Goal: Task Accomplishment & Management: Manage account settings

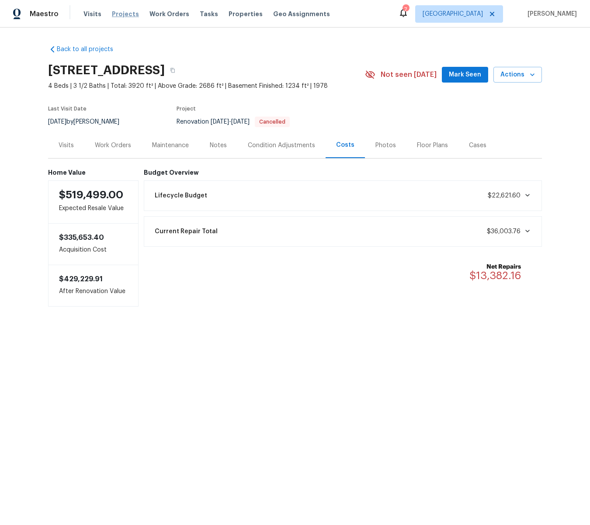
click at [124, 12] on span "Projects" at bounding box center [125, 14] width 27 height 9
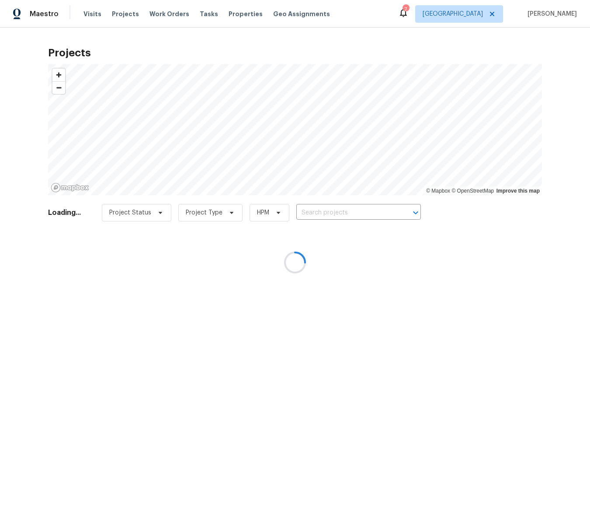
click at [229, 13] on div at bounding box center [295, 262] width 590 height 525
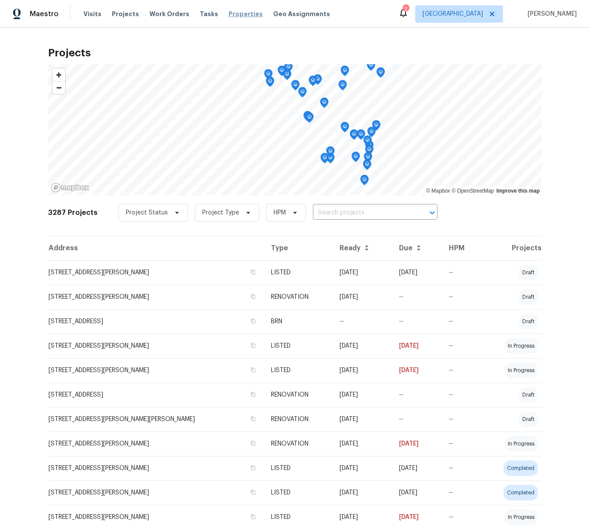
click at [229, 12] on span "Properties" at bounding box center [246, 14] width 34 height 9
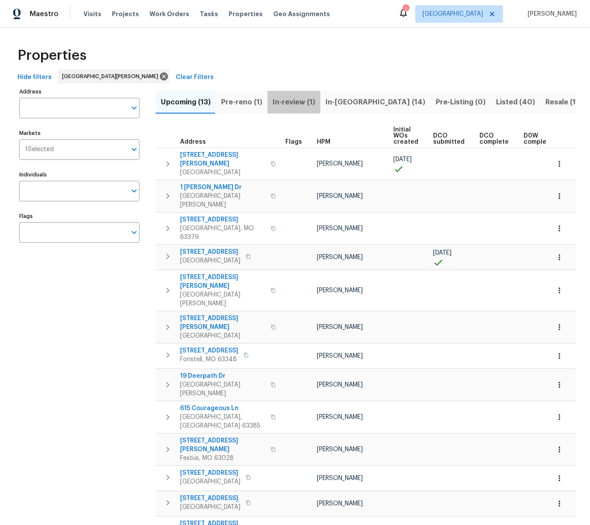
click at [281, 101] on span "In-review (1)" at bounding box center [294, 102] width 42 height 12
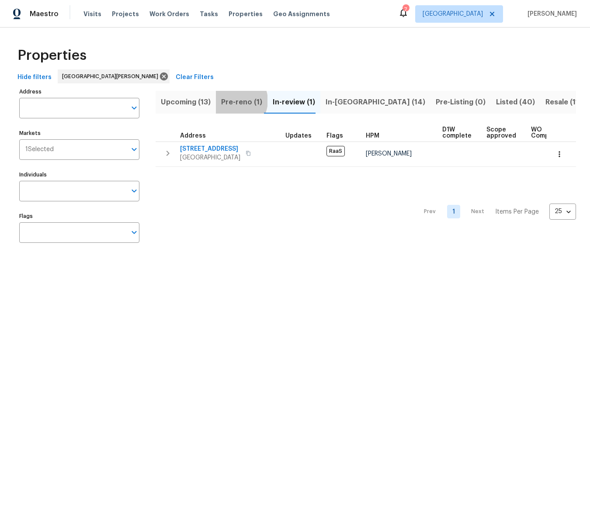
click at [232, 101] on span "Pre-reno (1)" at bounding box center [241, 102] width 41 height 12
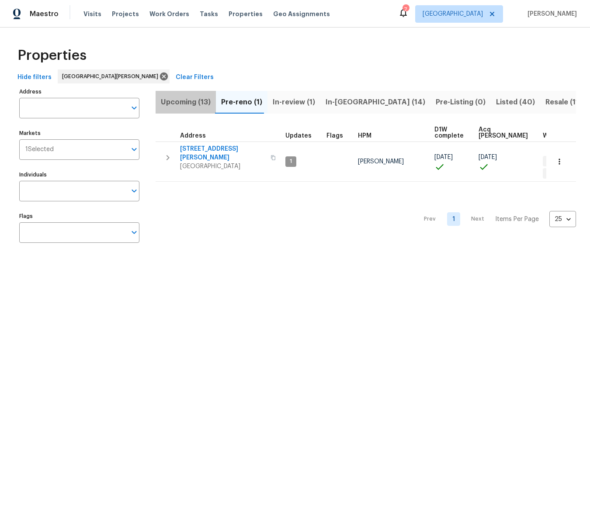
click at [184, 100] on span "Upcoming (13)" at bounding box center [186, 102] width 50 height 12
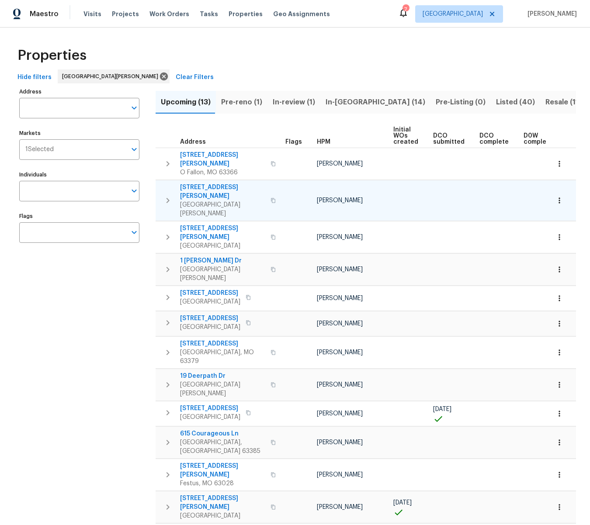
click at [206, 183] on span "3912 Jacobs Lndg" at bounding box center [222, 191] width 85 height 17
click at [125, 14] on span "Projects" at bounding box center [125, 14] width 27 height 9
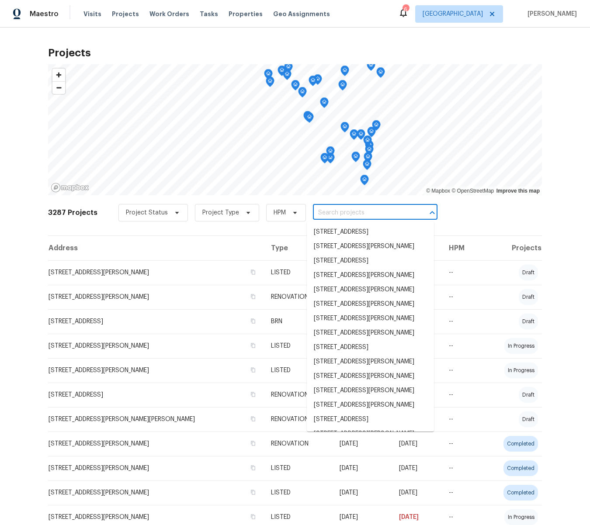
click at [341, 211] on input "text" at bounding box center [363, 213] width 100 height 14
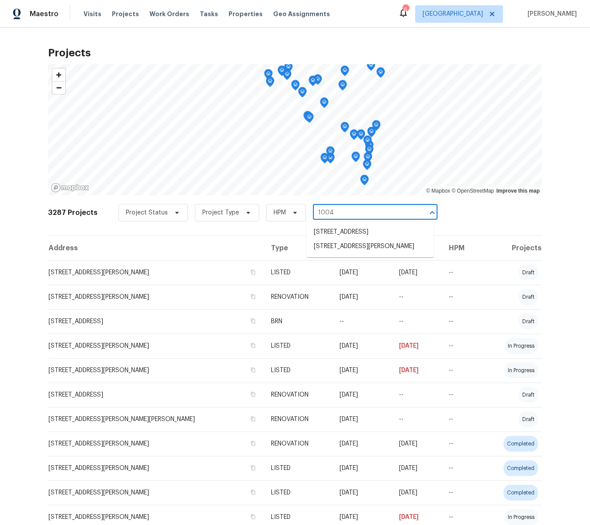
type input "1004"
click at [341, 254] on li "1004 Cobbler Ln, Saint Peters, MO 63303" at bounding box center [370, 246] width 127 height 14
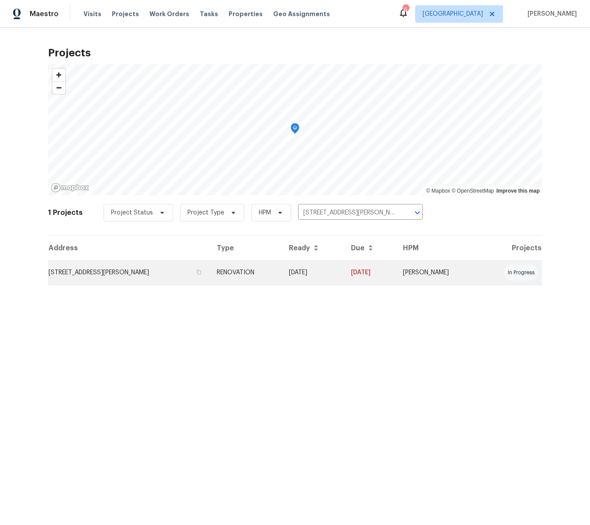
click at [123, 271] on td "1004 Cobbler Ln, Saint Peters, MO 63303" at bounding box center [129, 272] width 162 height 24
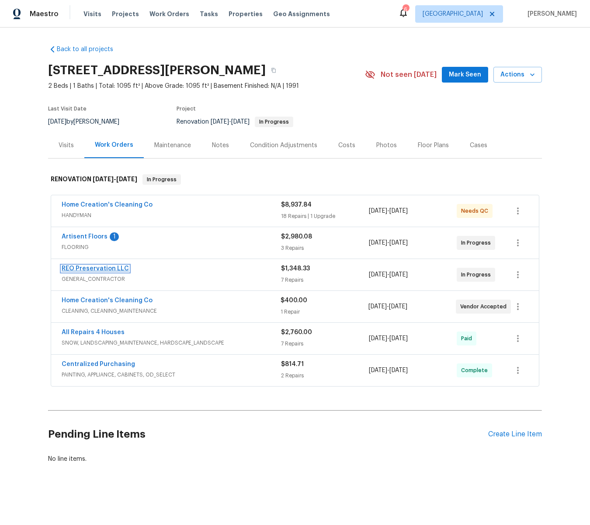
click at [87, 269] on link "REO Preservation LLC" at bounding box center [95, 269] width 67 height 6
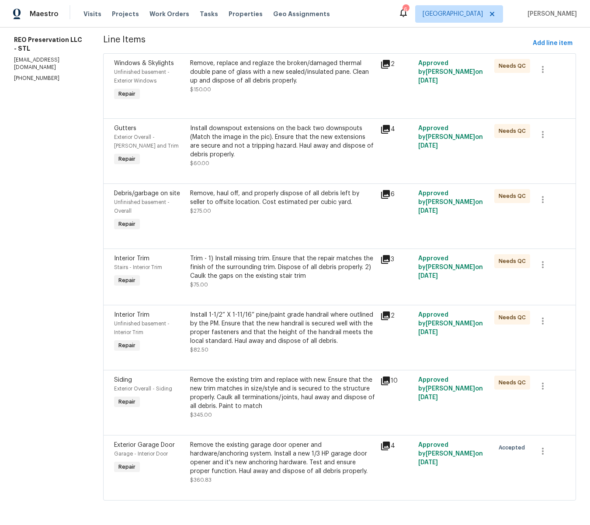
scroll to position [114, 0]
click at [253, 444] on div "Remove the existing garage door opener and hardware/anchoring system. Install a…" at bounding box center [282, 458] width 185 height 35
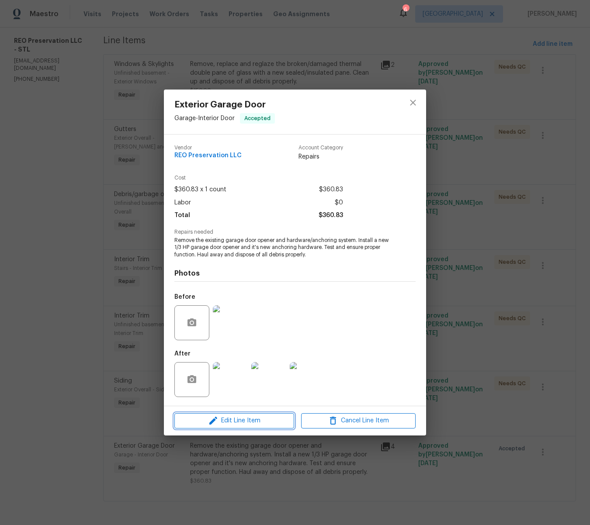
click at [260, 419] on span "Edit Line Item" at bounding box center [234, 421] width 114 height 11
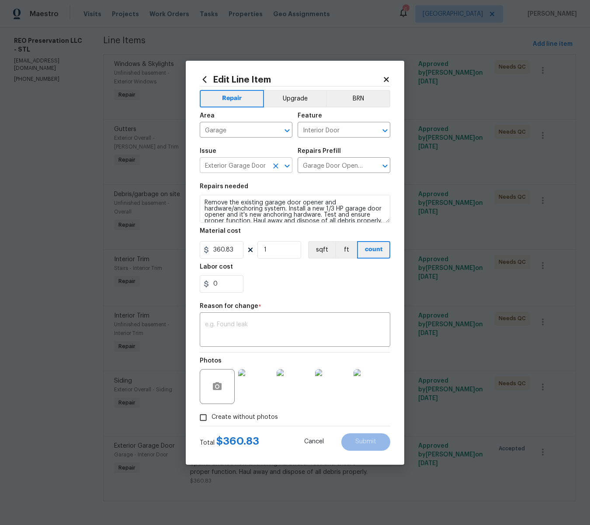
click at [270, 161] on div at bounding box center [281, 166] width 23 height 12
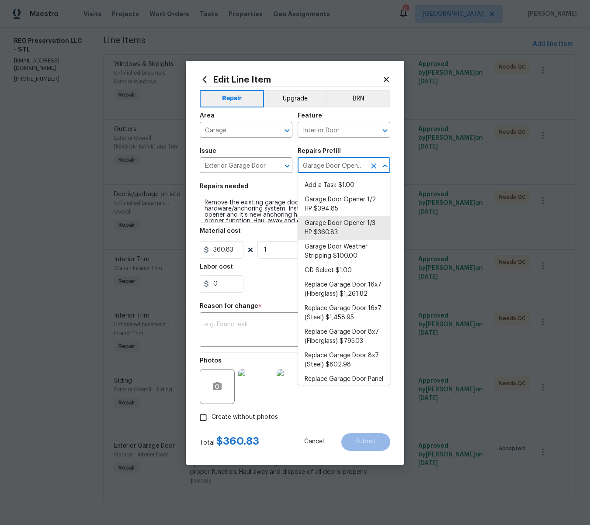
click at [319, 163] on input "Garage Door Opener 1/3 HP $360.83" at bounding box center [332, 166] width 68 height 14
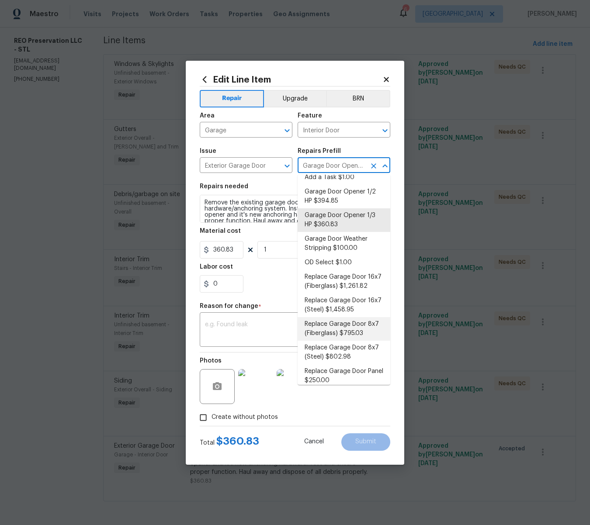
scroll to position [14, 0]
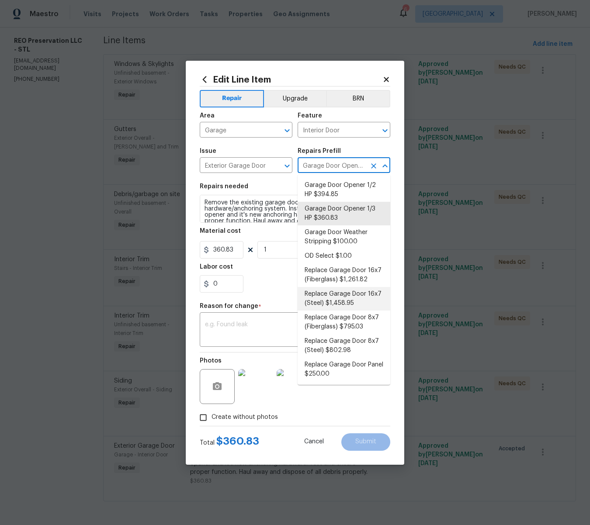
click at [345, 293] on li "Replace Garage Door 16x7 (Steel) $1,458.95" at bounding box center [344, 299] width 93 height 24
type input "Replace Garage Door 16x7 (Steel) $1,458.95"
type textarea "Remove the existing garage door and ALL of the existing hardware. Install new h…"
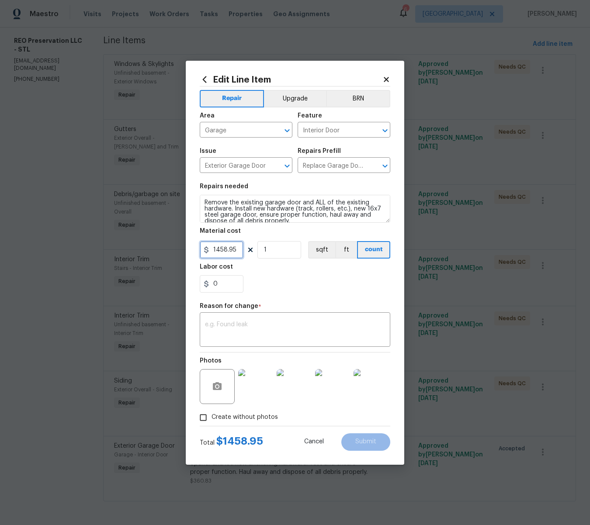
click at [238, 248] on input "1458.95" at bounding box center [222, 249] width 44 height 17
type input "1200"
click at [261, 323] on textarea at bounding box center [295, 331] width 180 height 18
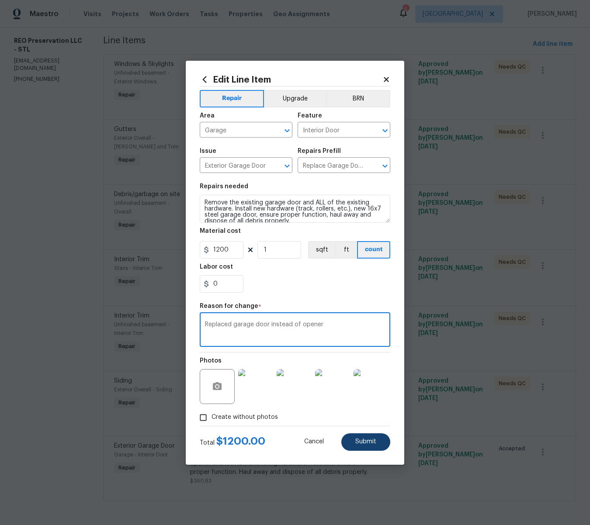
type textarea "Replaced garage door instead of opener"
click at [365, 445] on span "Submit" at bounding box center [365, 442] width 21 height 7
type input "Garage Door Opener 1/3 HP $360.83"
type textarea "Remove the existing garage door opener and hardware/anchoring system. Install a…"
type input "360.83"
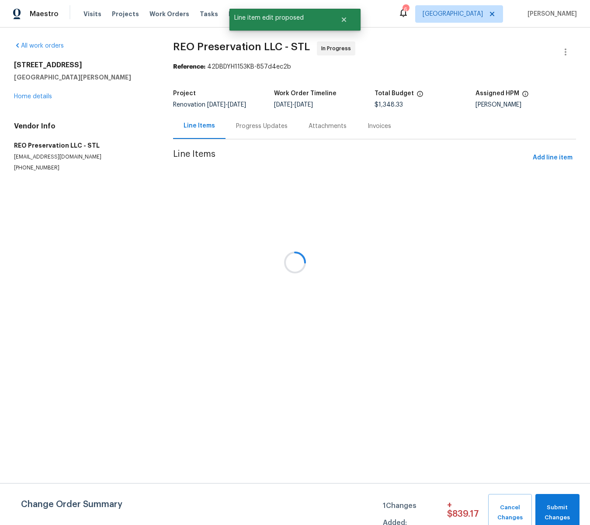
scroll to position [0, 0]
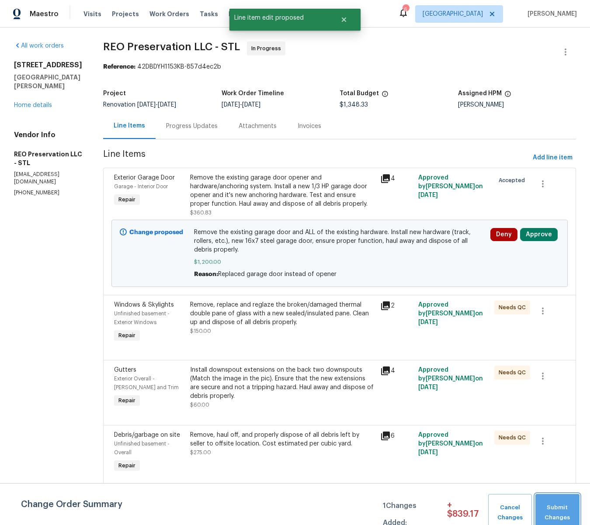
click at [553, 506] on span "Submit Changes" at bounding box center [557, 513] width 35 height 20
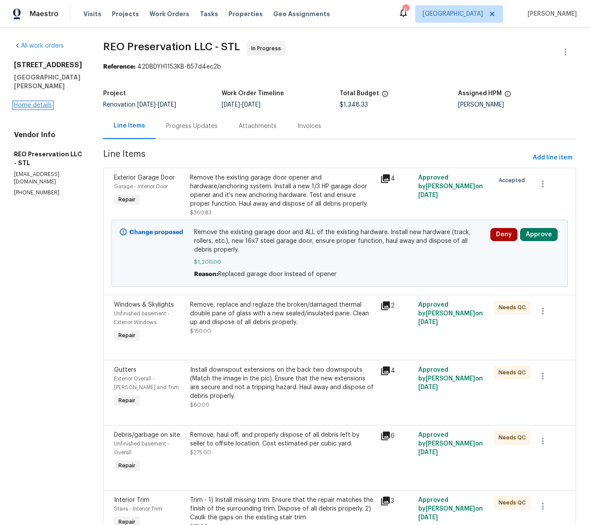
click at [31, 105] on link "Home details" at bounding box center [33, 105] width 38 height 6
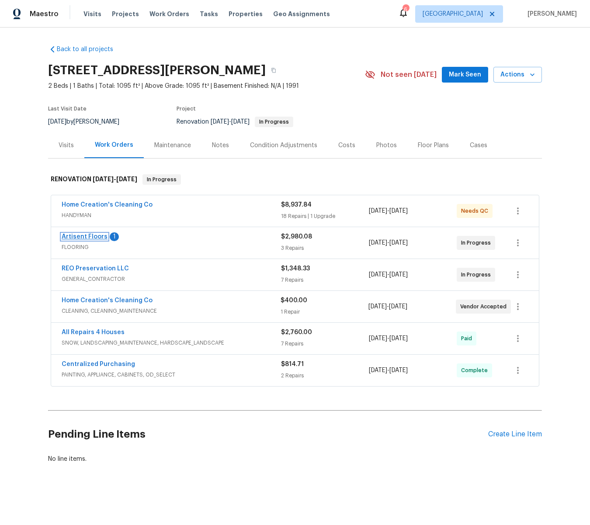
click at [79, 237] on link "Artisent Floors" at bounding box center [85, 237] width 46 height 6
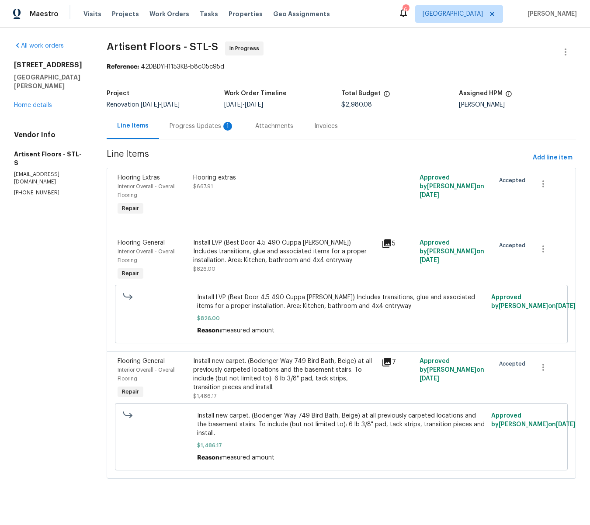
click at [209, 125] on div "Progress Updates 1" at bounding box center [202, 126] width 65 height 9
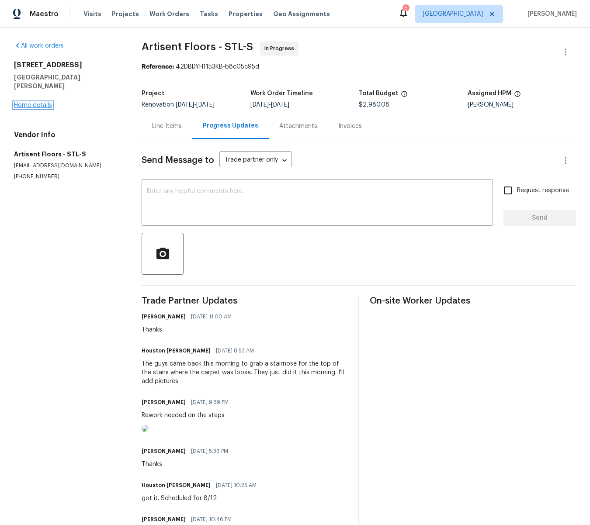
click at [19, 102] on link "Home details" at bounding box center [33, 105] width 38 height 6
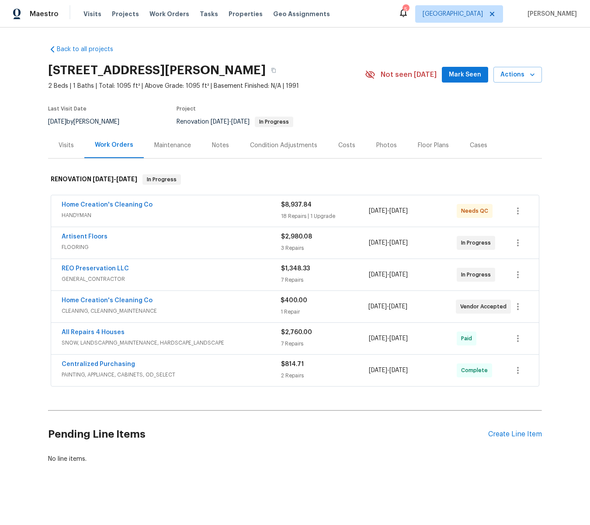
click at [296, 205] on span "$8,937.84" at bounding box center [296, 205] width 31 height 6
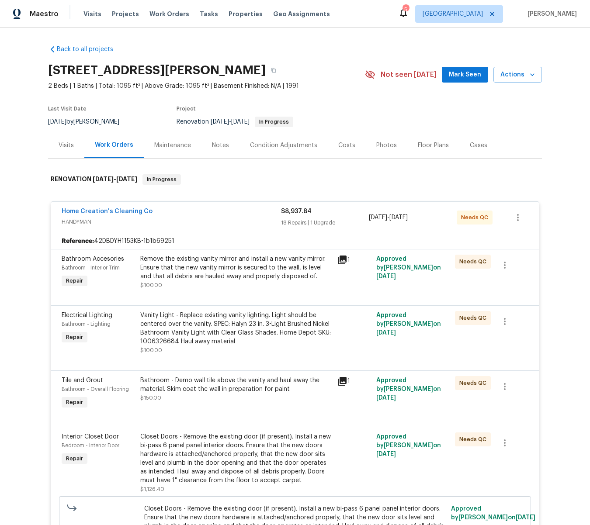
click at [189, 270] on div "Remove the existing vanity mirror and install a new vanity mirror. Ensure that …" at bounding box center [235, 268] width 191 height 26
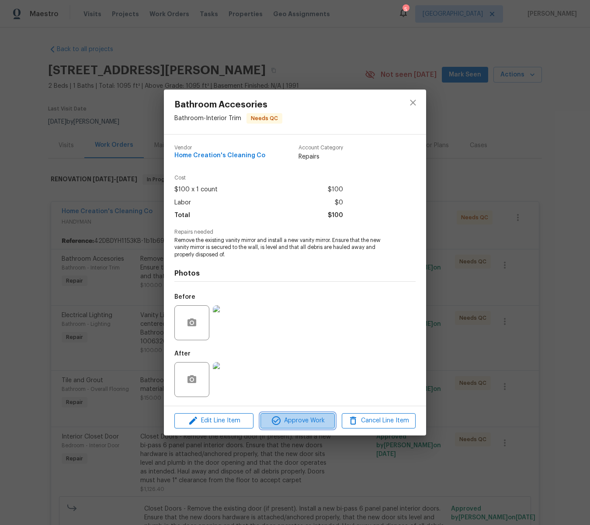
click at [294, 419] on span "Approve Work" at bounding box center [297, 421] width 69 height 11
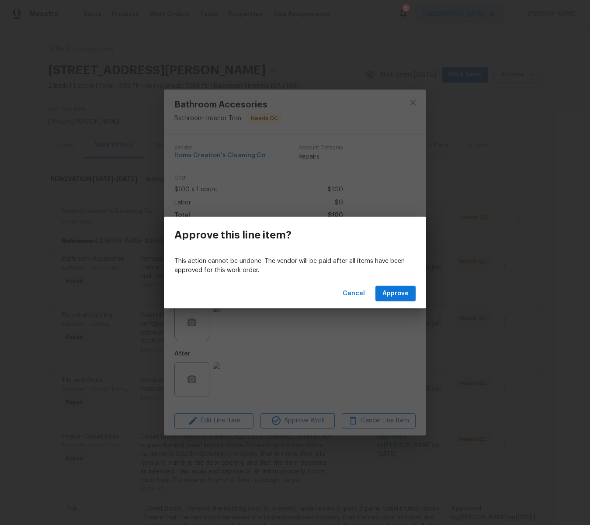
click at [376, 296] on div "Cancel Approve" at bounding box center [295, 294] width 262 height 30
click at [395, 291] on span "Approve" at bounding box center [395, 293] width 26 height 11
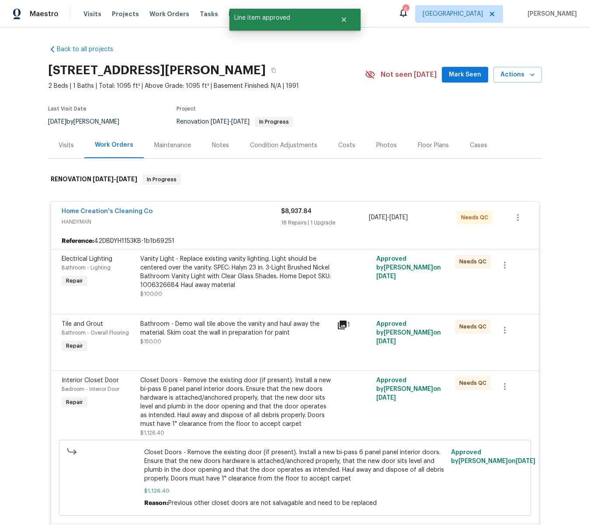
click at [239, 264] on div "Vanity Light - Replace existing vanity lighting. Light should be centered over …" at bounding box center [235, 272] width 191 height 35
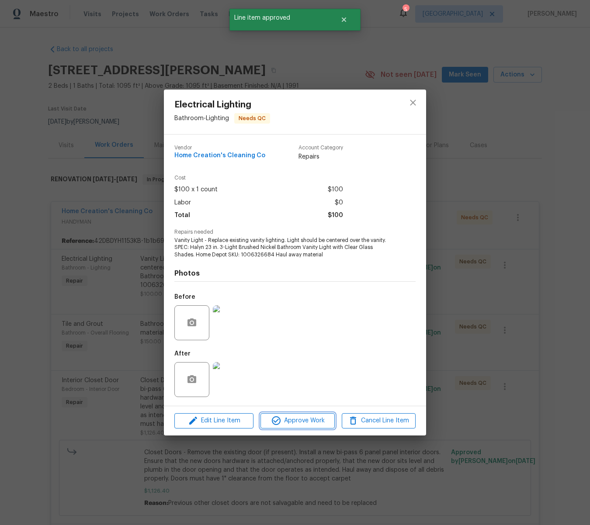
click at [318, 419] on span "Approve Work" at bounding box center [297, 421] width 69 height 11
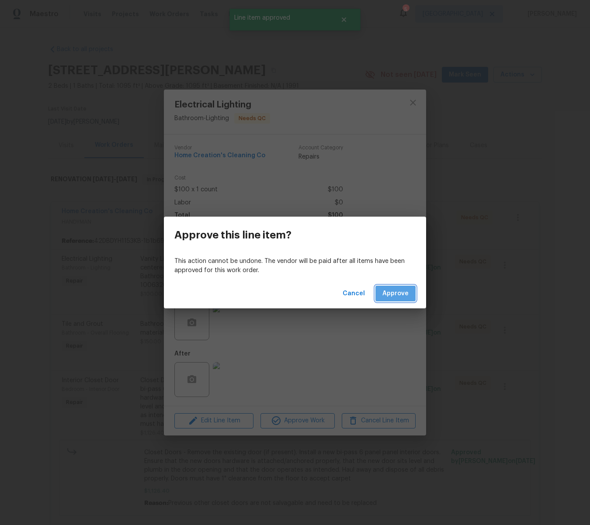
click at [388, 295] on span "Approve" at bounding box center [395, 293] width 26 height 11
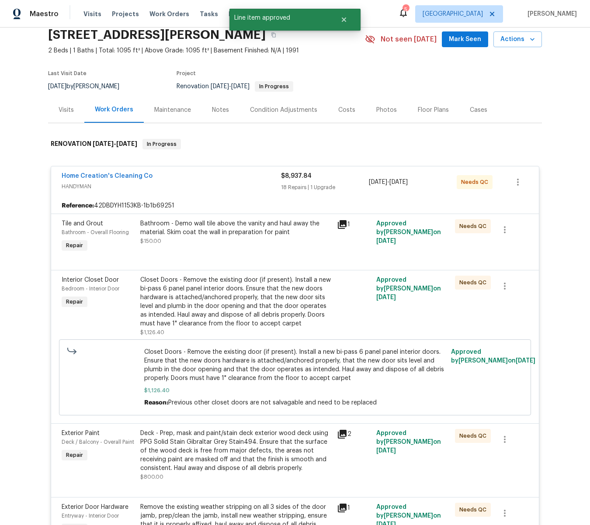
scroll to position [38, 0]
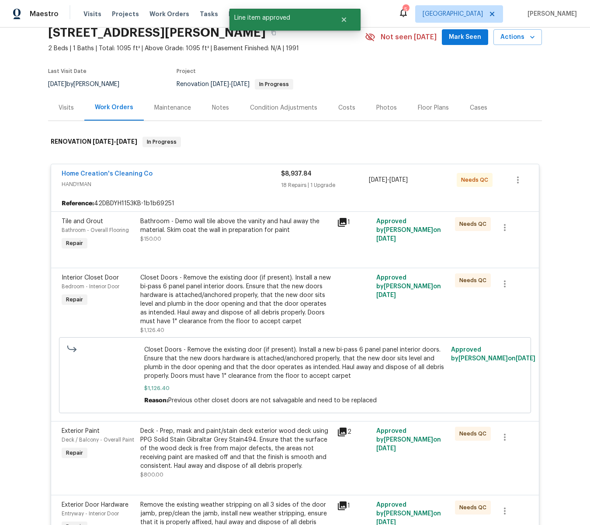
click at [252, 229] on div "Bathroom - Demo wall tile above the vanity and haul away the material. Skim coa…" at bounding box center [235, 225] width 191 height 17
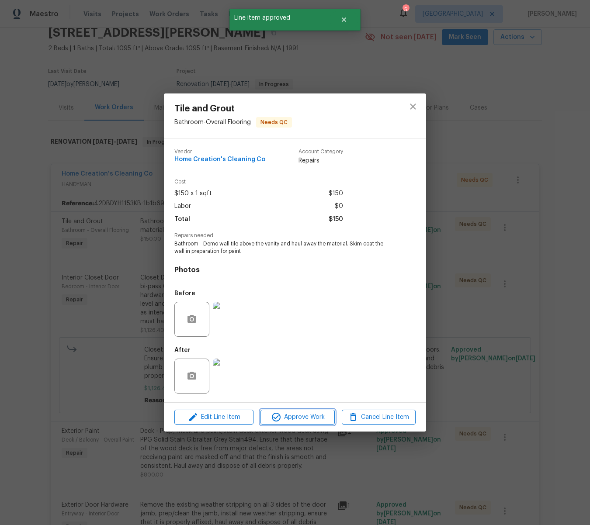
click at [309, 418] on span "Approve Work" at bounding box center [297, 417] width 69 height 11
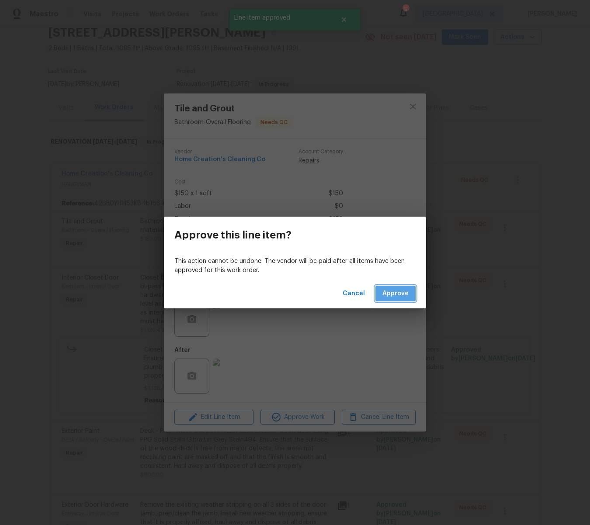
click at [401, 298] on span "Approve" at bounding box center [395, 293] width 26 height 11
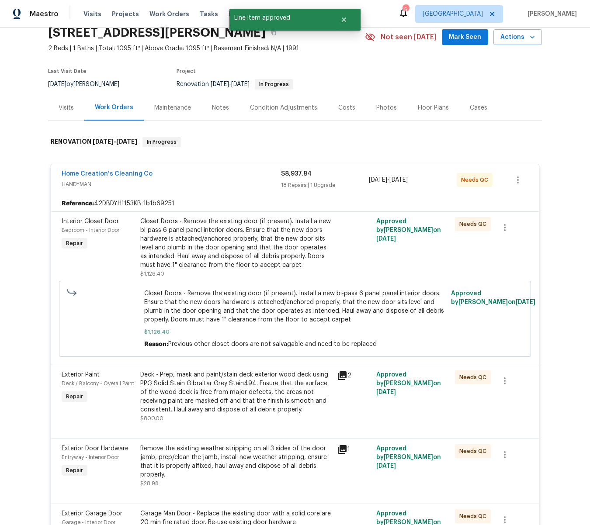
click at [227, 240] on div "Closet Doors - Remove the existing door (if present). Install a new bi-pass 6 p…" at bounding box center [235, 243] width 191 height 52
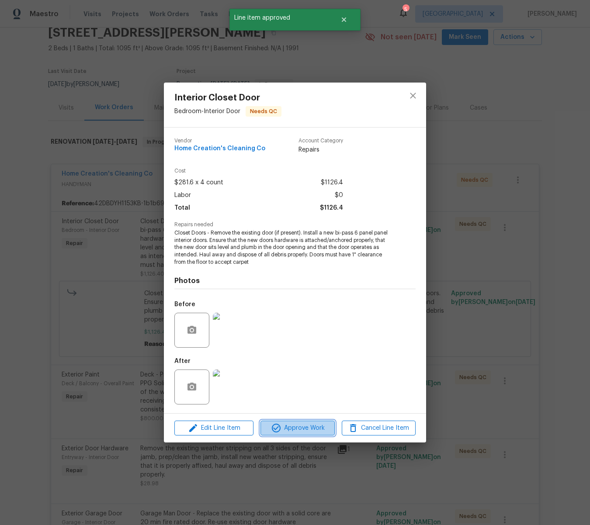
click at [320, 426] on span "Approve Work" at bounding box center [297, 428] width 69 height 11
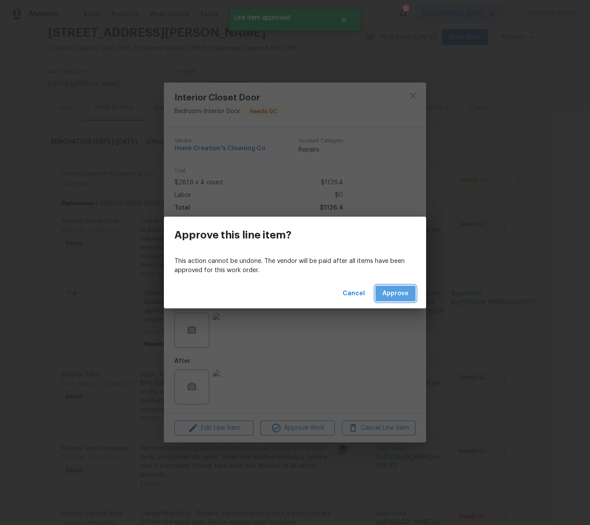
click at [398, 294] on span "Approve" at bounding box center [395, 293] width 26 height 11
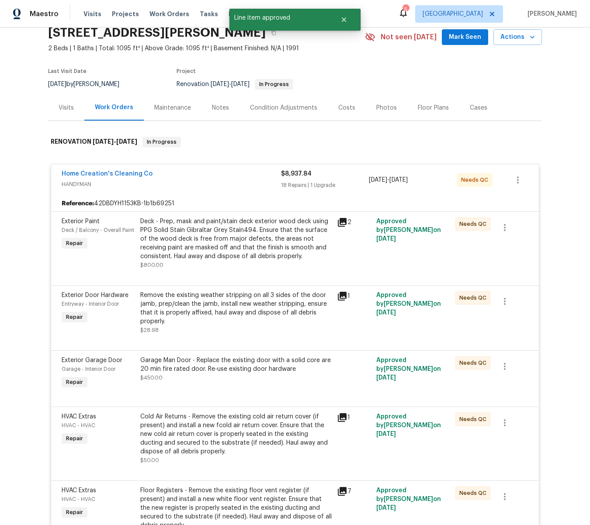
click at [246, 241] on div "Deck - Prep, mask and paint/stain deck exterior wood deck using PPG Solid Stain…" at bounding box center [235, 239] width 191 height 44
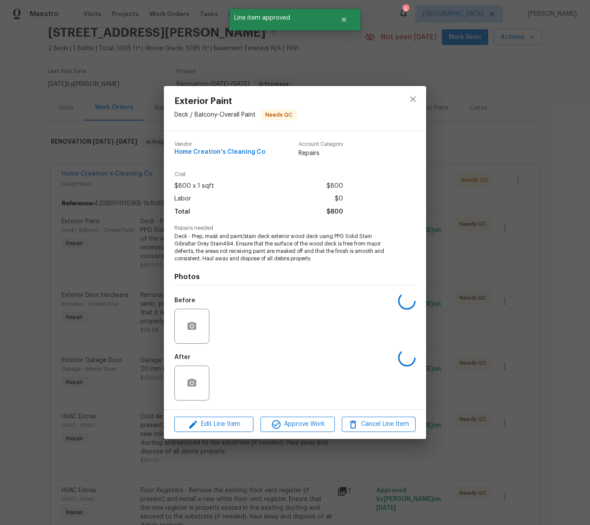
scroll to position [38, 0]
click at [319, 425] on span "Approve Work" at bounding box center [297, 424] width 69 height 11
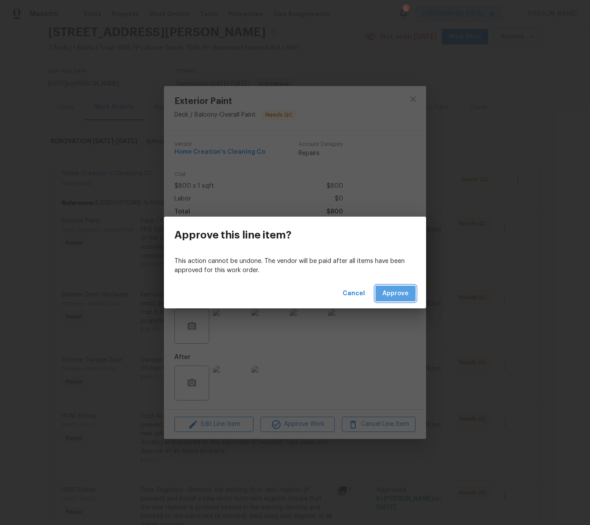
click at [391, 291] on span "Approve" at bounding box center [395, 293] width 26 height 11
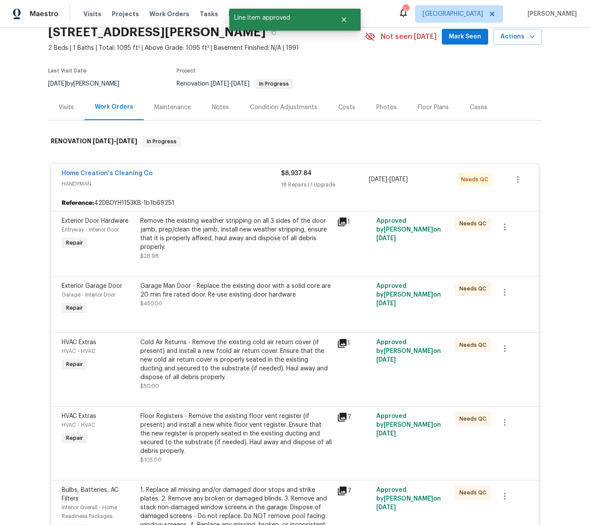
click at [248, 231] on div "Remove the existing weather stripping on all 3 sides of the door jamb, prep/cle…" at bounding box center [235, 234] width 191 height 35
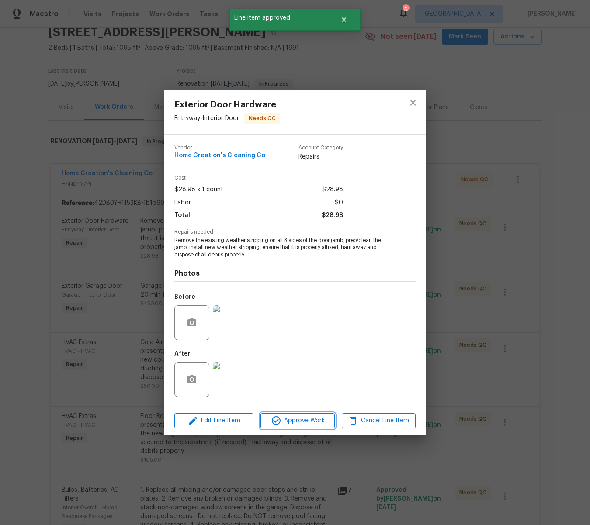
click at [305, 427] on button "Approve Work" at bounding box center [297, 420] width 74 height 15
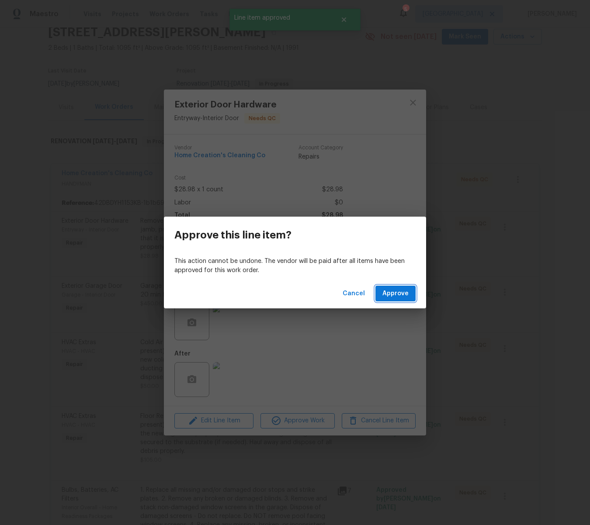
click at [404, 295] on span "Approve" at bounding box center [395, 293] width 26 height 11
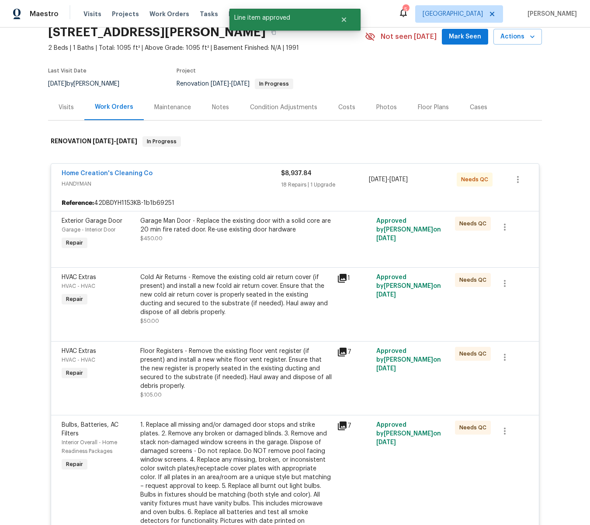
click at [224, 218] on div "Garage Man Door - Replace the existing door with a solid core are 20 min fire r…" at bounding box center [235, 225] width 191 height 17
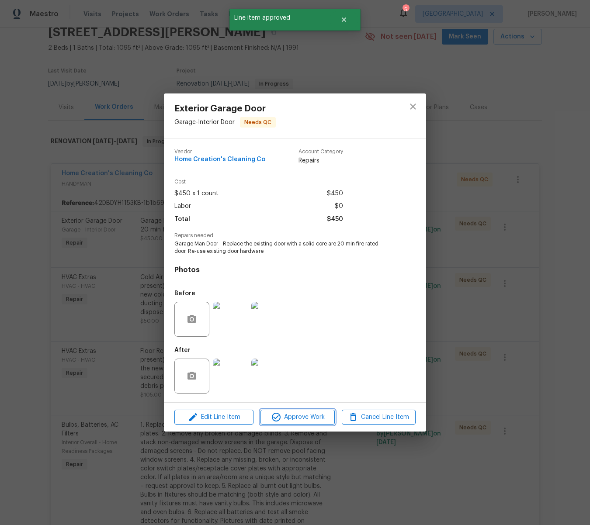
click at [320, 414] on span "Approve Work" at bounding box center [297, 417] width 69 height 11
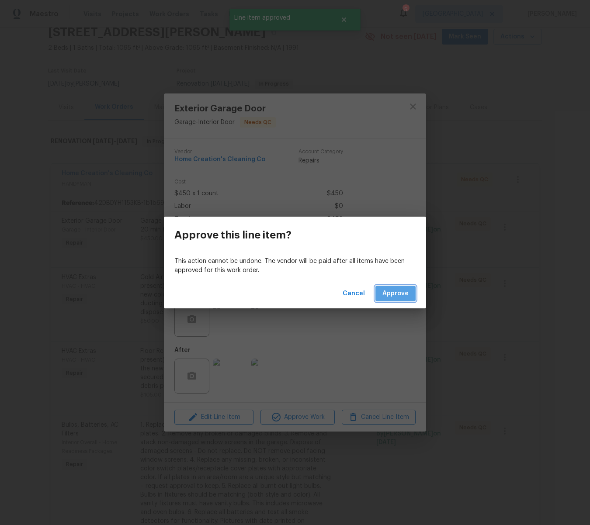
click at [400, 294] on span "Approve" at bounding box center [395, 293] width 26 height 11
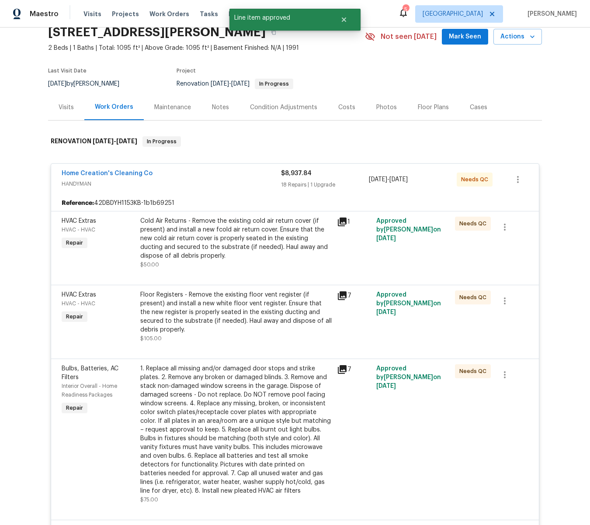
click at [241, 240] on div "Cold Air Returns - Remove the existing cold air return cover (if present) and i…" at bounding box center [235, 239] width 191 height 44
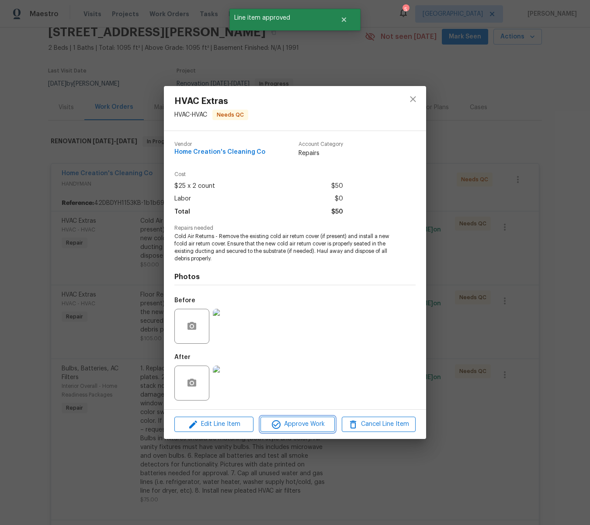
click at [312, 428] on span "Approve Work" at bounding box center [297, 424] width 69 height 11
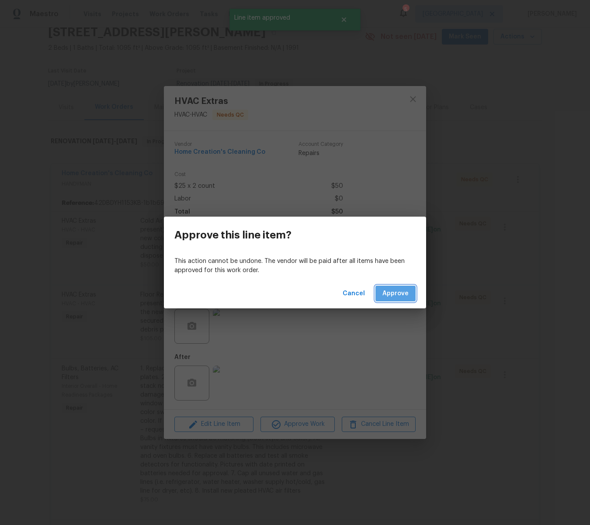
click at [391, 297] on span "Approve" at bounding box center [395, 293] width 26 height 11
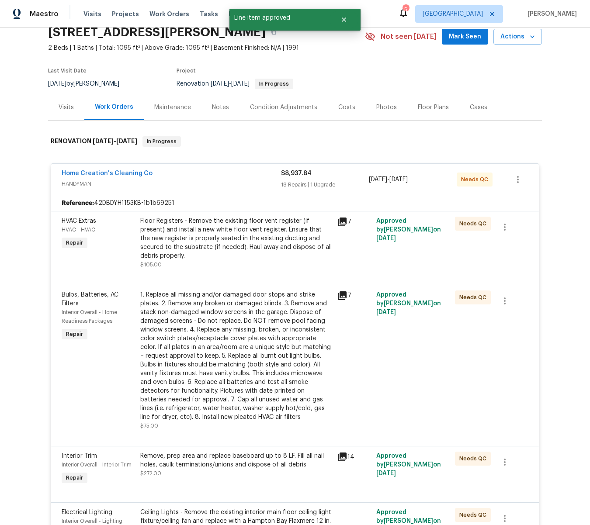
click at [229, 247] on div "Floor Registers - Remove the existing floor vent register (if present) and inst…" at bounding box center [235, 239] width 191 height 44
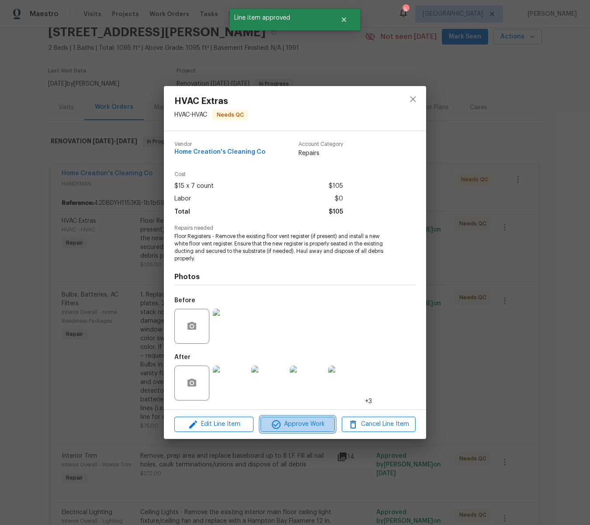
click at [286, 429] on span "Approve Work" at bounding box center [297, 424] width 69 height 11
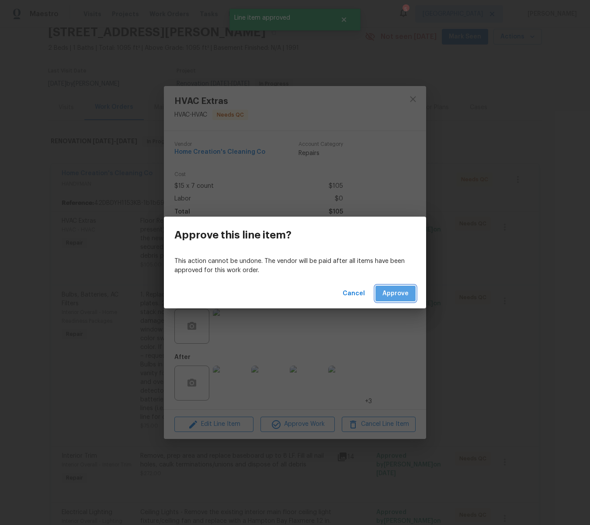
click at [396, 297] on span "Approve" at bounding box center [395, 293] width 26 height 11
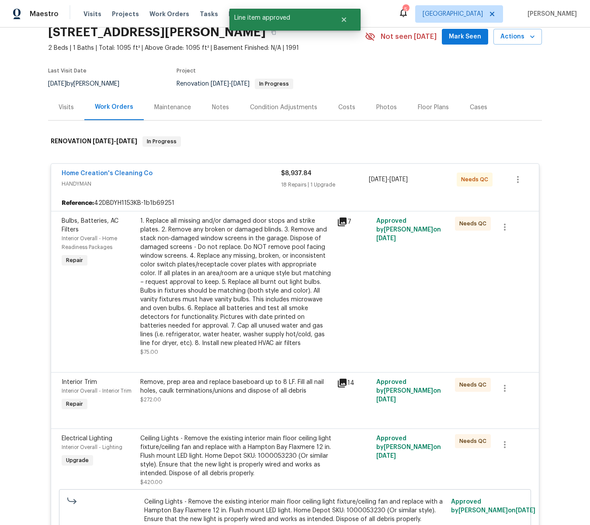
click at [267, 245] on div "1. Replace all missing and/or damaged door stops and strike plates. 2. Remove a…" at bounding box center [235, 282] width 191 height 131
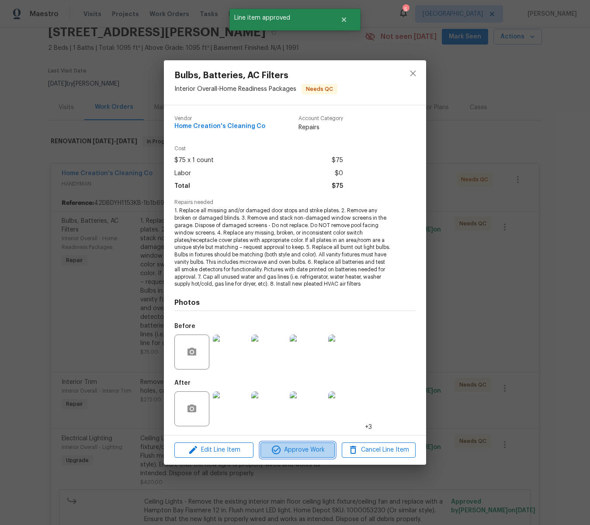
click at [290, 447] on span "Approve Work" at bounding box center [297, 450] width 69 height 11
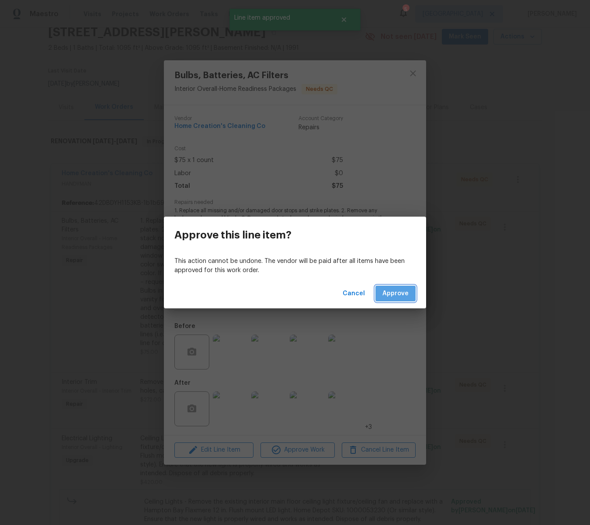
click at [394, 298] on span "Approve" at bounding box center [395, 293] width 26 height 11
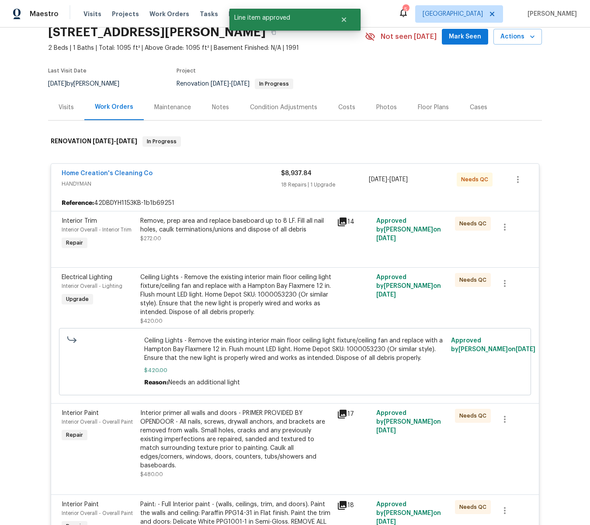
click at [238, 232] on div "Remove, prep area and replace baseboard up to 8 LF. Fill all nail holes, caulk …" at bounding box center [235, 225] width 191 height 17
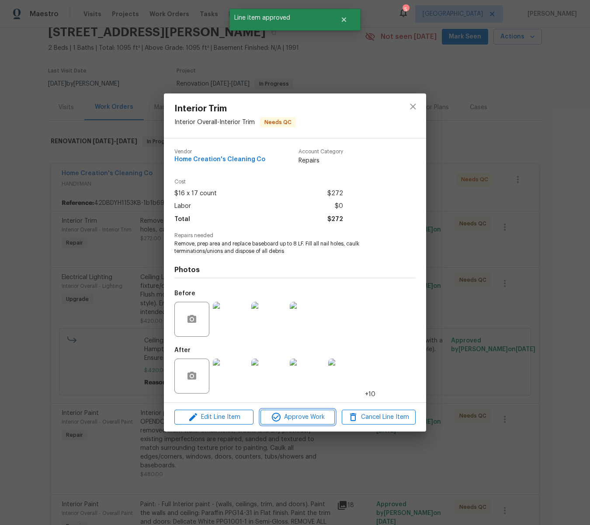
click at [291, 415] on span "Approve Work" at bounding box center [297, 417] width 69 height 11
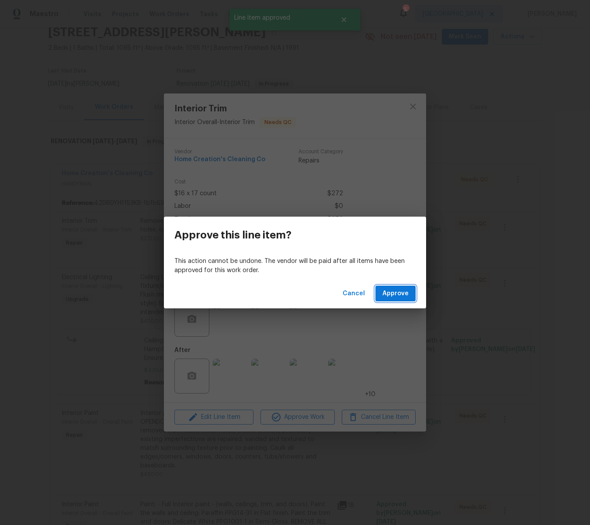
click at [410, 290] on button "Approve" at bounding box center [395, 294] width 40 height 16
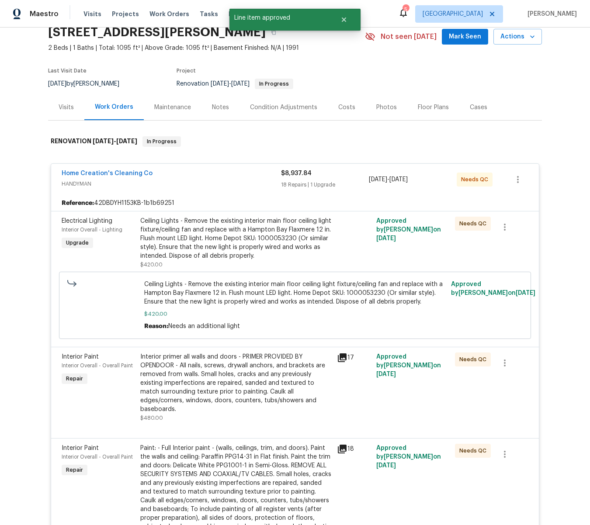
click at [286, 240] on div "Ceiling Lights - Remove the existing interior main floor ceiling light fixture/…" at bounding box center [235, 239] width 191 height 44
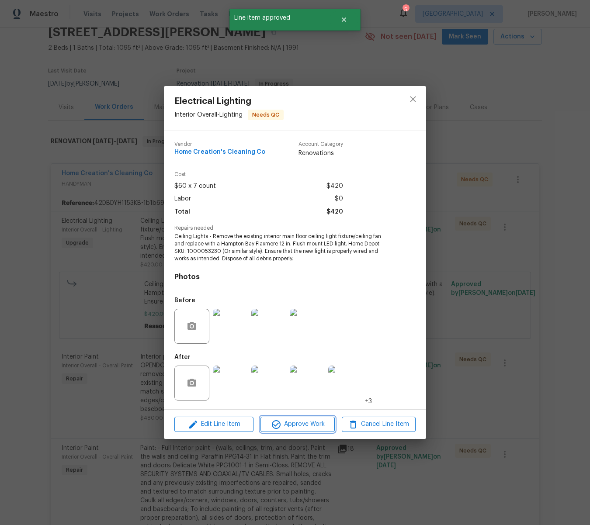
click at [299, 420] on span "Approve Work" at bounding box center [297, 424] width 69 height 11
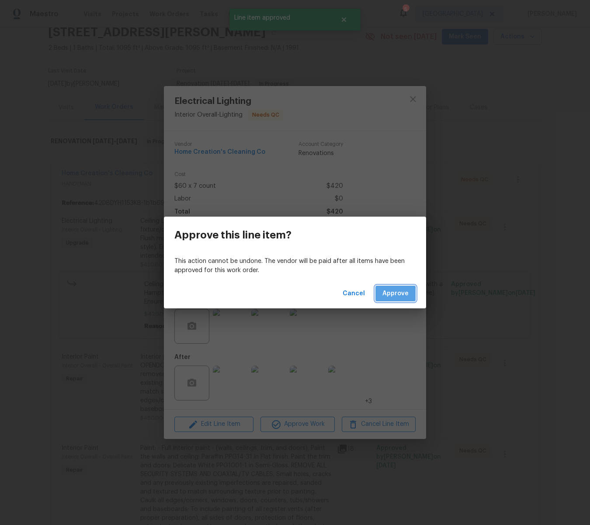
click at [388, 295] on span "Approve" at bounding box center [395, 293] width 26 height 11
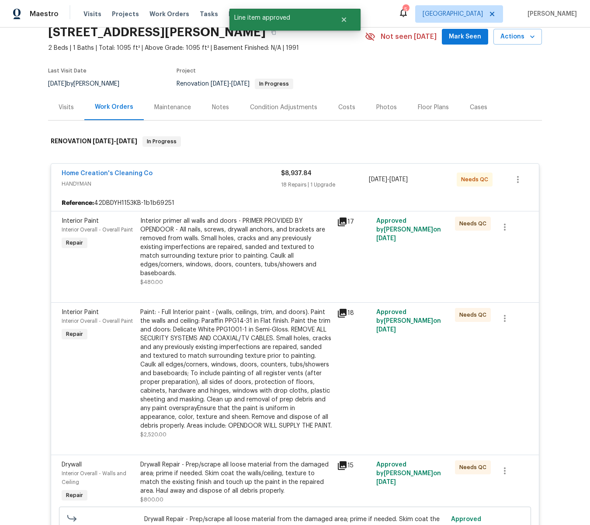
click at [279, 241] on div "Interior primer all walls and doors - PRIMER PROVIDED BY OPENDOOR - All nails, …" at bounding box center [235, 247] width 191 height 61
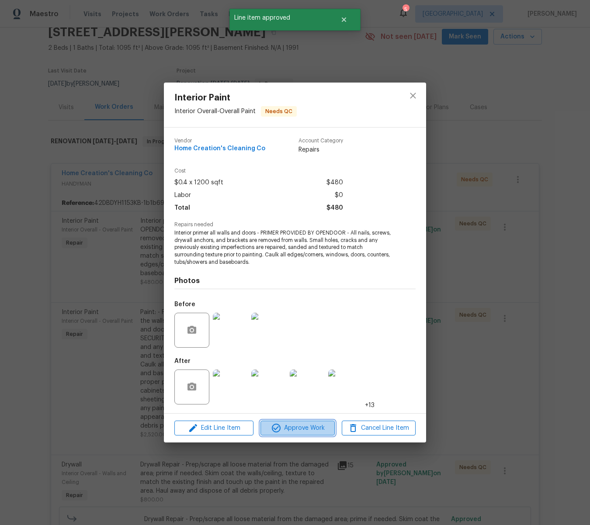
click at [310, 427] on span "Approve Work" at bounding box center [297, 428] width 69 height 11
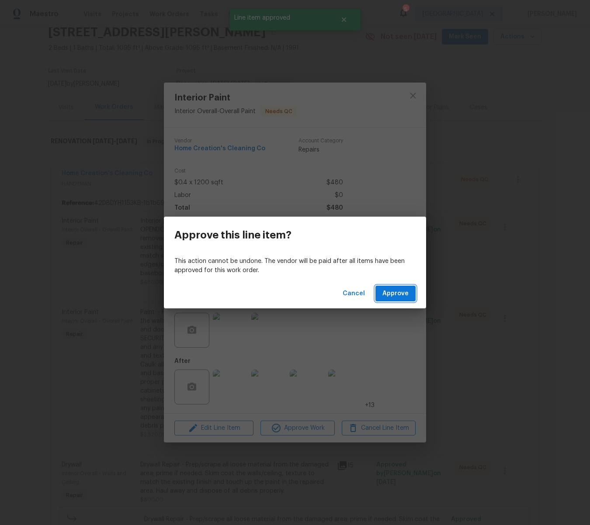
click at [395, 295] on span "Approve" at bounding box center [395, 293] width 26 height 11
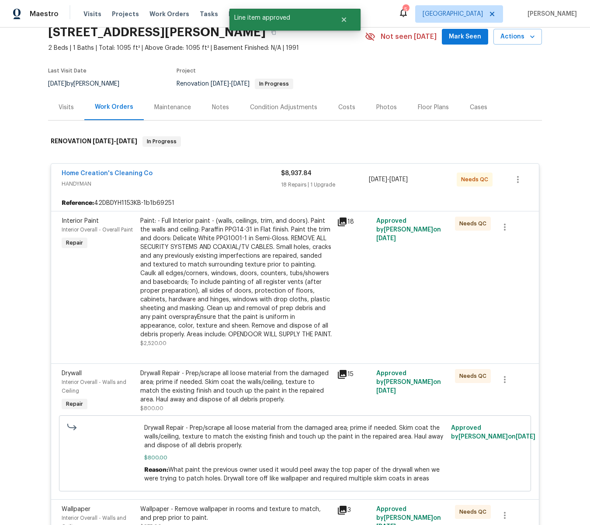
click at [277, 260] on div "Paint: - Full Interior paint - (walls, ceilings, trim, and doors). Paint the wa…" at bounding box center [235, 278] width 191 height 122
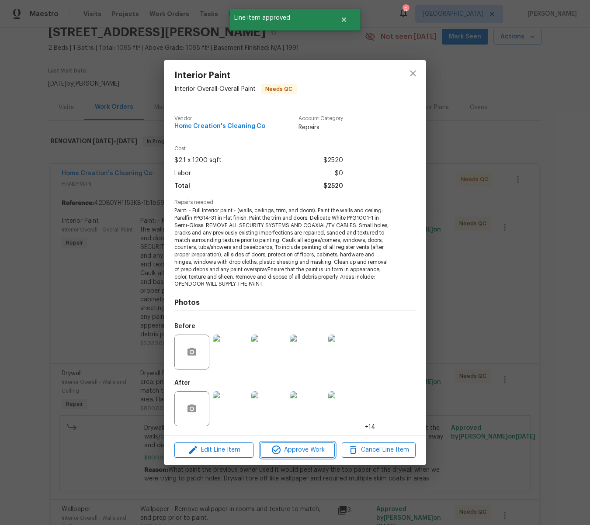
click at [330, 455] on span "Approve Work" at bounding box center [297, 450] width 69 height 11
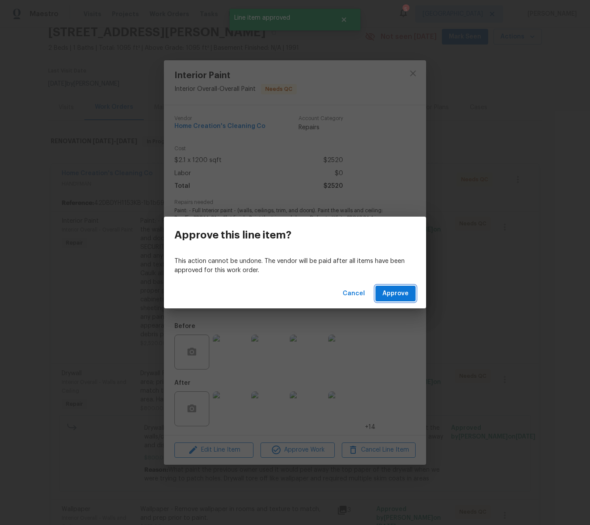
click at [394, 297] on span "Approve" at bounding box center [395, 293] width 26 height 11
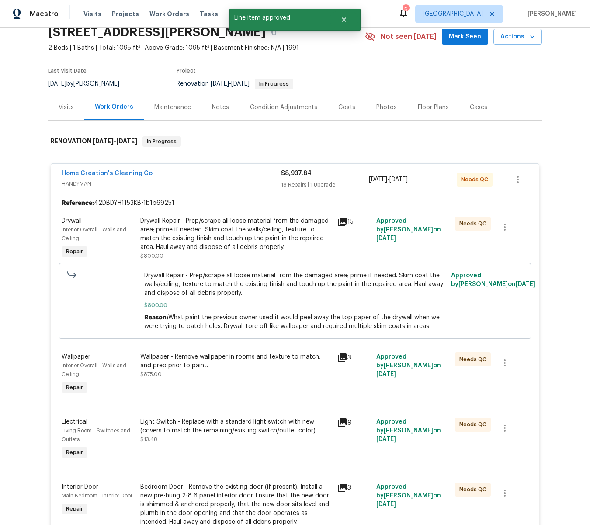
click at [289, 243] on div "Drywall Repair - Prep/scrape all loose material from the damaged area; prime if…" at bounding box center [235, 234] width 191 height 35
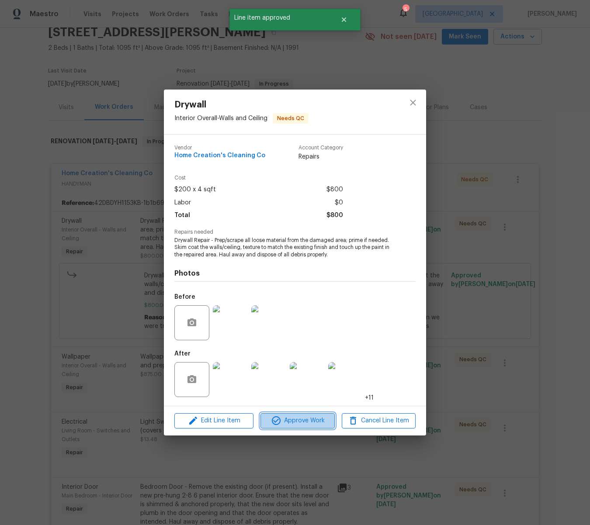
click at [313, 420] on span "Approve Work" at bounding box center [297, 421] width 69 height 11
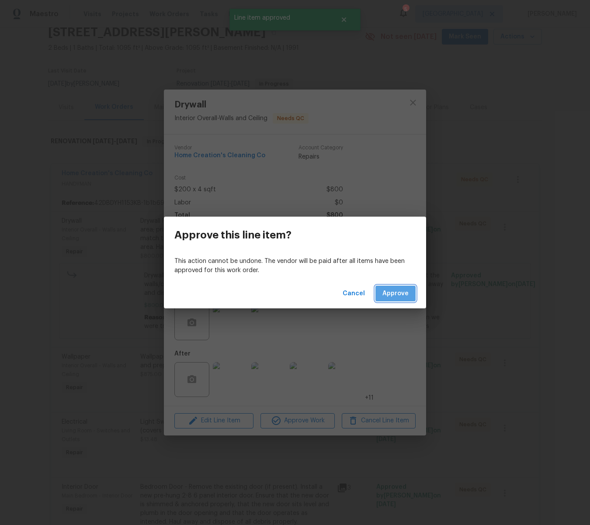
click at [399, 291] on span "Approve" at bounding box center [395, 293] width 26 height 11
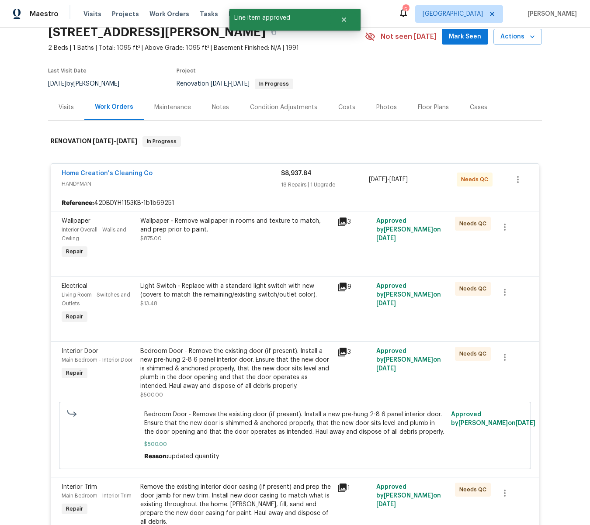
click at [268, 220] on div "Wallpaper - Remove wallpaper in rooms and texture to match, and prep prior to p…" at bounding box center [235, 225] width 191 height 17
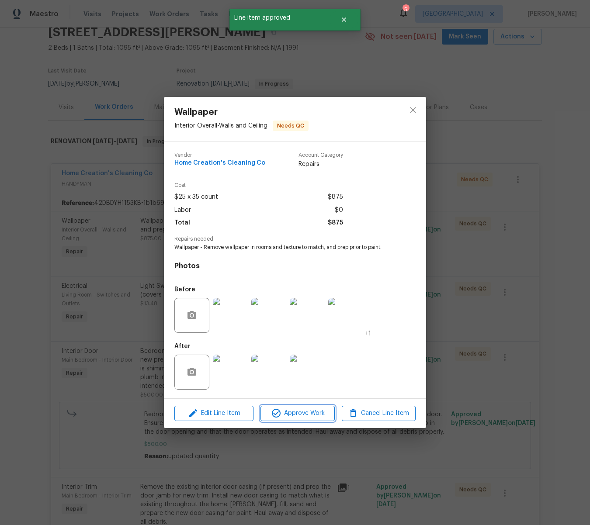
click at [322, 409] on span "Approve Work" at bounding box center [297, 413] width 69 height 11
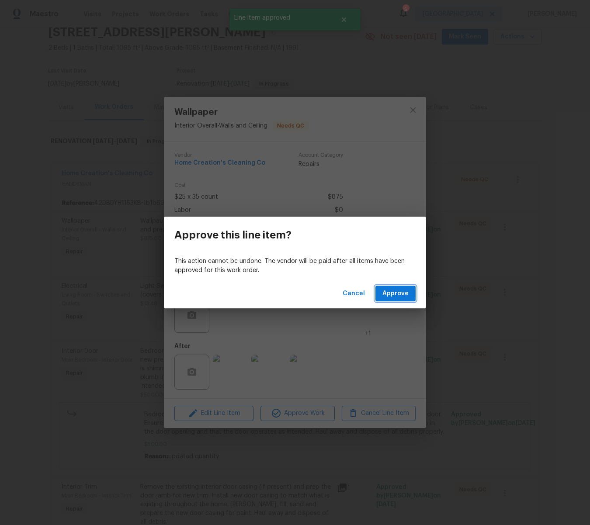
click at [392, 297] on span "Approve" at bounding box center [395, 293] width 26 height 11
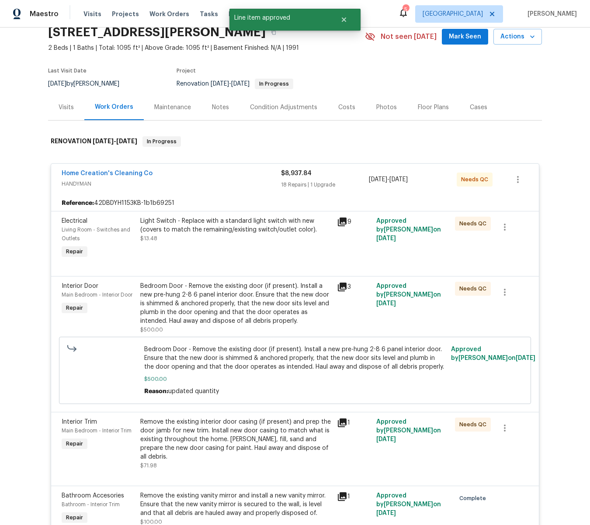
click at [236, 219] on div "Light Switch - Replace with a standard light switch with new (covers to match t…" at bounding box center [235, 225] width 191 height 17
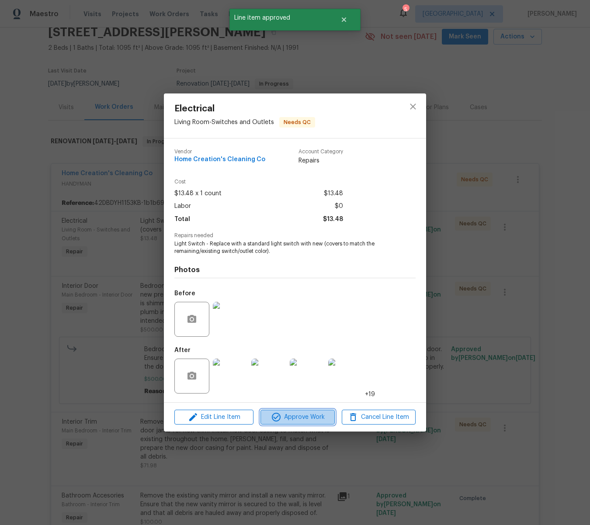
click at [313, 416] on span "Approve Work" at bounding box center [297, 417] width 69 height 11
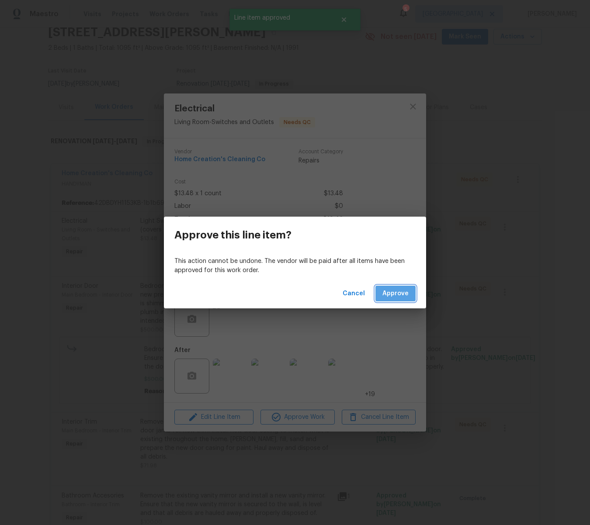
click at [403, 288] on span "Approve" at bounding box center [395, 293] width 26 height 11
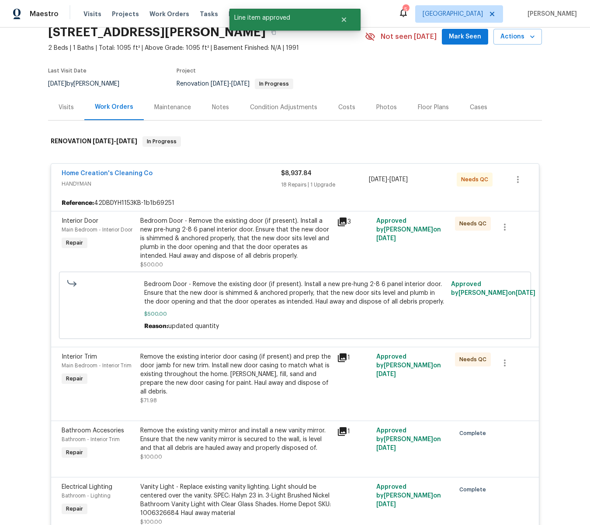
click at [227, 247] on div "Bedroom Door - Remove the existing door (if present). Install a new pre-hung 2-…" at bounding box center [235, 239] width 191 height 44
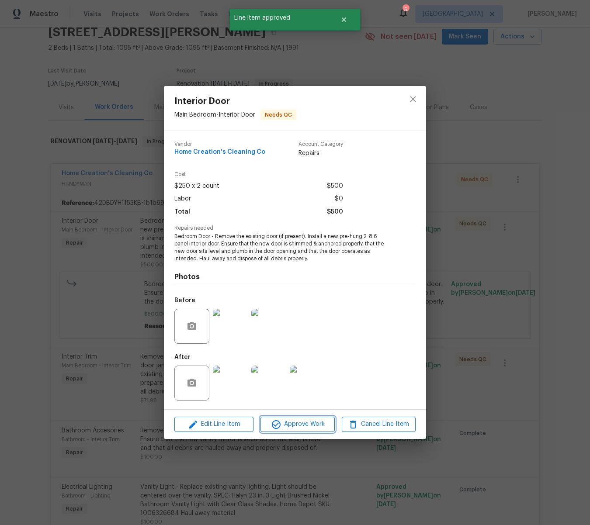
click at [322, 422] on span "Approve Work" at bounding box center [297, 424] width 69 height 11
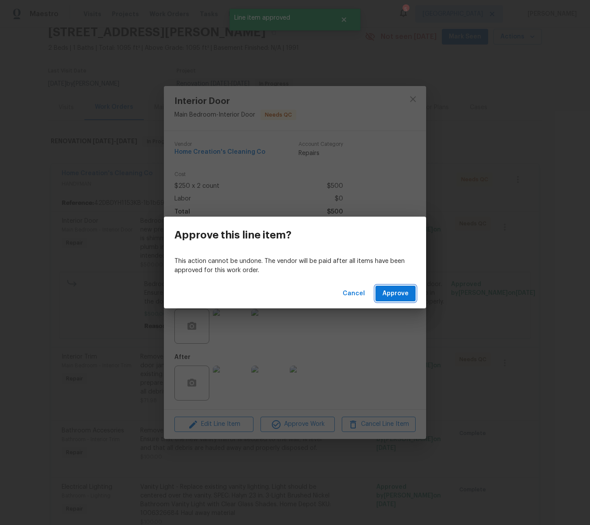
click at [385, 287] on button "Approve" at bounding box center [395, 294] width 40 height 16
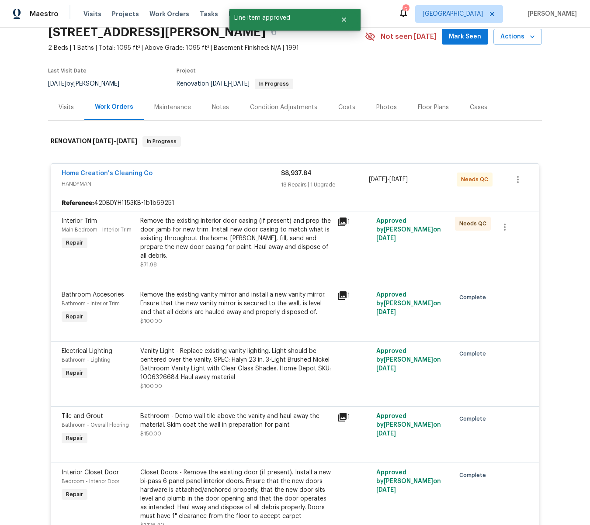
click at [244, 236] on div "Remove the existing interior door casing (if present) and prep the door jamb fo…" at bounding box center [235, 239] width 191 height 44
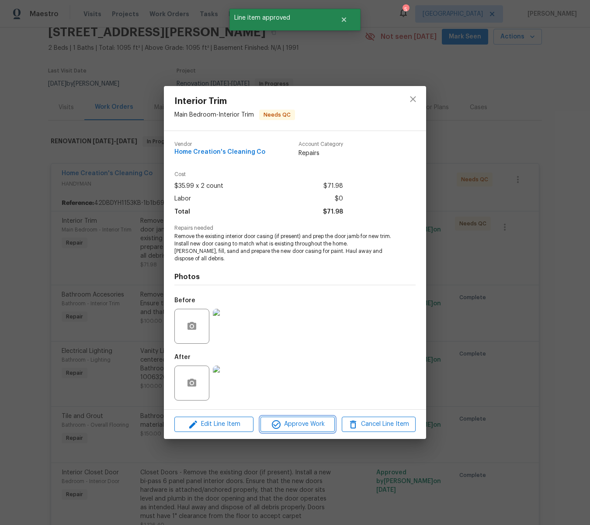
click at [326, 419] on span "Approve Work" at bounding box center [297, 424] width 69 height 11
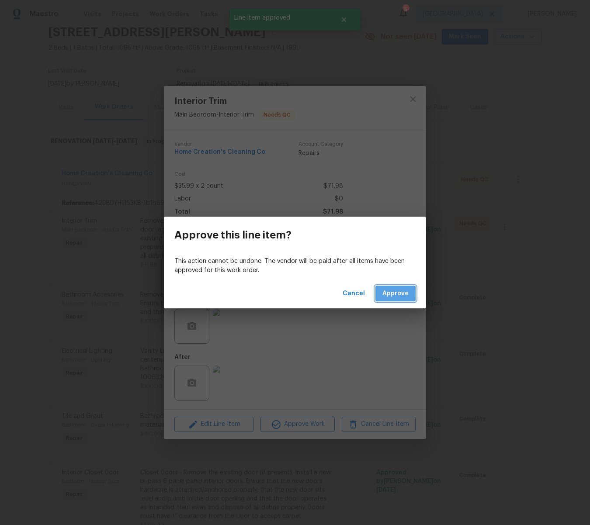
click at [388, 297] on span "Approve" at bounding box center [395, 293] width 26 height 11
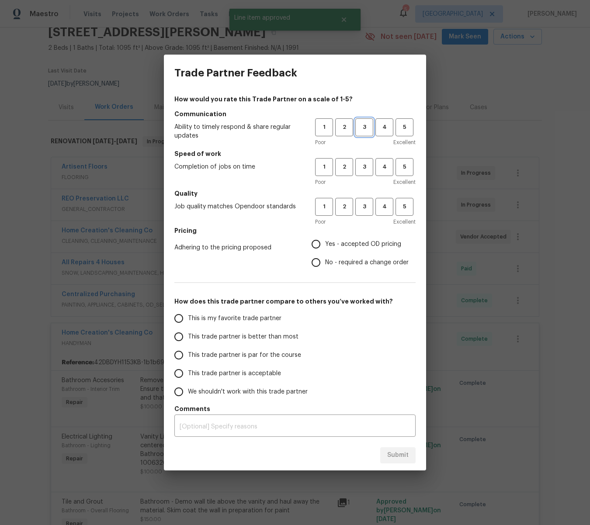
click at [363, 126] on span "3" at bounding box center [364, 127] width 16 height 10
click at [342, 166] on span "2" at bounding box center [344, 167] width 16 height 10
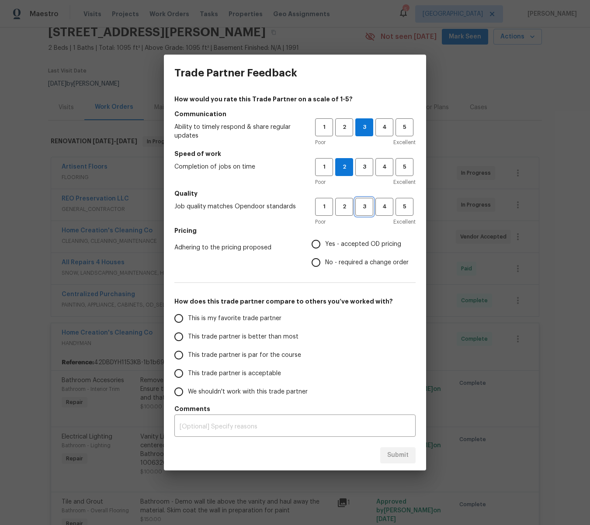
click at [363, 207] on span "3" at bounding box center [364, 207] width 16 height 10
click at [320, 242] on input "Yes - accepted OD pricing" at bounding box center [316, 244] width 18 height 18
radio input "true"
click at [175, 336] on input "This trade partner is better than most" at bounding box center [179, 337] width 18 height 18
click at [393, 461] on span "Submit" at bounding box center [397, 455] width 21 height 11
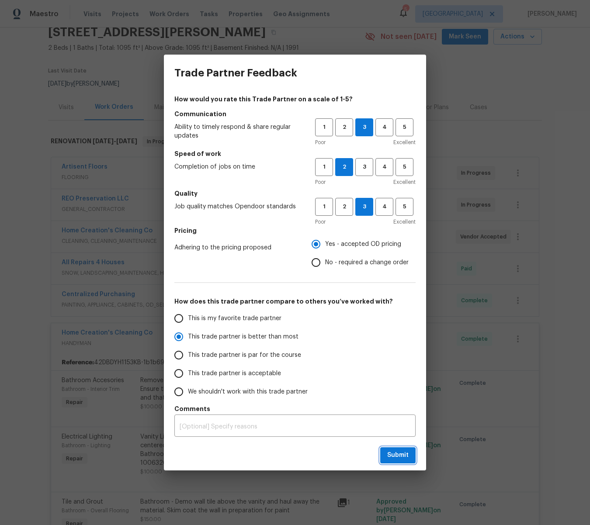
radio input "true"
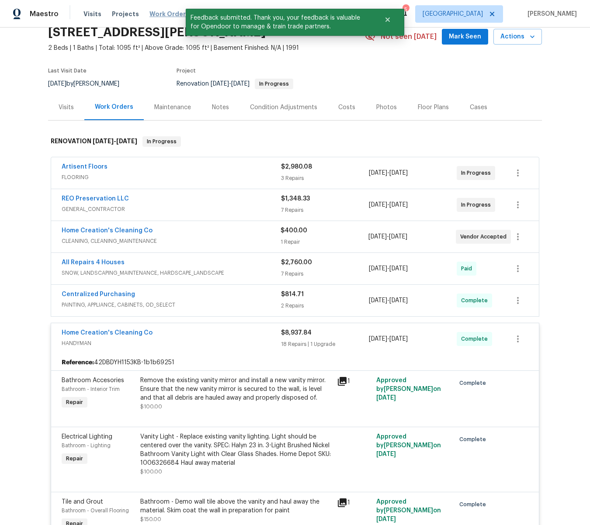
click at [159, 11] on span "Work Orders" at bounding box center [169, 14] width 40 height 9
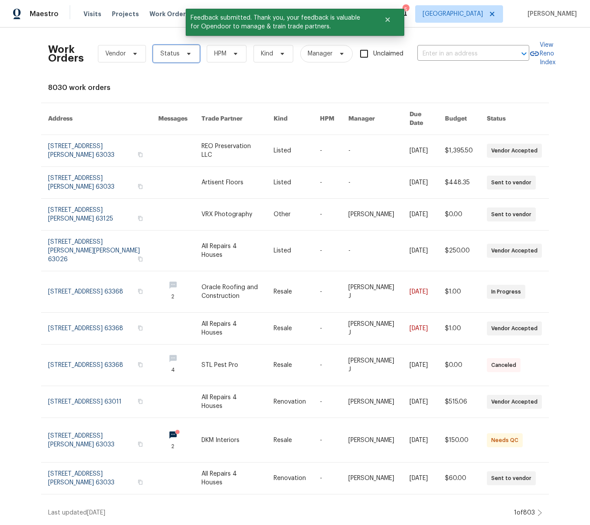
click at [188, 51] on icon at bounding box center [188, 53] width 7 height 7
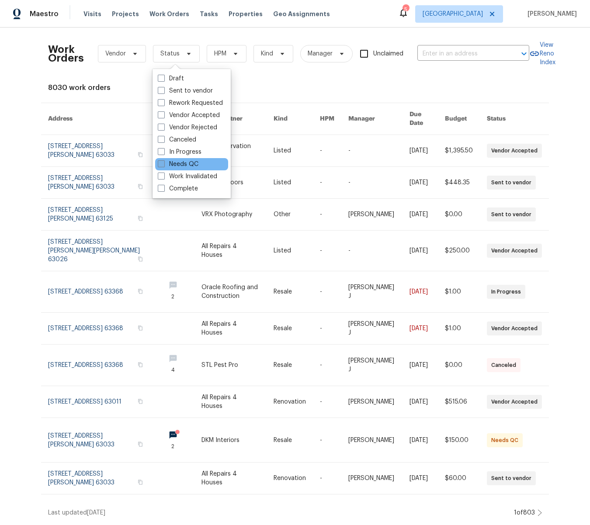
click at [158, 162] on span at bounding box center [161, 163] width 7 height 7
click at [158, 162] on input "Needs QC" at bounding box center [161, 163] width 6 height 6
checkbox input "true"
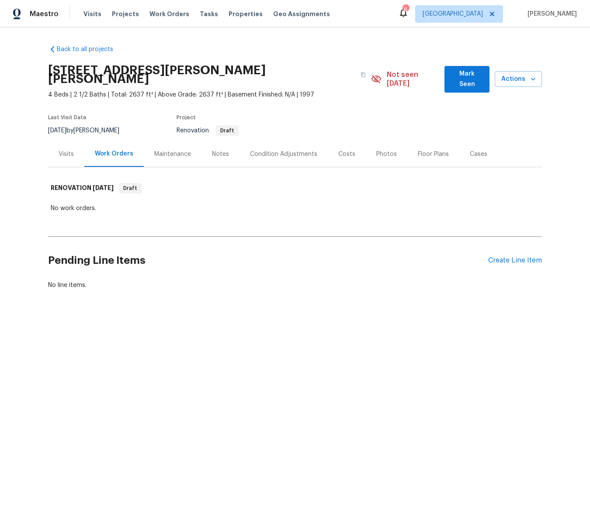
click at [70, 150] on div "Visits" at bounding box center [66, 154] width 15 height 9
click at [159, 12] on span "Work Orders" at bounding box center [169, 14] width 40 height 9
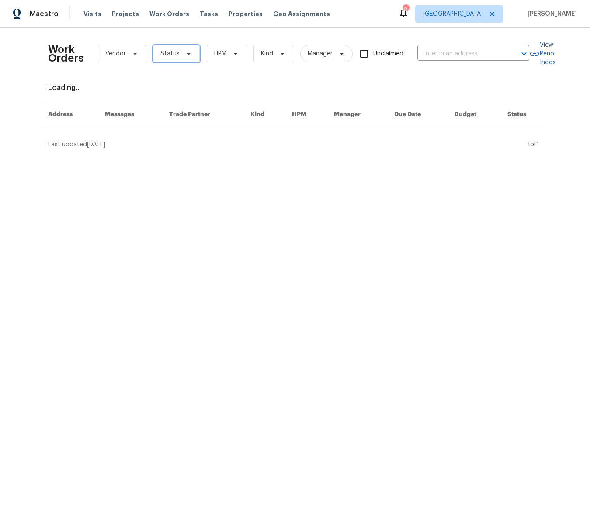
click at [187, 52] on icon at bounding box center [188, 53] width 7 height 7
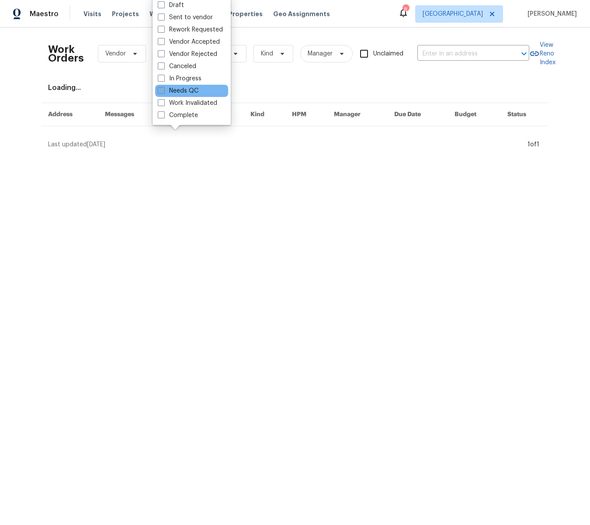
click at [162, 89] on span at bounding box center [161, 90] width 7 height 7
click at [162, 89] on input "Needs QC" at bounding box center [161, 90] width 6 height 6
checkbox input "true"
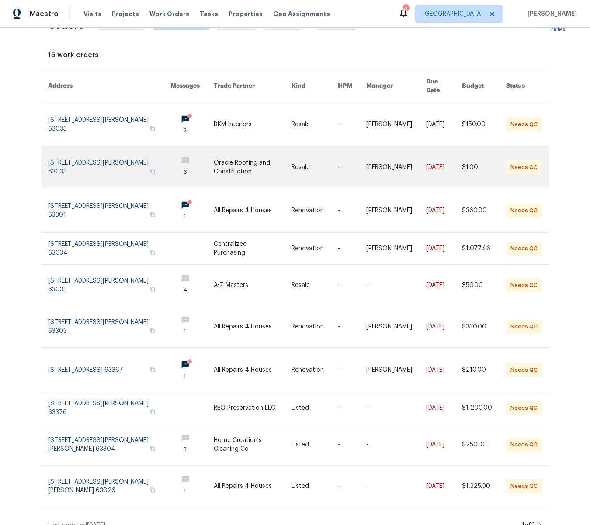
scroll to position [34, 0]
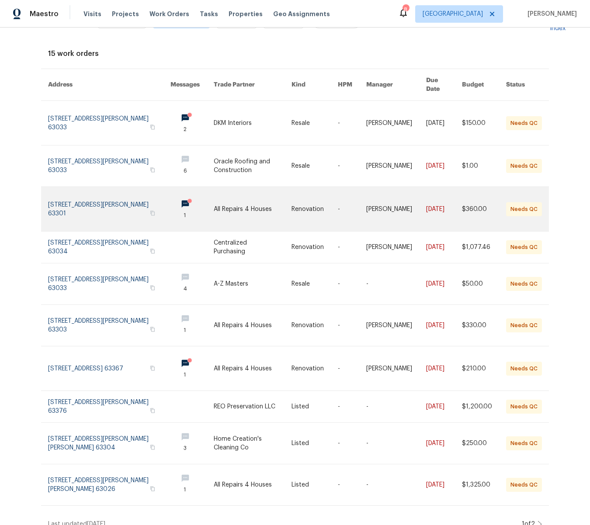
click at [98, 195] on link at bounding box center [109, 209] width 122 height 44
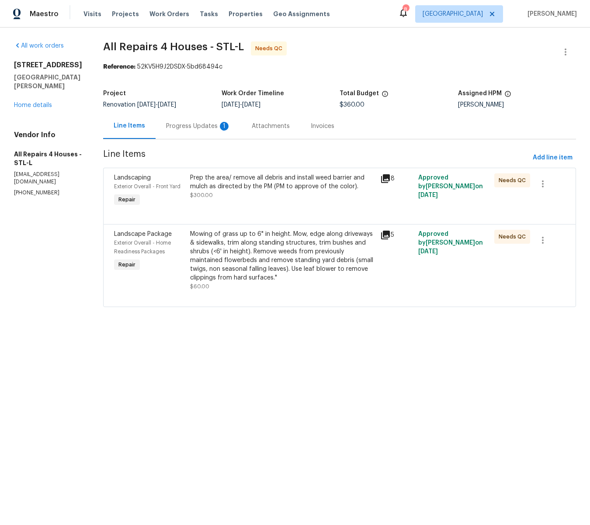
click at [189, 121] on div "Progress Updates 1" at bounding box center [199, 126] width 86 height 26
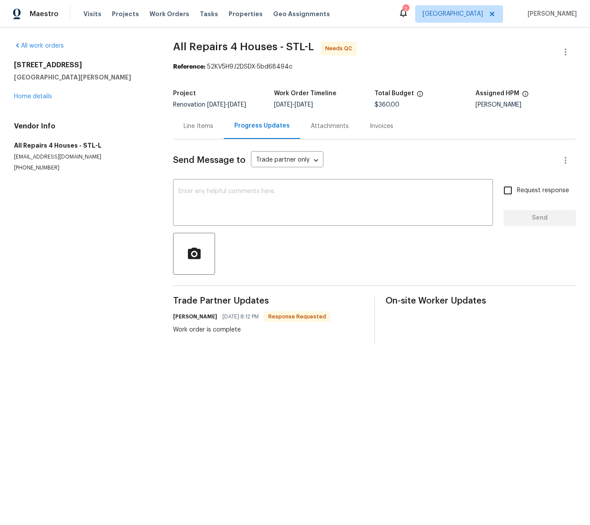
click at [206, 125] on div "Line Items" at bounding box center [199, 126] width 30 height 9
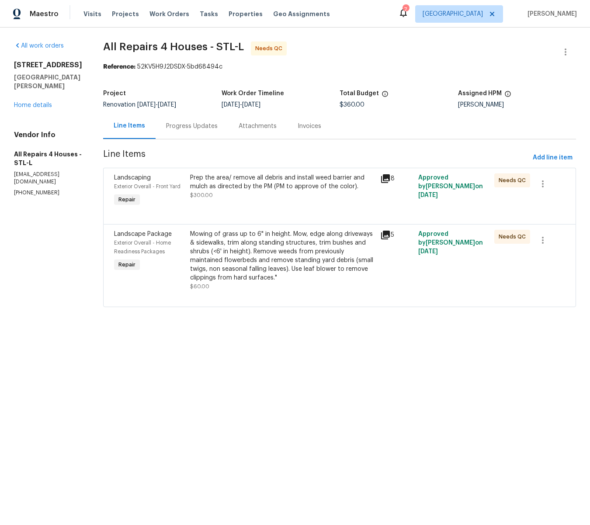
click at [222, 185] on div "Prep the area/ remove all debris and install weed barrier and mulch as directed…" at bounding box center [282, 181] width 185 height 17
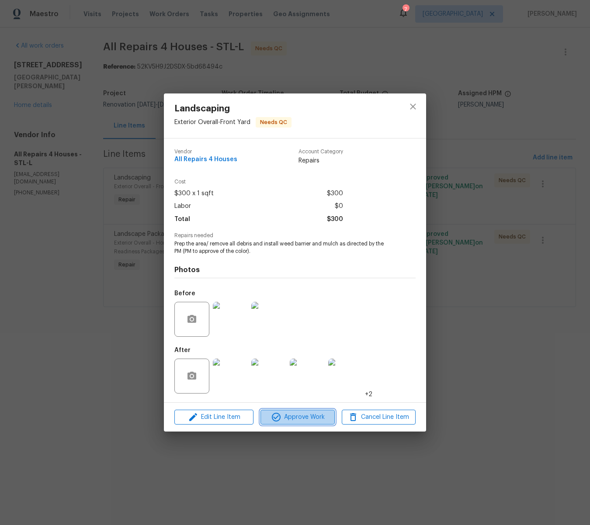
click at [308, 420] on span "Approve Work" at bounding box center [297, 417] width 69 height 11
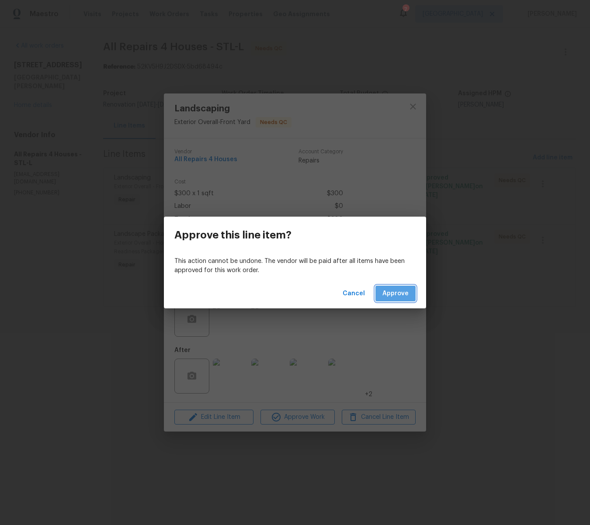
click at [392, 297] on span "Approve" at bounding box center [395, 293] width 26 height 11
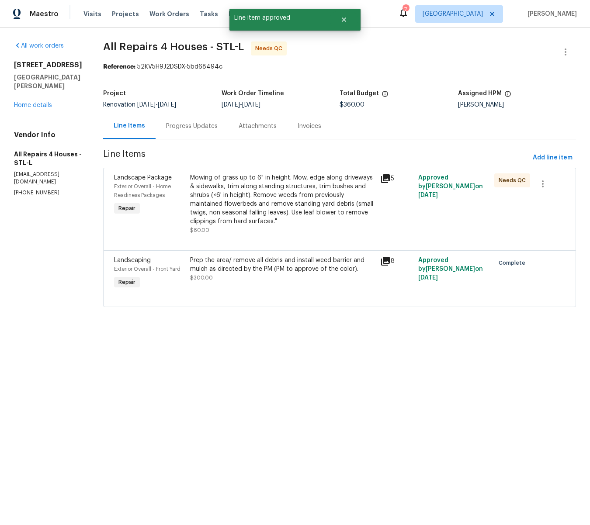
click at [268, 203] on div "Mowing of grass up to 6" in height. Mow, edge along driveways & sidewalks, trim…" at bounding box center [282, 199] width 185 height 52
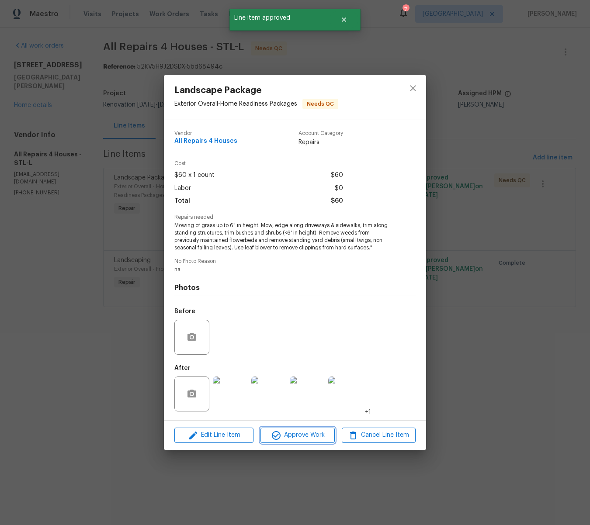
click at [326, 439] on span "Approve Work" at bounding box center [297, 435] width 69 height 11
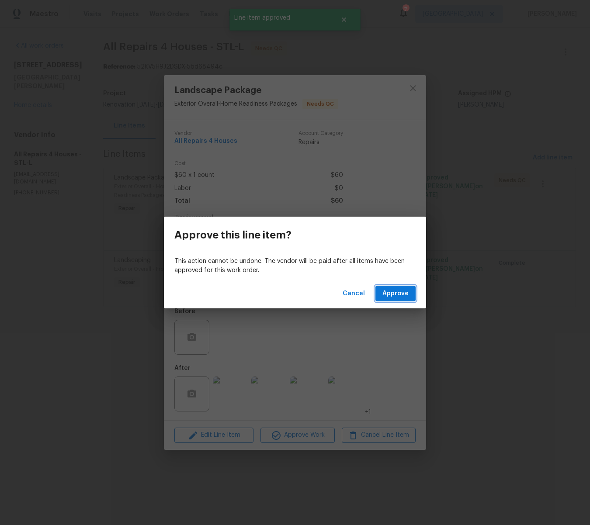
click at [390, 296] on span "Approve" at bounding box center [395, 293] width 26 height 11
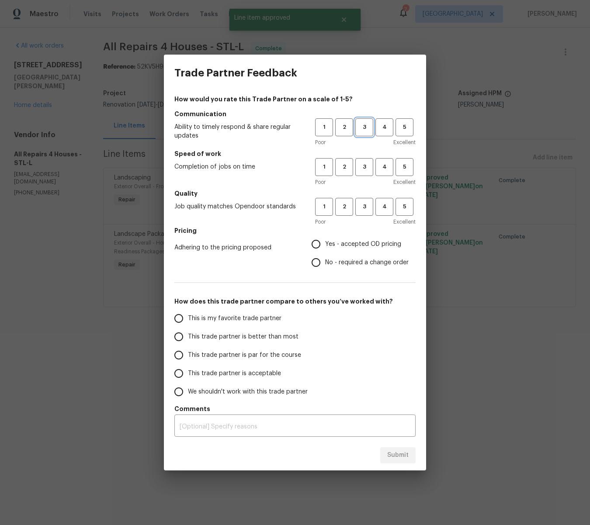
click at [358, 120] on button "3" at bounding box center [364, 127] width 18 height 18
click at [362, 163] on span "3" at bounding box center [364, 167] width 16 height 10
drag, startPoint x: 362, startPoint y: 203, endPoint x: 338, endPoint y: 245, distance: 48.9
click at [362, 203] on span "3" at bounding box center [364, 207] width 16 height 10
click at [313, 243] on input "Yes - accepted OD pricing" at bounding box center [316, 244] width 18 height 18
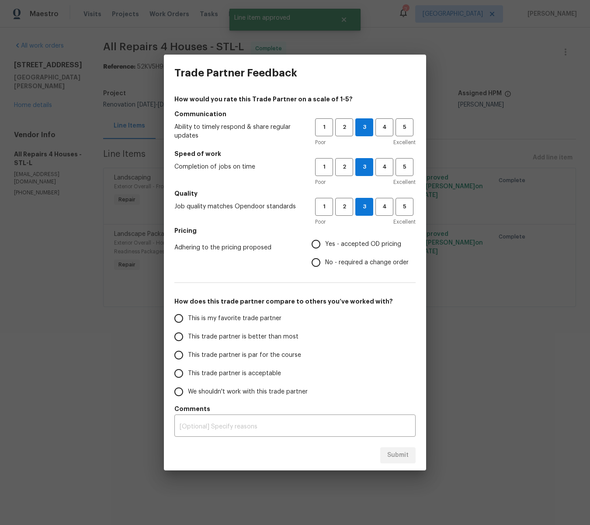
radio input "true"
click at [177, 359] on input "This trade partner is par for the course" at bounding box center [179, 355] width 18 height 18
radio input "false"
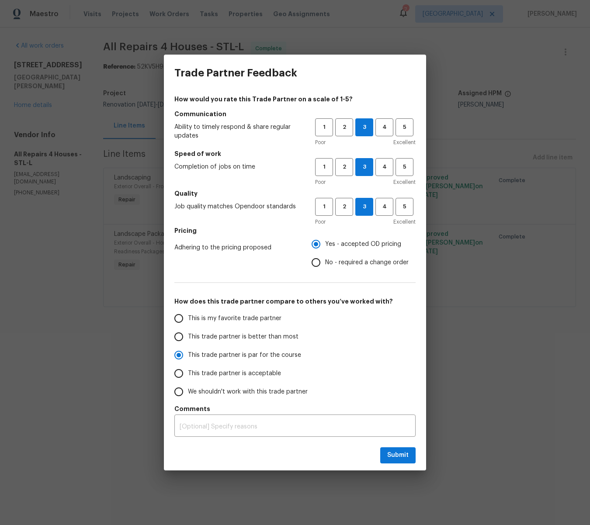
drag, startPoint x: 178, startPoint y: 338, endPoint x: 194, endPoint y: 350, distance: 20.5
click at [178, 338] on input "This trade partner is better than most" at bounding box center [179, 337] width 18 height 18
click at [406, 452] on span "Submit" at bounding box center [397, 455] width 21 height 11
radio input "true"
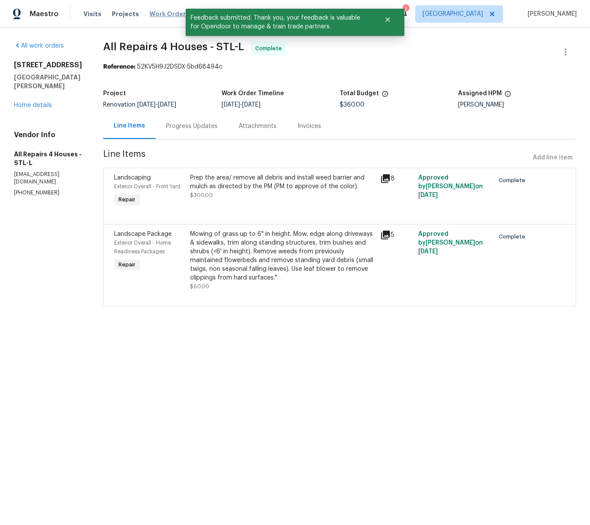
click at [160, 13] on span "Work Orders" at bounding box center [169, 14] width 40 height 9
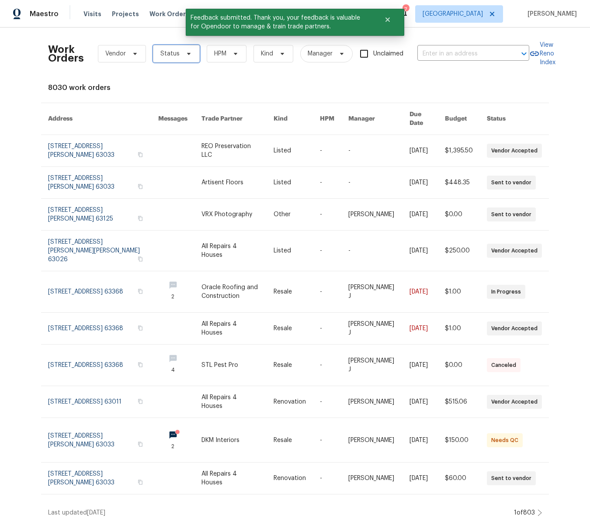
click at [186, 50] on icon at bounding box center [188, 53] width 7 height 7
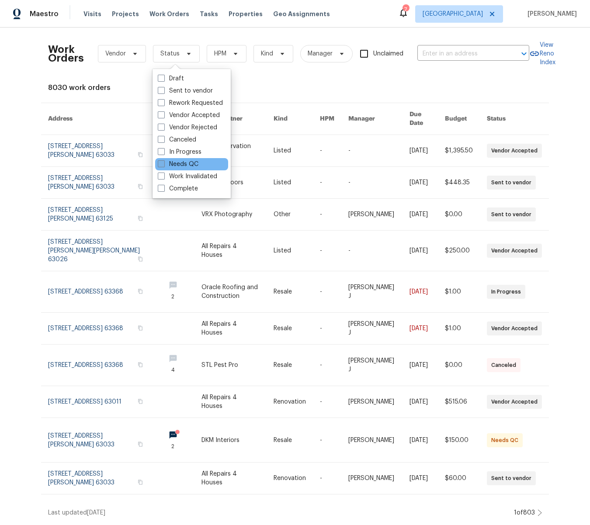
click at [162, 165] on span at bounding box center [161, 163] width 7 height 7
click at [162, 165] on input "Needs QC" at bounding box center [161, 163] width 6 height 6
checkbox input "true"
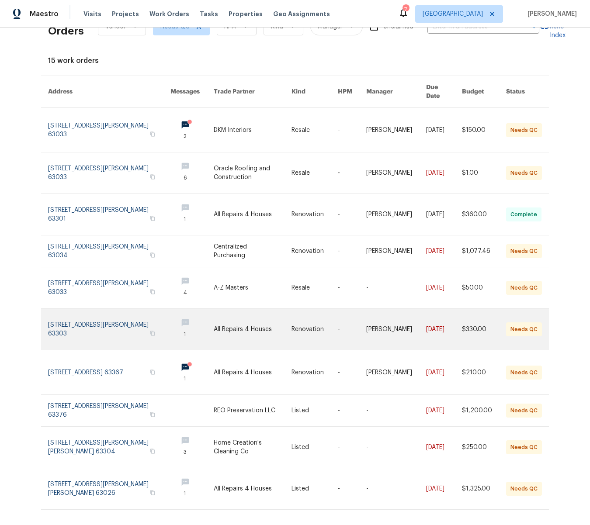
scroll to position [26, 0]
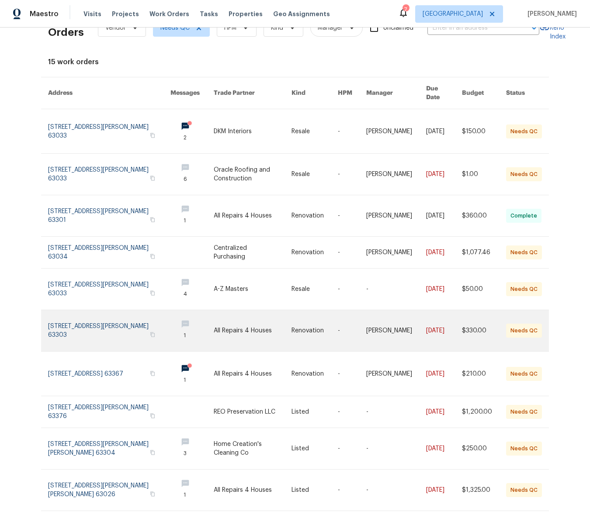
click at [260, 315] on link at bounding box center [253, 330] width 78 height 41
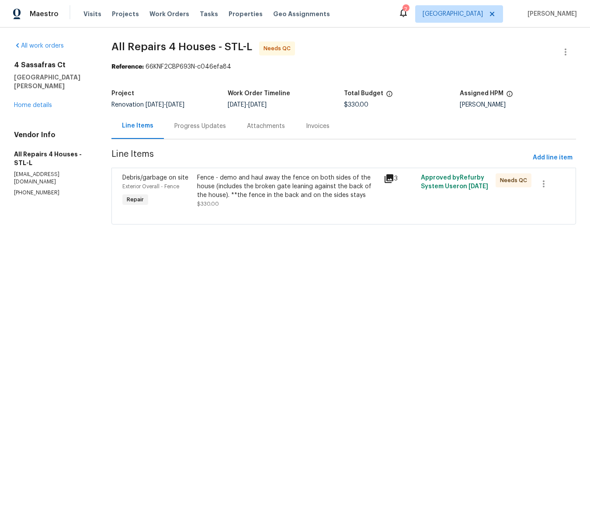
click at [263, 177] on div "Fence - demo and haul away the fence on both sides of the house (includes the b…" at bounding box center [287, 186] width 181 height 26
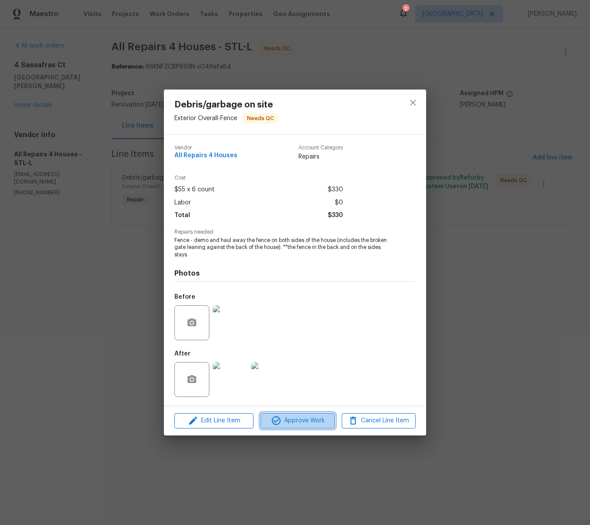
click at [299, 416] on span "Approve Work" at bounding box center [297, 421] width 69 height 11
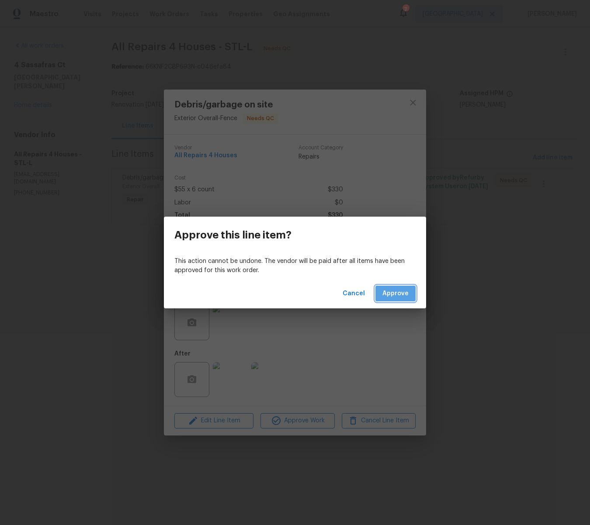
click at [406, 297] on span "Approve" at bounding box center [395, 293] width 26 height 11
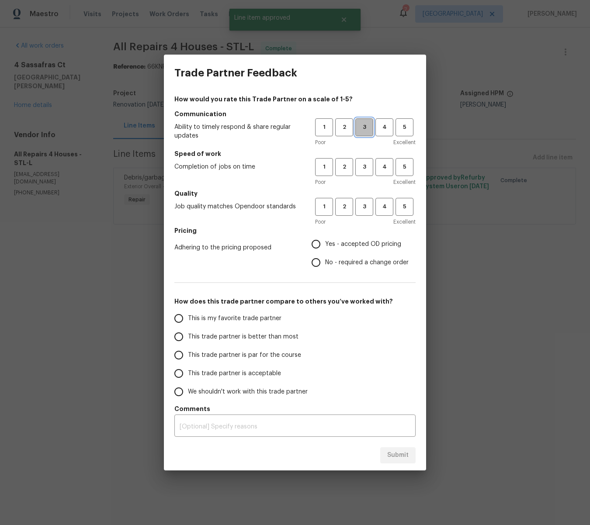
click at [361, 130] on span "3" at bounding box center [364, 127] width 16 height 10
click at [366, 170] on span "3" at bounding box center [364, 167] width 16 height 10
click at [364, 205] on span "3" at bounding box center [364, 207] width 16 height 10
click at [319, 242] on input "Yes - accepted OD pricing" at bounding box center [316, 244] width 18 height 18
radio input "true"
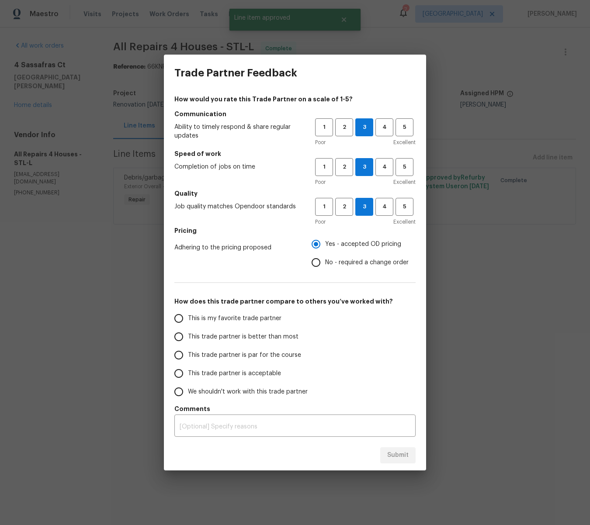
click at [177, 336] on input "This trade partner is better than most" at bounding box center [179, 337] width 18 height 18
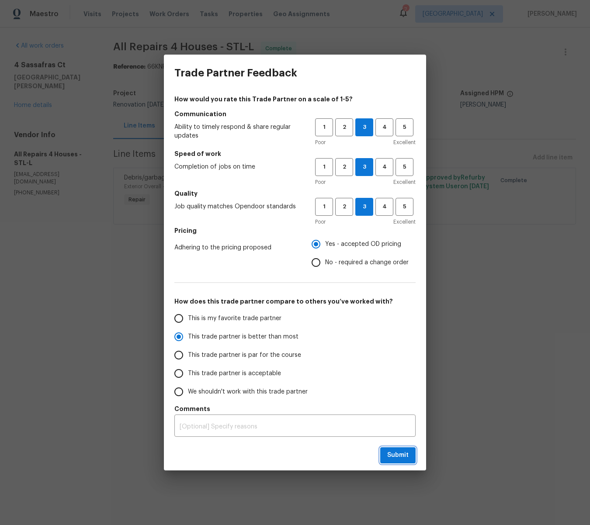
click at [394, 458] on span "Submit" at bounding box center [397, 455] width 21 height 11
radio input "true"
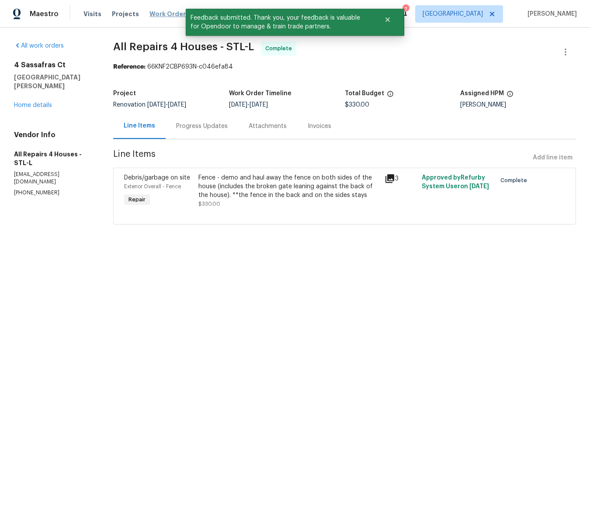
click at [151, 13] on span "Work Orders" at bounding box center [169, 14] width 40 height 9
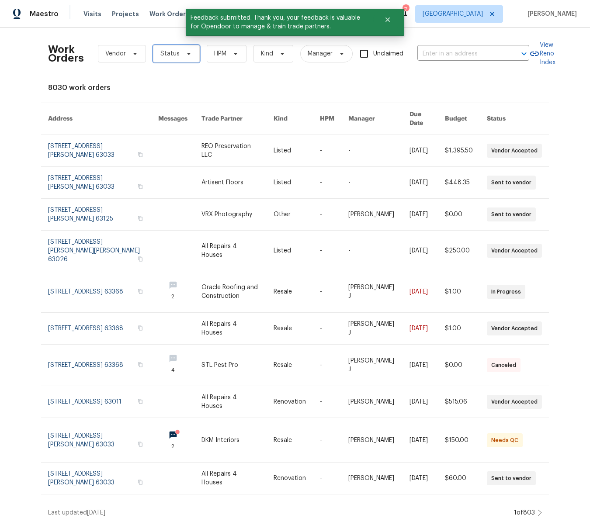
click at [187, 53] on icon at bounding box center [188, 54] width 3 height 2
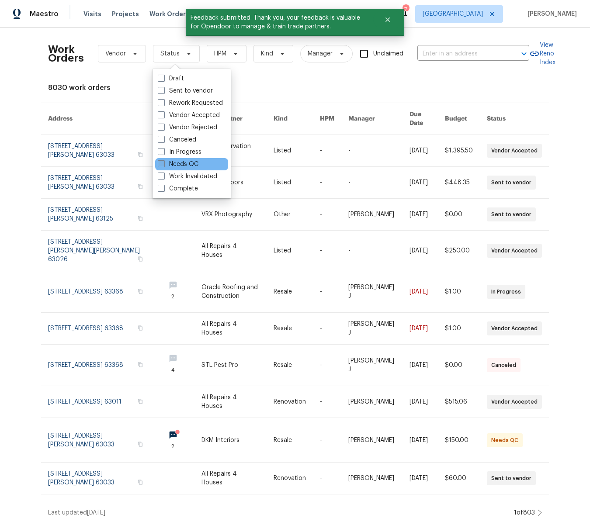
click at [162, 163] on span at bounding box center [161, 163] width 7 height 7
click at [162, 163] on input "Needs QC" at bounding box center [161, 163] width 6 height 6
checkbox input "true"
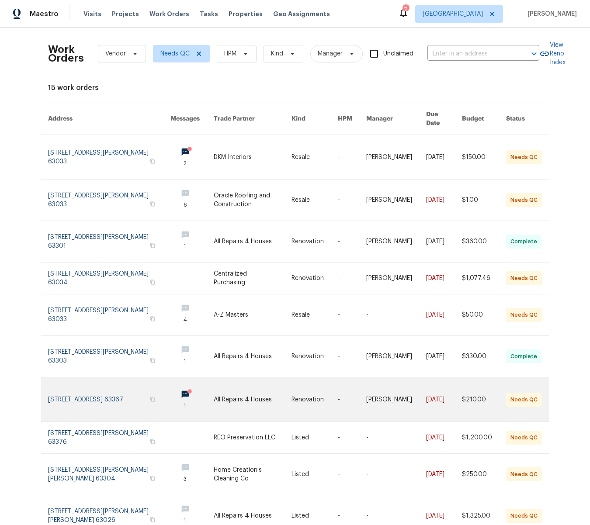
scroll to position [0, 0]
click at [248, 392] on link at bounding box center [253, 399] width 78 height 44
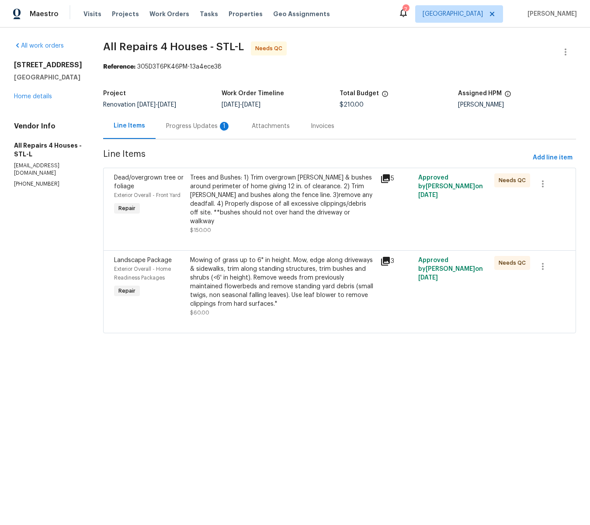
click at [263, 205] on div "Trees and Bushes: 1) Trim overgrown hedges & bushes around perimeter of home gi…" at bounding box center [282, 199] width 185 height 52
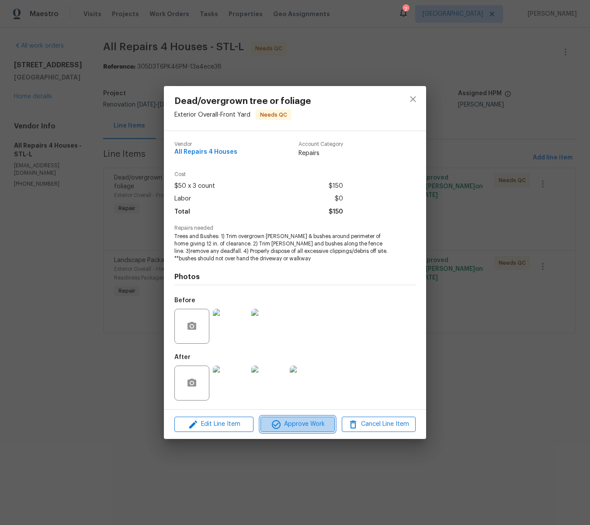
click at [306, 422] on span "Approve Work" at bounding box center [297, 424] width 69 height 11
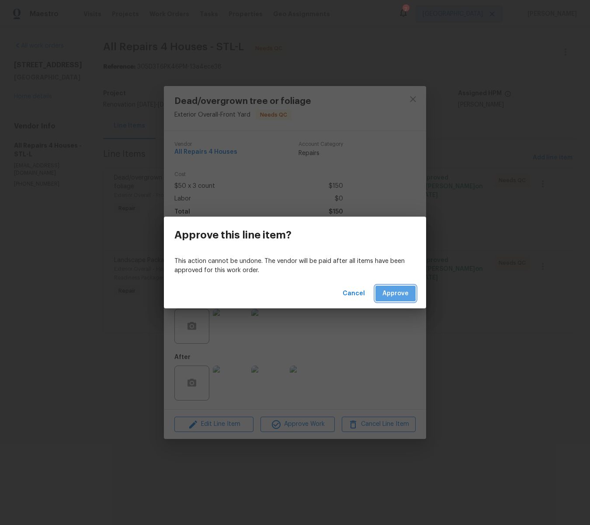
click at [383, 293] on button "Approve" at bounding box center [395, 294] width 40 height 16
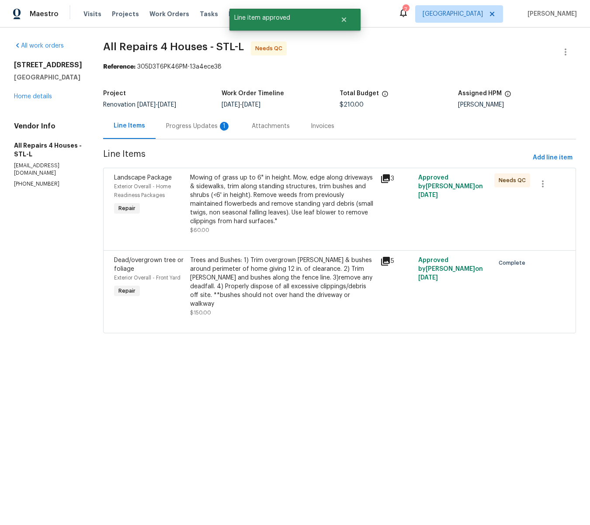
click at [278, 200] on div "Mowing of grass up to 6" in height. Mow, edge along driveways & sidewalks, trim…" at bounding box center [282, 199] width 185 height 52
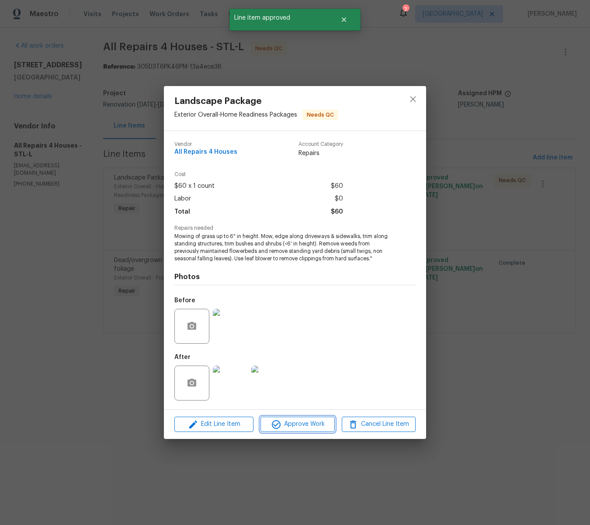
click at [320, 423] on span "Approve Work" at bounding box center [297, 424] width 69 height 11
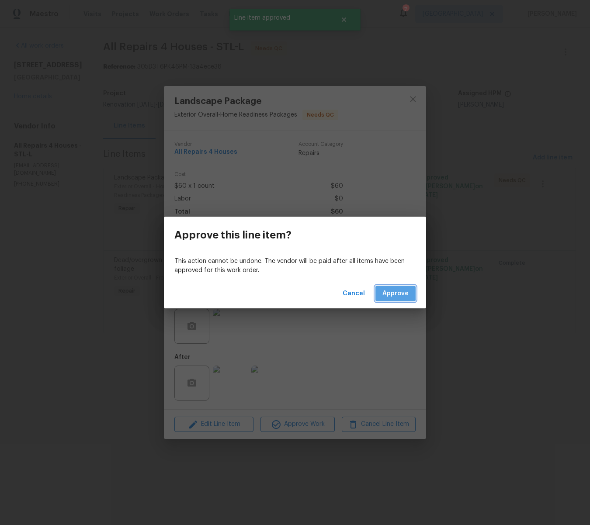
click at [385, 292] on span "Approve" at bounding box center [395, 293] width 26 height 11
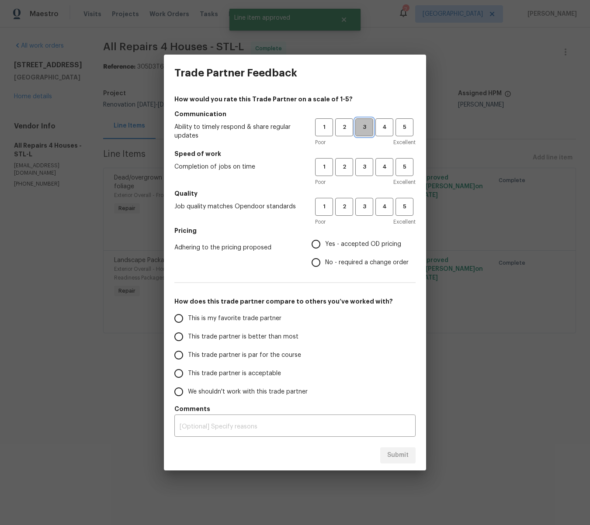
click at [358, 130] on span "3" at bounding box center [364, 127] width 16 height 10
click at [365, 162] on button "3" at bounding box center [364, 167] width 18 height 18
click at [365, 211] on span "3" at bounding box center [364, 207] width 16 height 10
click at [319, 244] on input "Yes - accepted OD pricing" at bounding box center [316, 244] width 18 height 18
radio input "true"
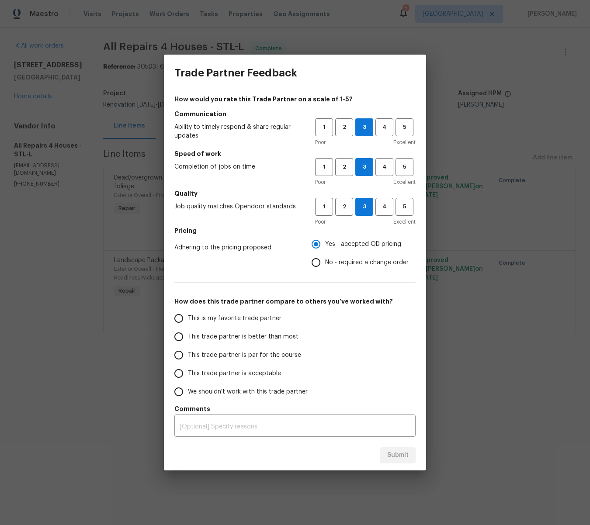
click at [178, 334] on input "This trade partner is better than most" at bounding box center [179, 337] width 18 height 18
click at [401, 459] on span "Submit" at bounding box center [397, 455] width 21 height 11
radio input "true"
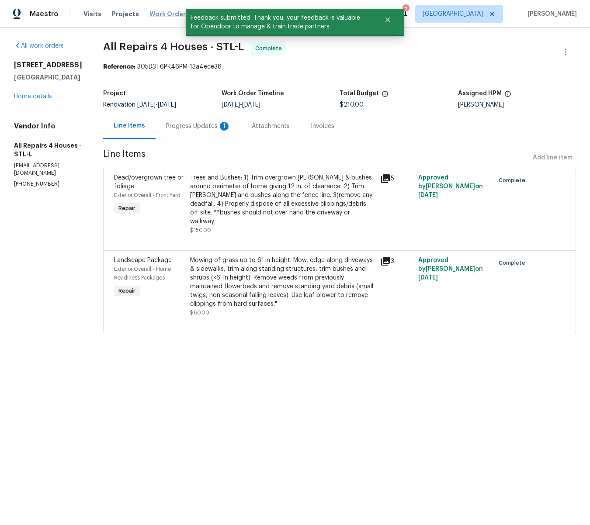
click at [153, 12] on span "Work Orders" at bounding box center [169, 14] width 40 height 9
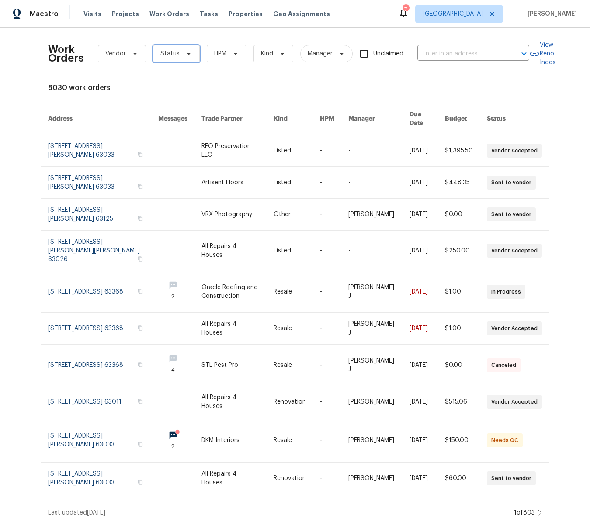
click at [185, 52] on icon at bounding box center [188, 53] width 7 height 7
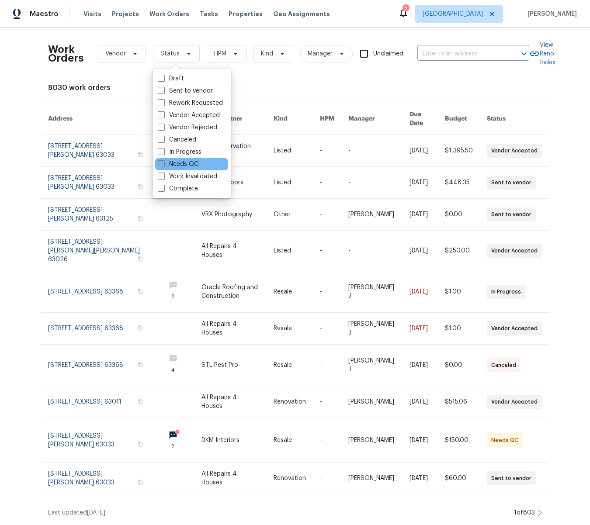
click at [164, 165] on span at bounding box center [161, 163] width 7 height 7
click at [163, 165] on input "Needs QC" at bounding box center [161, 163] width 6 height 6
checkbox input "true"
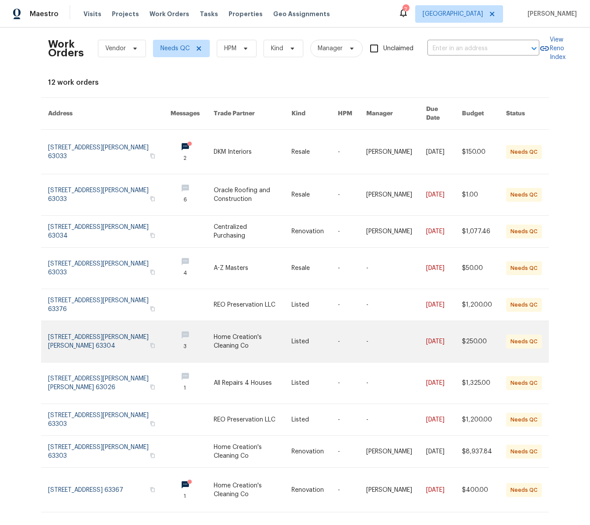
scroll to position [2, 0]
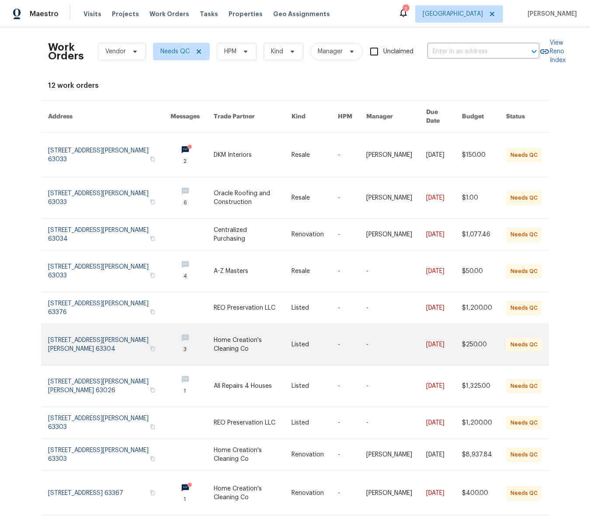
click at [231, 333] on link at bounding box center [253, 344] width 78 height 41
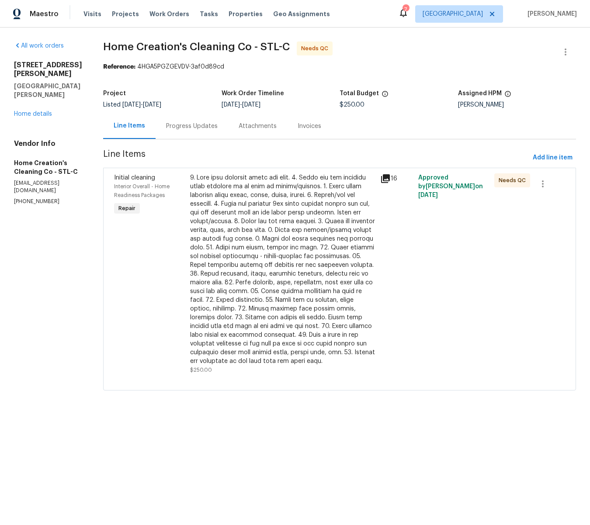
click at [274, 315] on div at bounding box center [282, 269] width 185 height 192
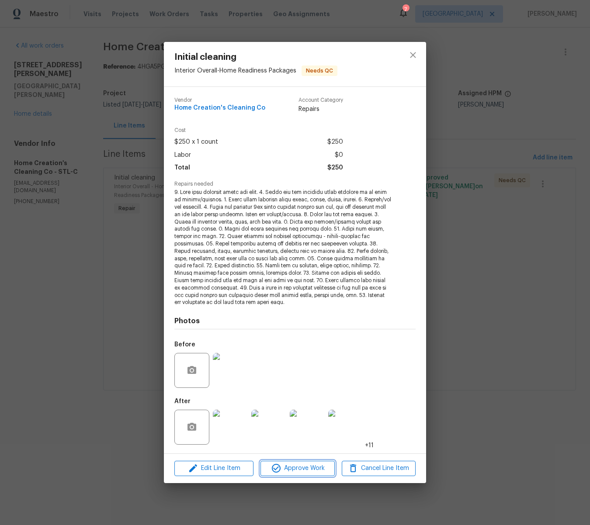
click at [312, 466] on span "Approve Work" at bounding box center [297, 468] width 69 height 11
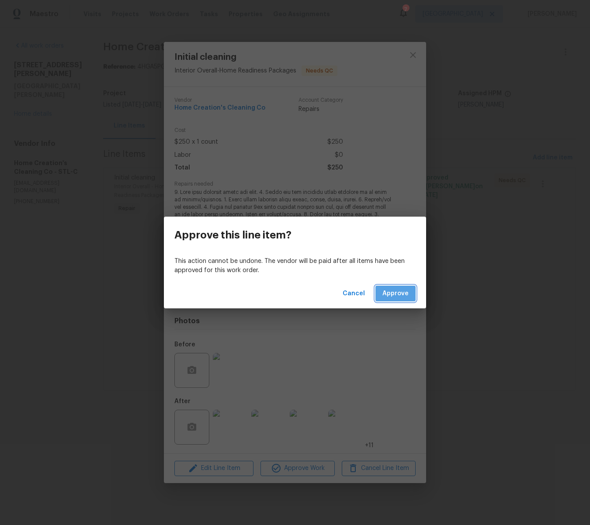
click at [410, 291] on button "Approve" at bounding box center [395, 294] width 40 height 16
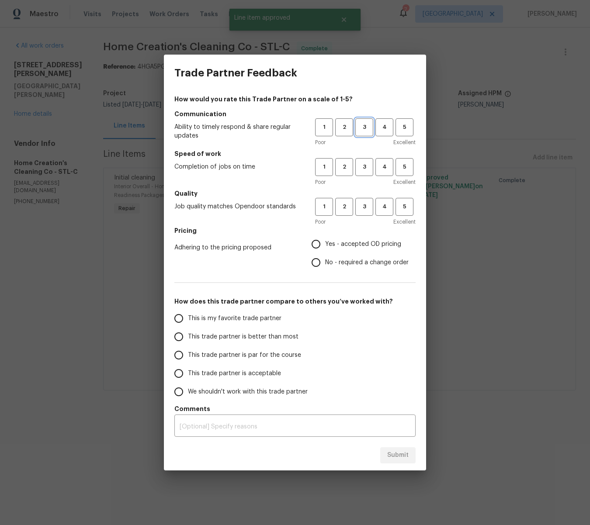
click at [370, 128] on span "3" at bounding box center [364, 127] width 16 height 10
click at [365, 163] on span "3" at bounding box center [364, 167] width 16 height 10
click at [365, 208] on span "3" at bounding box center [364, 207] width 16 height 10
click at [317, 242] on input "Yes - accepted OD pricing" at bounding box center [316, 244] width 18 height 18
radio input "true"
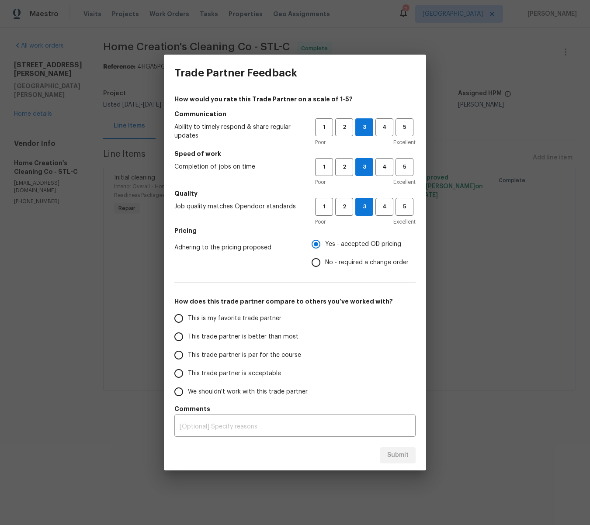
click at [179, 339] on input "This trade partner is better than most" at bounding box center [179, 337] width 18 height 18
click at [391, 458] on span "Submit" at bounding box center [397, 455] width 21 height 11
radio input "true"
radio input "false"
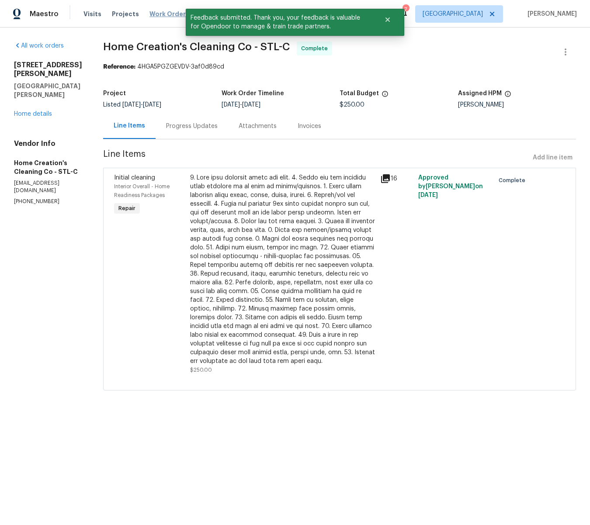
click at [159, 15] on span "Work Orders" at bounding box center [169, 14] width 40 height 9
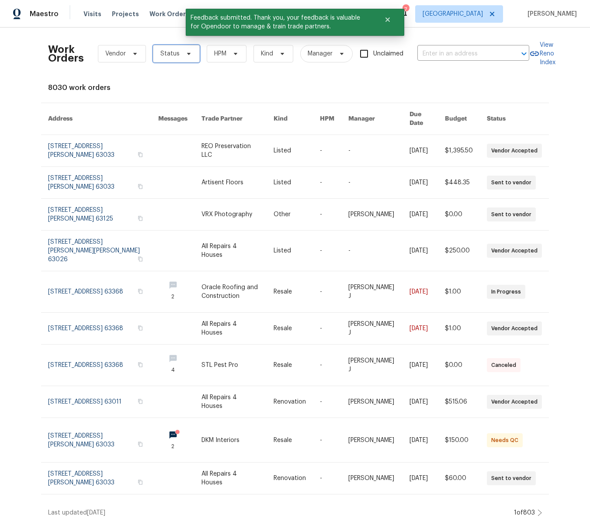
click at [185, 52] on icon at bounding box center [188, 53] width 7 height 7
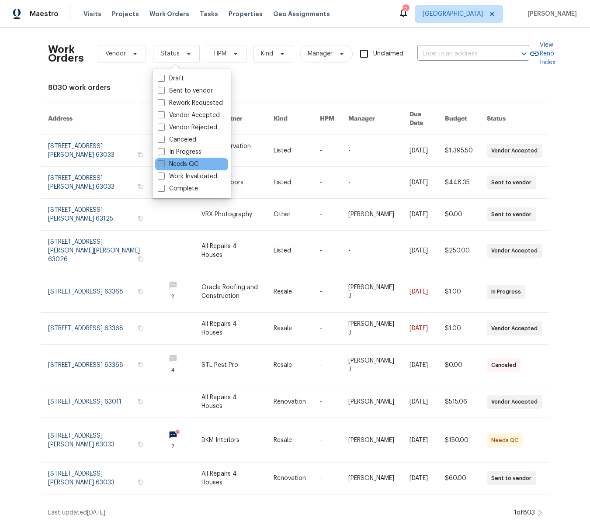
click at [159, 163] on span at bounding box center [161, 163] width 7 height 7
click at [159, 163] on input "Needs QC" at bounding box center [161, 163] width 6 height 6
checkbox input "true"
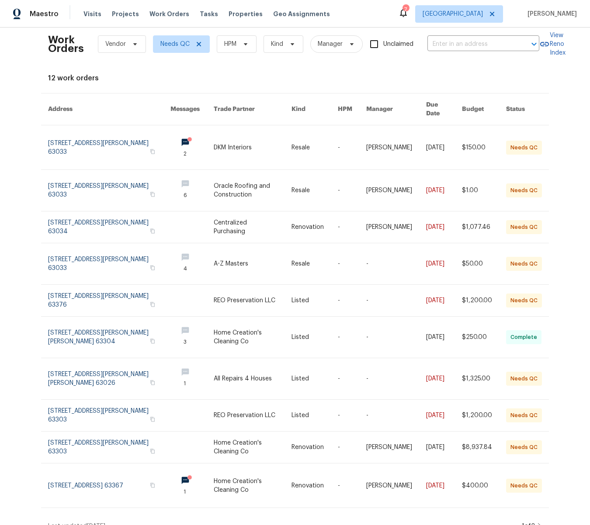
scroll to position [8, 0]
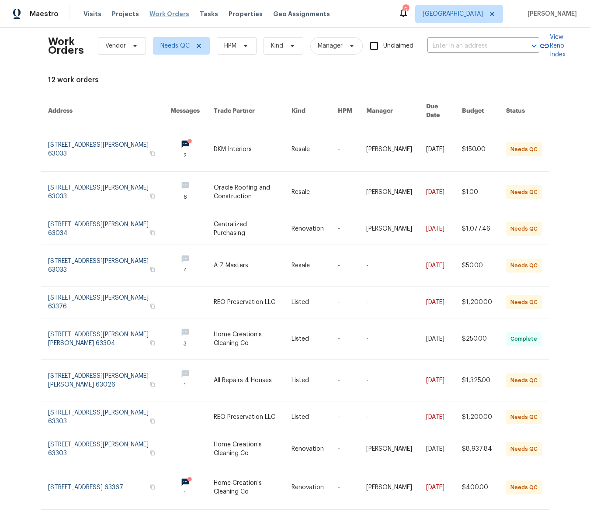
click at [165, 15] on span "Work Orders" at bounding box center [169, 14] width 40 height 9
click at [124, 14] on span "Projects" at bounding box center [125, 14] width 27 height 9
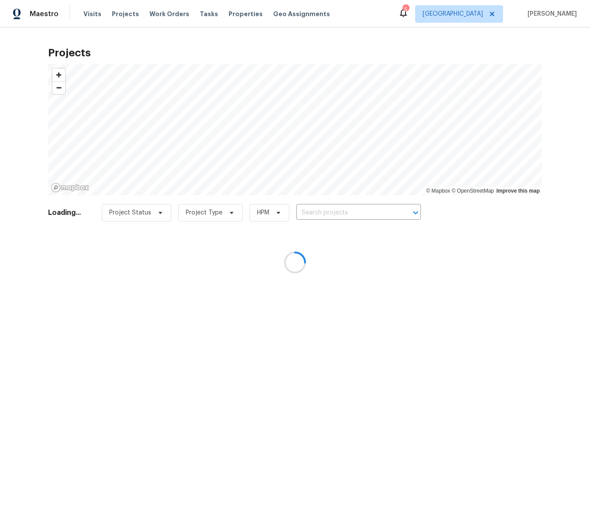
click at [352, 208] on div at bounding box center [295, 262] width 590 height 525
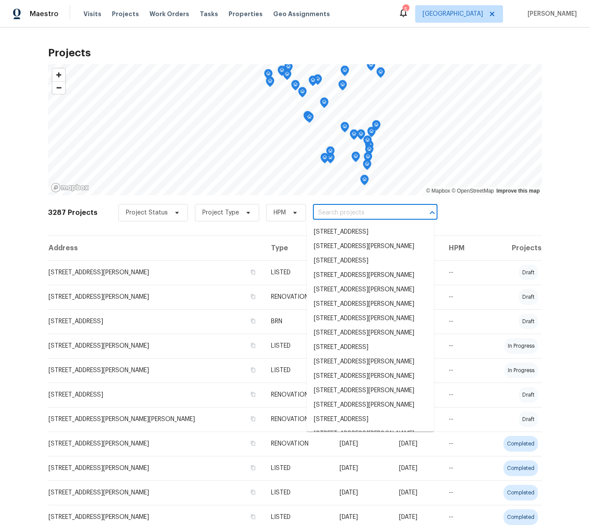
click at [348, 211] on input "text" at bounding box center [363, 213] width 100 height 14
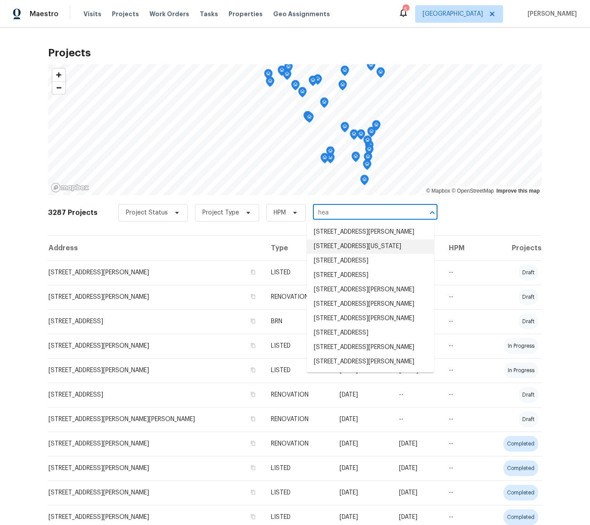
scroll to position [24, 0]
type input "hea"
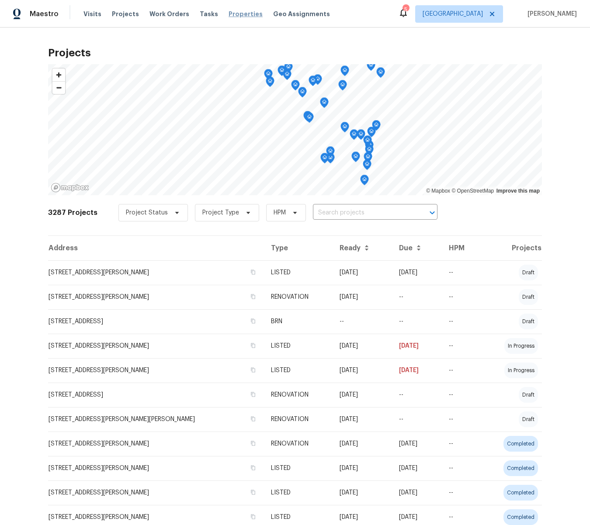
click at [229, 12] on span "Properties" at bounding box center [246, 14] width 34 height 9
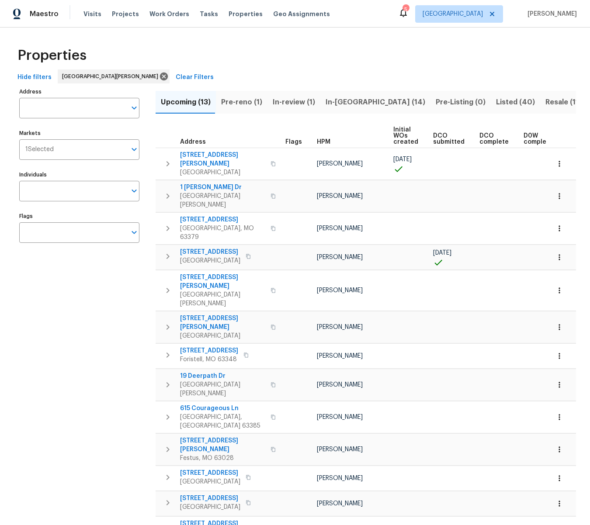
click at [496, 101] on span "Listed (40)" at bounding box center [515, 102] width 39 height 12
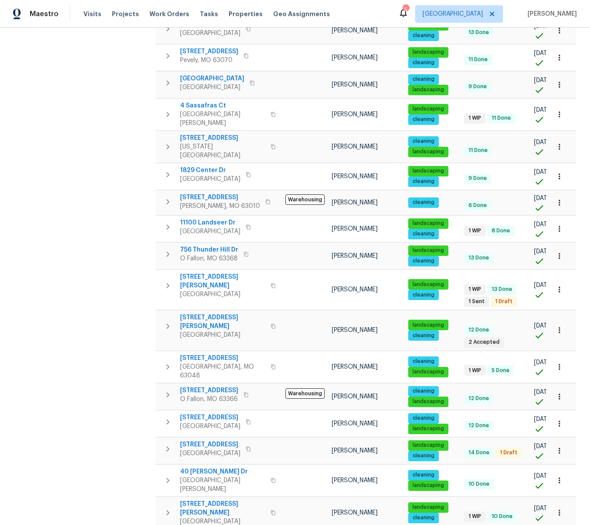
scroll to position [351, 0]
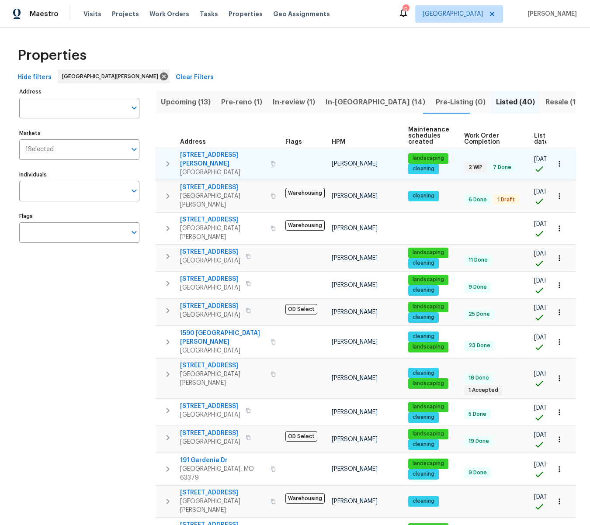
click at [270, 161] on icon "button" at bounding box center [272, 163] width 5 height 5
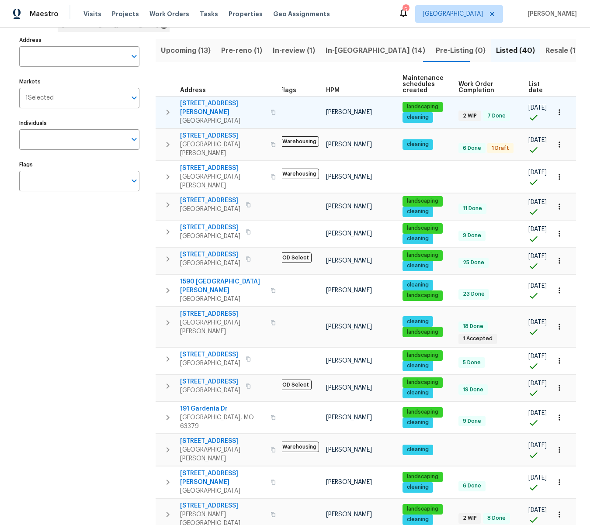
scroll to position [0, 8]
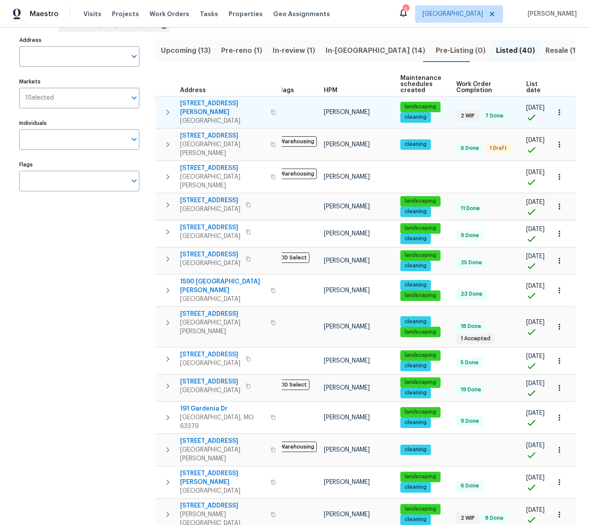
click at [201, 103] on span "2118 Hungerford Dr" at bounding box center [222, 107] width 85 height 17
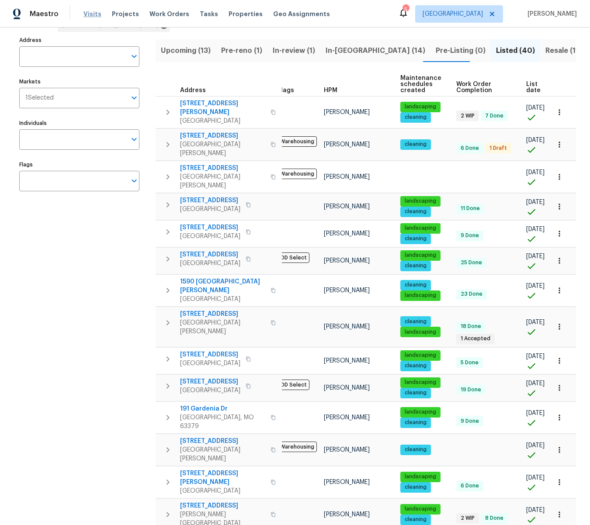
click at [90, 11] on span "Visits" at bounding box center [92, 14] width 18 height 9
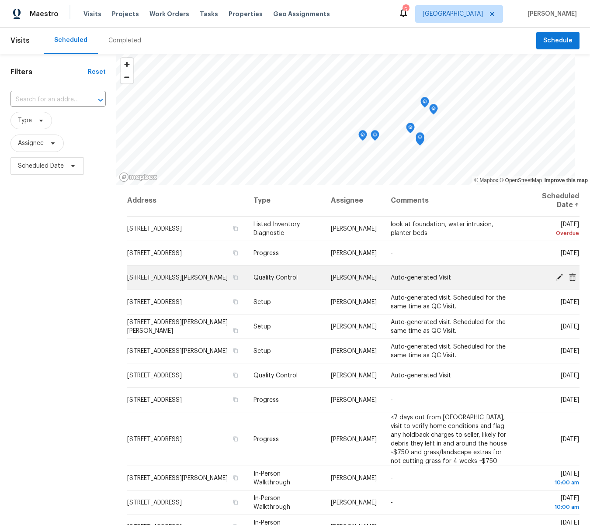
click at [559, 276] on icon at bounding box center [559, 277] width 7 height 7
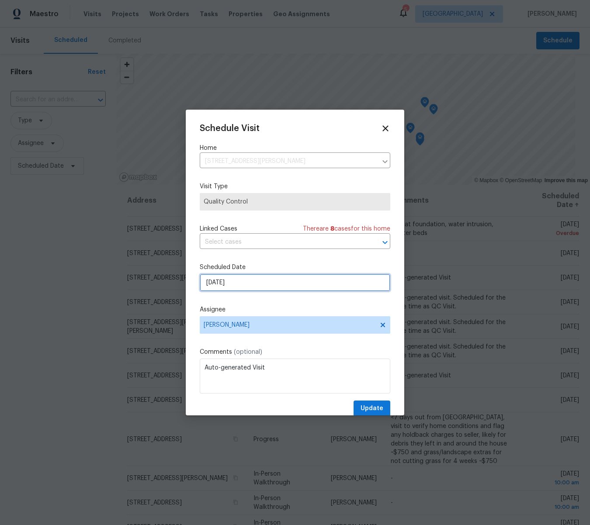
click at [248, 282] on input "[DATE]" at bounding box center [295, 282] width 191 height 17
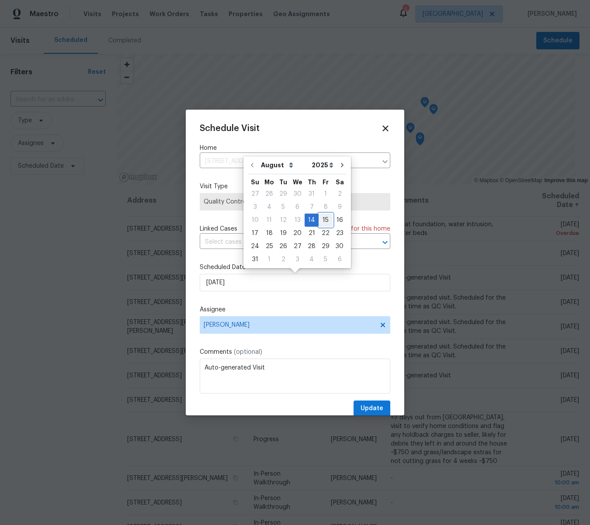
click at [321, 220] on div "15" at bounding box center [326, 220] width 14 height 12
type input "[DATE]"
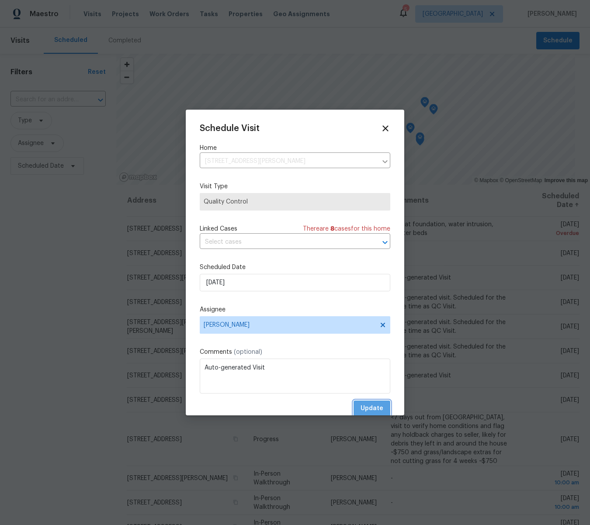
click at [373, 410] on span "Update" at bounding box center [371, 408] width 23 height 11
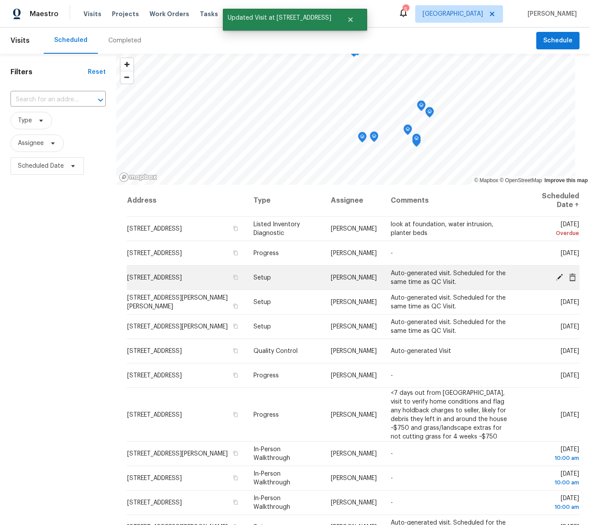
click at [557, 277] on icon at bounding box center [559, 277] width 7 height 7
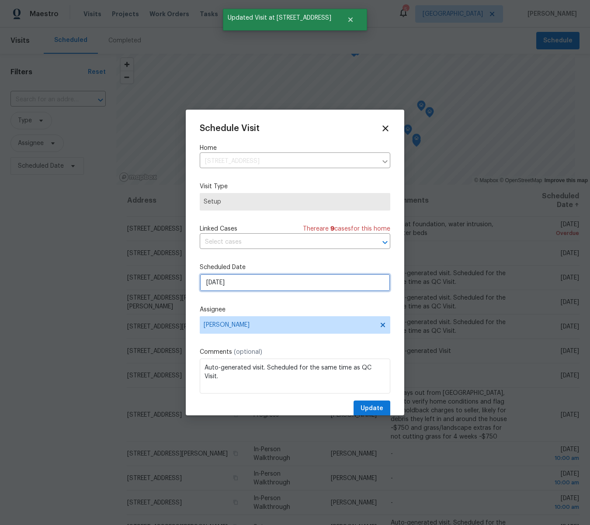
click at [236, 281] on input "[DATE]" at bounding box center [295, 282] width 191 height 17
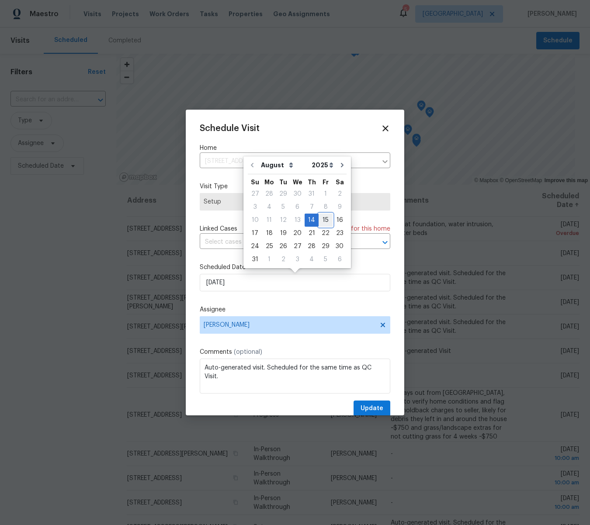
click at [326, 220] on div "15" at bounding box center [326, 220] width 14 height 12
type input "[DATE]"
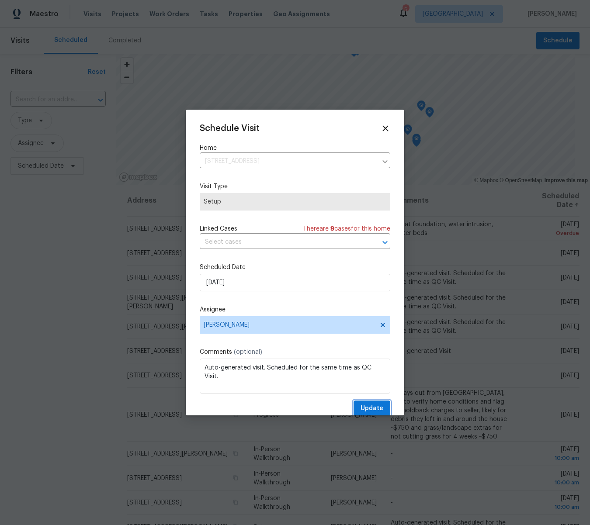
click at [369, 406] on span "Update" at bounding box center [371, 408] width 23 height 11
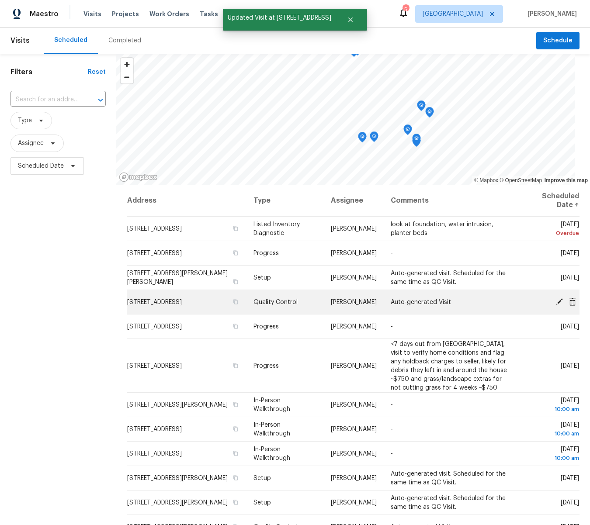
click at [560, 302] on icon at bounding box center [559, 301] width 7 height 7
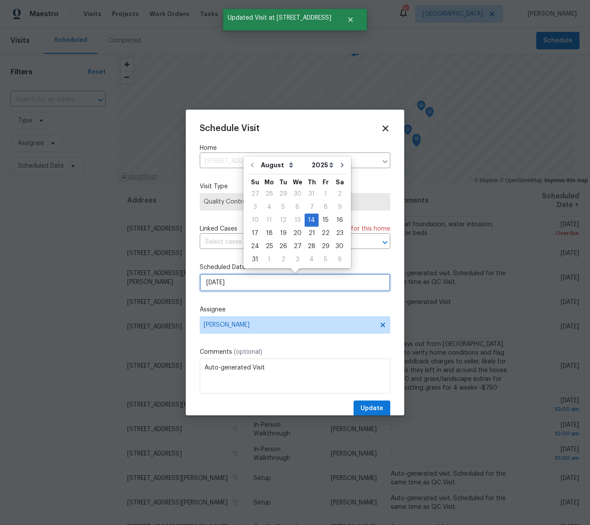
click at [219, 284] on input "[DATE]" at bounding box center [295, 282] width 191 height 17
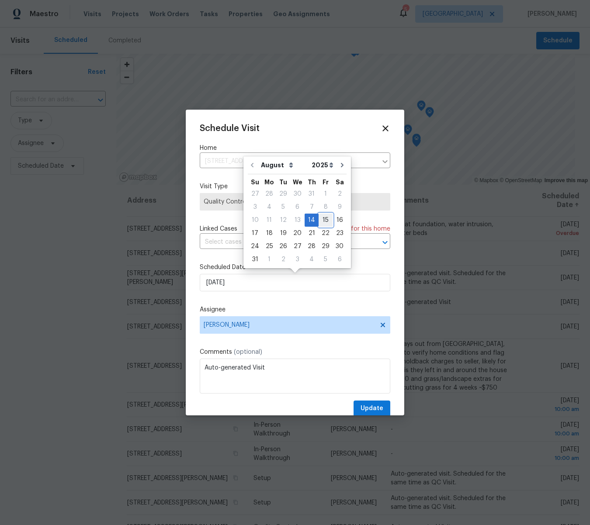
click at [319, 221] on div "15" at bounding box center [326, 220] width 14 height 12
type input "[DATE]"
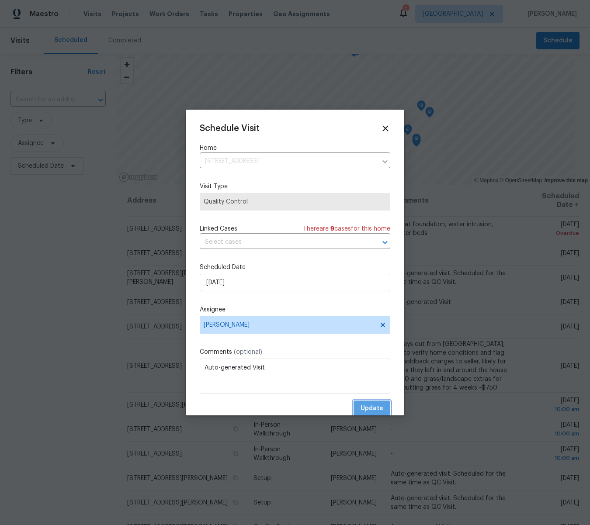
click at [374, 408] on span "Update" at bounding box center [371, 408] width 23 height 11
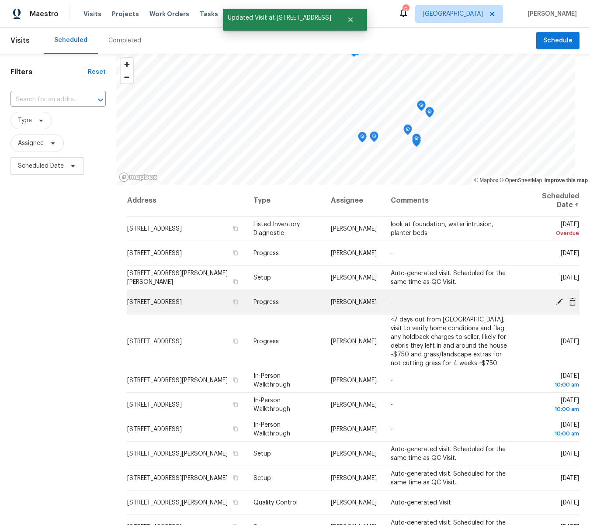
click at [559, 299] on icon at bounding box center [559, 302] width 8 height 8
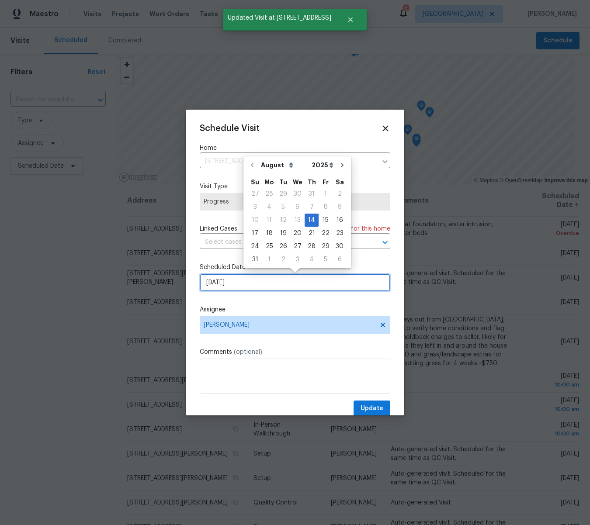
click at [239, 278] on input "[DATE]" at bounding box center [295, 282] width 191 height 17
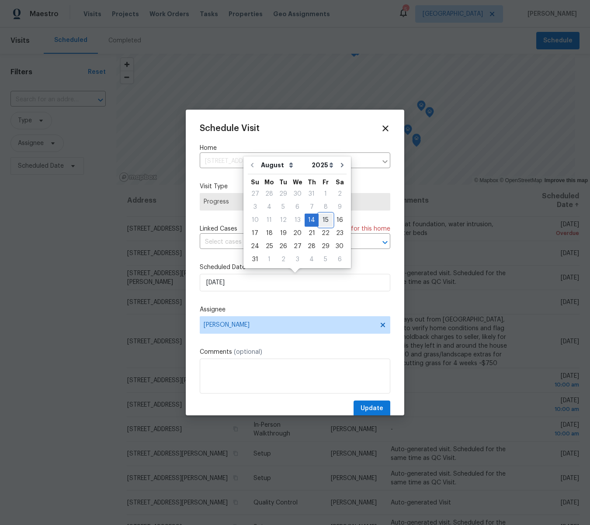
click at [323, 222] on div "15" at bounding box center [326, 220] width 14 height 12
type input "[DATE]"
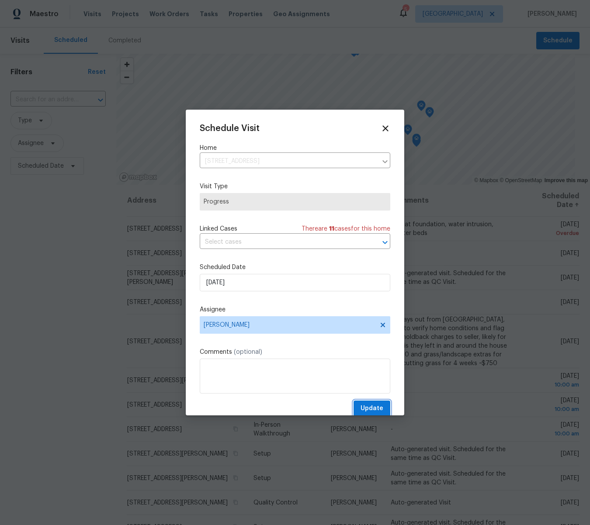
click at [381, 404] on span "Update" at bounding box center [371, 408] width 23 height 11
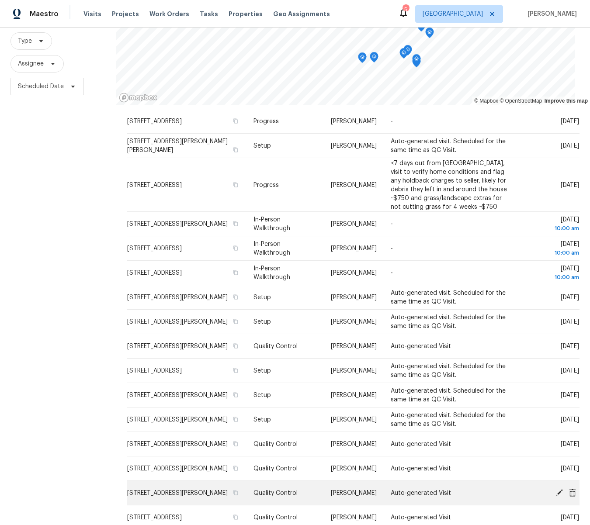
scroll to position [0, 0]
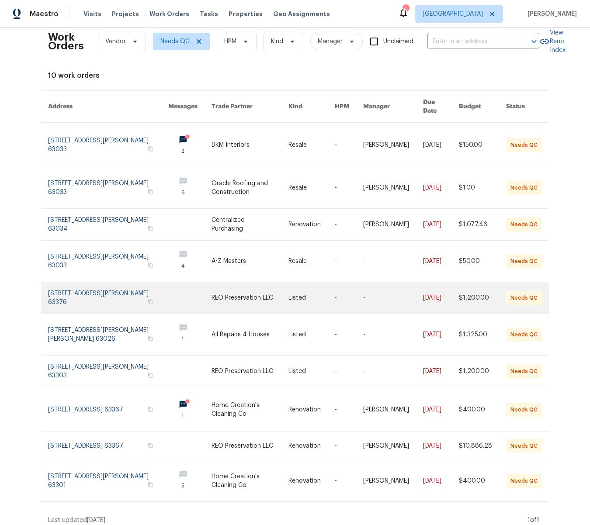
scroll to position [10, 0]
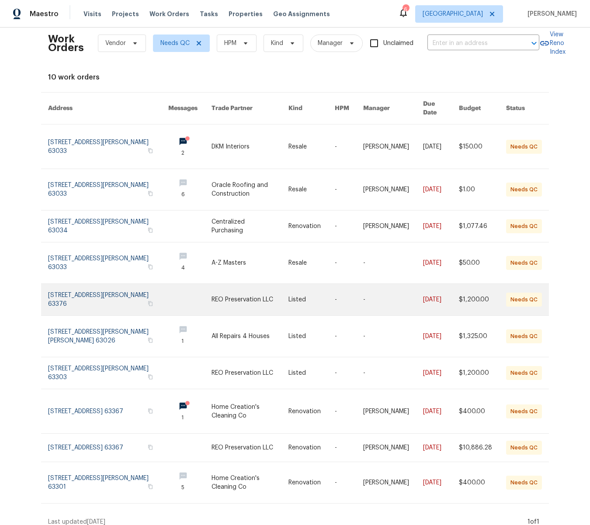
click at [245, 290] on link at bounding box center [249, 299] width 77 height 31
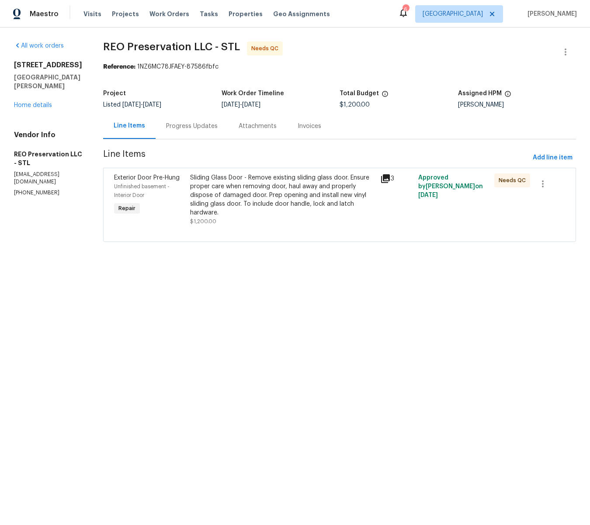
click at [263, 198] on div "Sliding Glass Door - Remove existing sliding glass door. Ensure proper care whe…" at bounding box center [282, 195] width 185 height 44
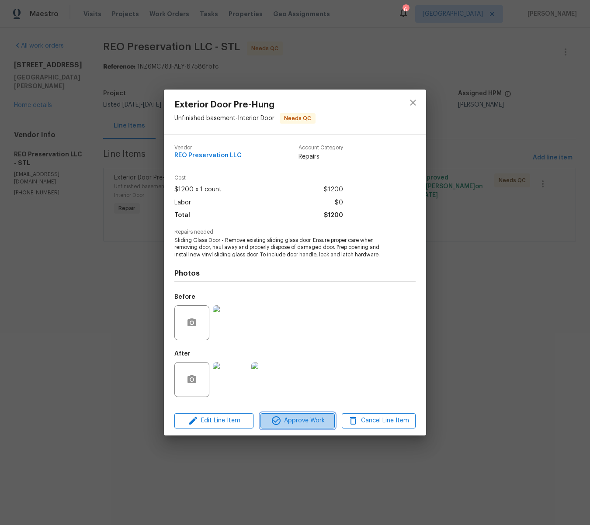
click at [307, 421] on span "Approve Work" at bounding box center [297, 421] width 69 height 11
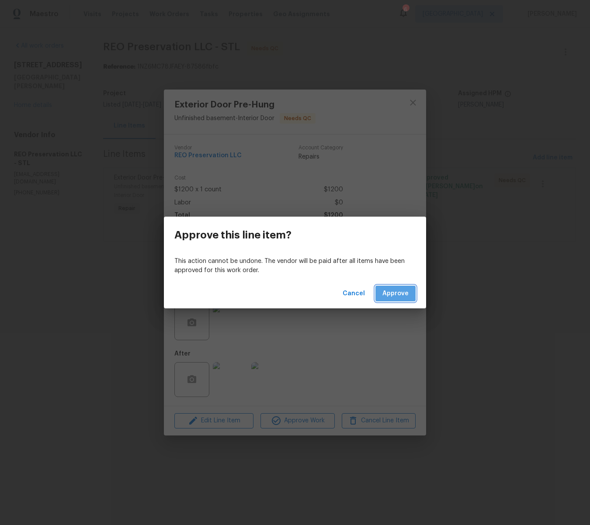
click at [387, 293] on span "Approve" at bounding box center [395, 293] width 26 height 11
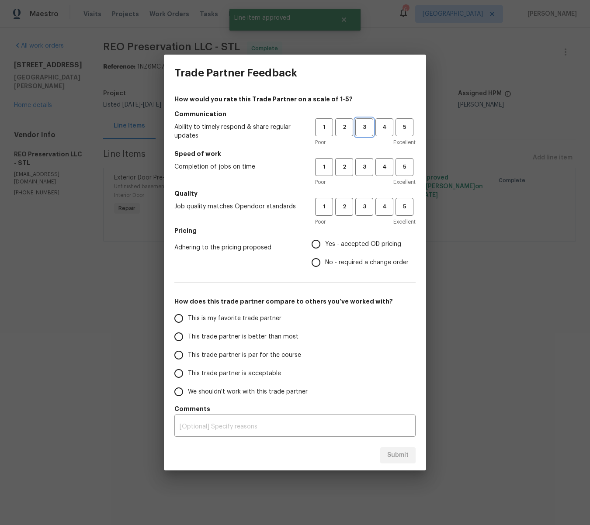
click at [359, 126] on span "3" at bounding box center [364, 127] width 16 height 10
click at [364, 161] on button "3" at bounding box center [364, 167] width 18 height 18
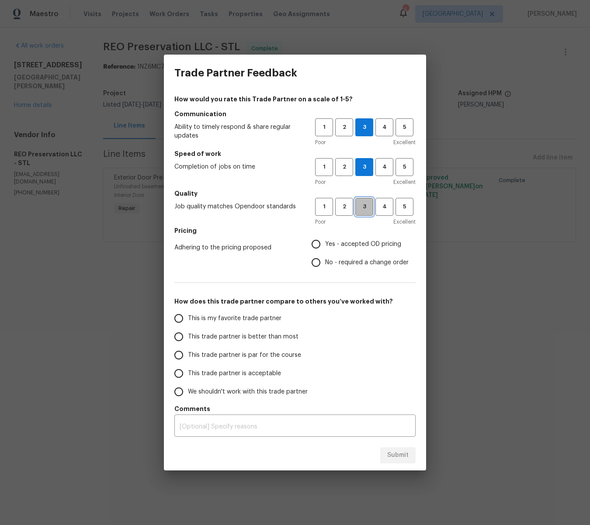
click at [364, 205] on span "3" at bounding box center [364, 207] width 16 height 10
click at [314, 244] on input "Yes - accepted OD pricing" at bounding box center [316, 244] width 18 height 18
radio input "true"
click at [183, 319] on input "This is my favorite trade partner" at bounding box center [179, 318] width 18 height 18
click at [395, 461] on button "Submit" at bounding box center [397, 455] width 35 height 16
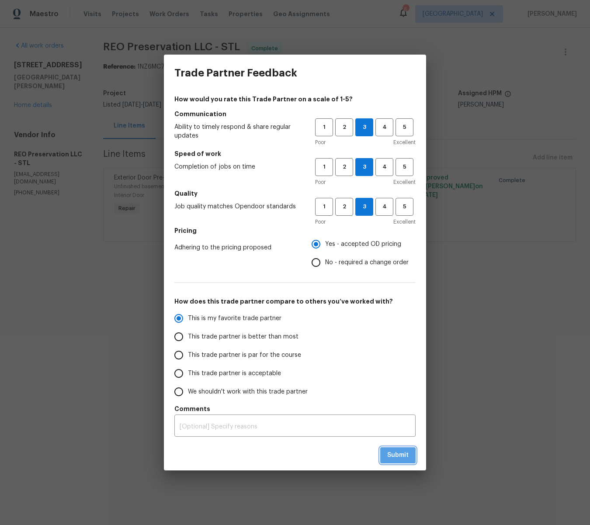
radio input "true"
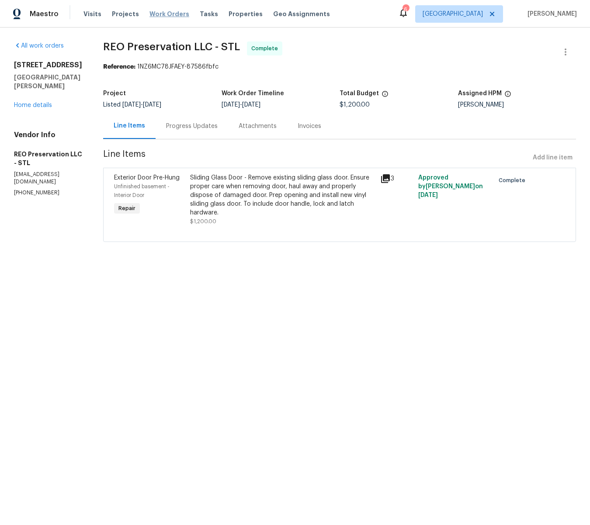
click at [163, 10] on span "Work Orders" at bounding box center [169, 14] width 40 height 9
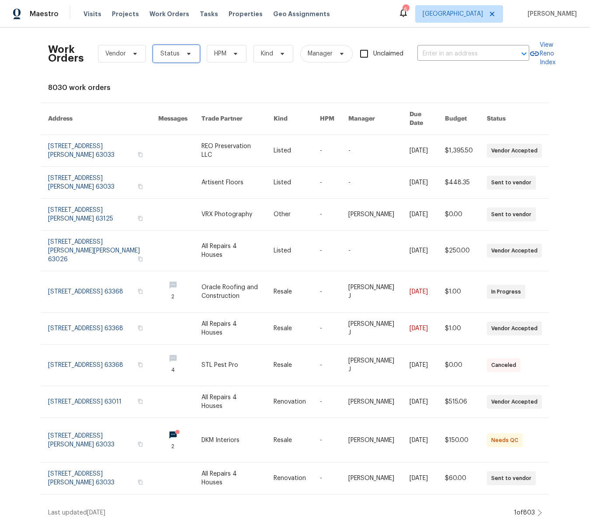
click at [187, 55] on icon at bounding box center [188, 53] width 7 height 7
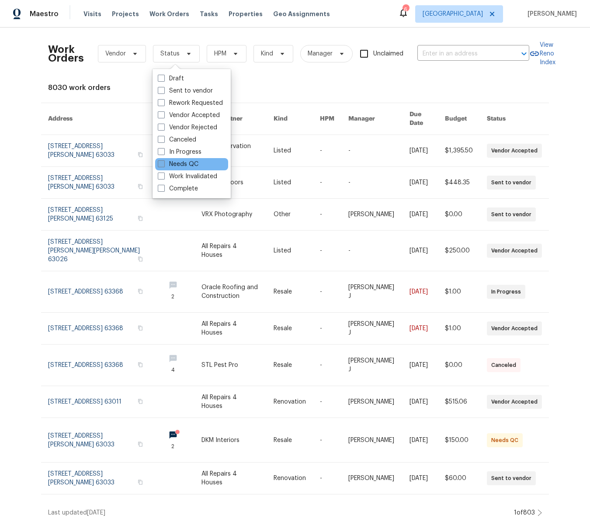
click at [180, 163] on label "Needs QC" at bounding box center [178, 164] width 41 height 9
click at [163, 163] on input "Needs QC" at bounding box center [161, 163] width 6 height 6
checkbox input "true"
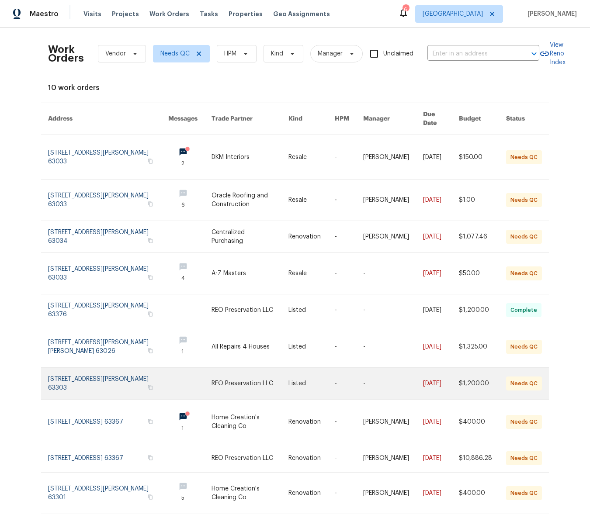
click at [239, 374] on link at bounding box center [249, 383] width 77 height 31
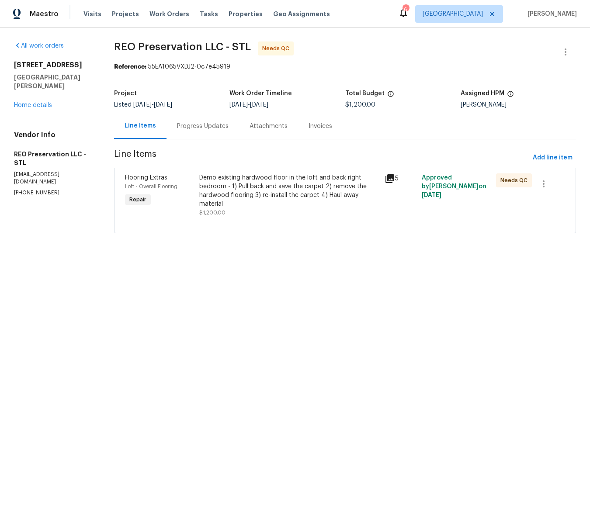
click at [271, 186] on div "Demo existing hardwood floor in the loft and back right bedroom - 1) Pull back …" at bounding box center [289, 190] width 180 height 35
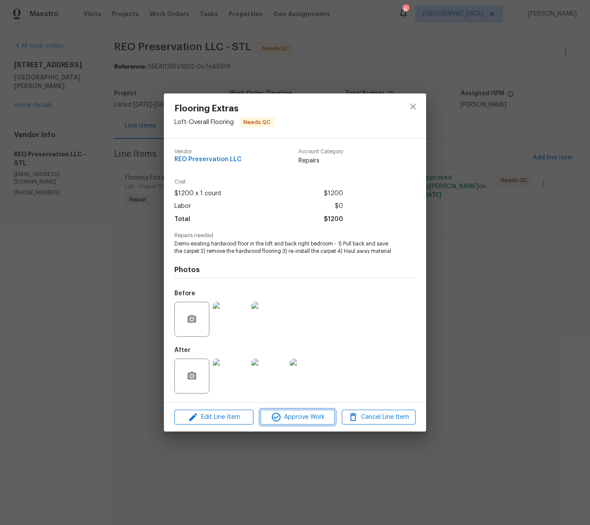
click at [322, 417] on span "Approve Work" at bounding box center [297, 417] width 69 height 11
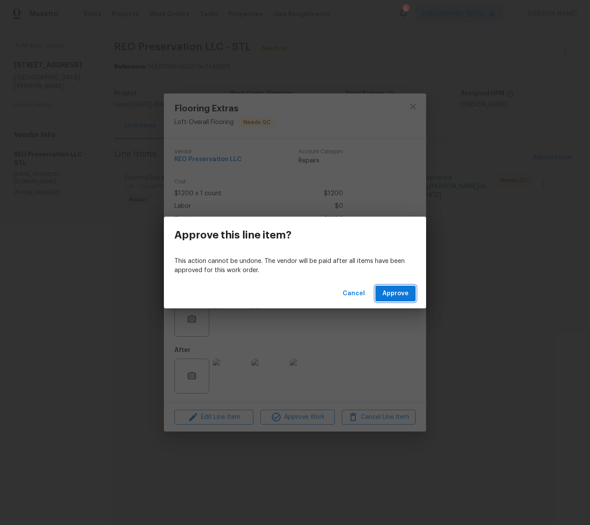
click at [381, 293] on button "Approve" at bounding box center [395, 294] width 40 height 16
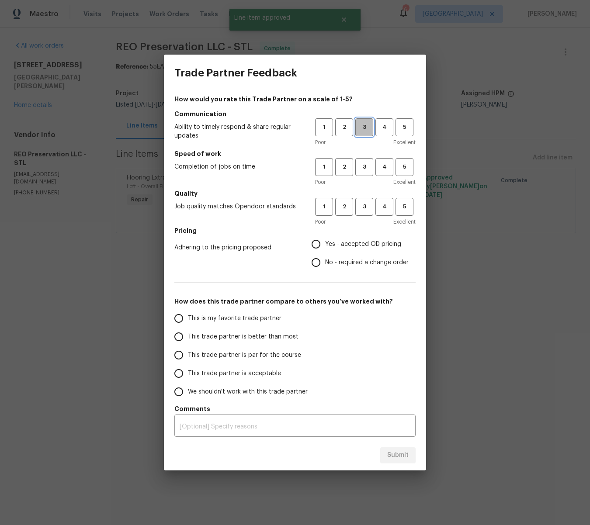
click at [367, 128] on span "3" at bounding box center [364, 127] width 16 height 10
click at [368, 165] on span "3" at bounding box center [364, 167] width 16 height 10
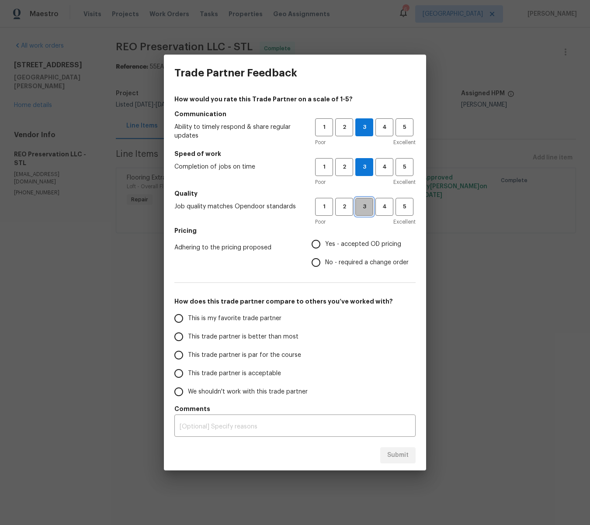
click at [361, 210] on span "3" at bounding box center [364, 207] width 16 height 10
click at [321, 244] on input "Yes - accepted OD pricing" at bounding box center [316, 244] width 18 height 18
radio input "true"
click at [177, 321] on input "This is my favorite trade partner" at bounding box center [179, 318] width 18 height 18
click at [395, 457] on span "Submit" at bounding box center [397, 455] width 21 height 11
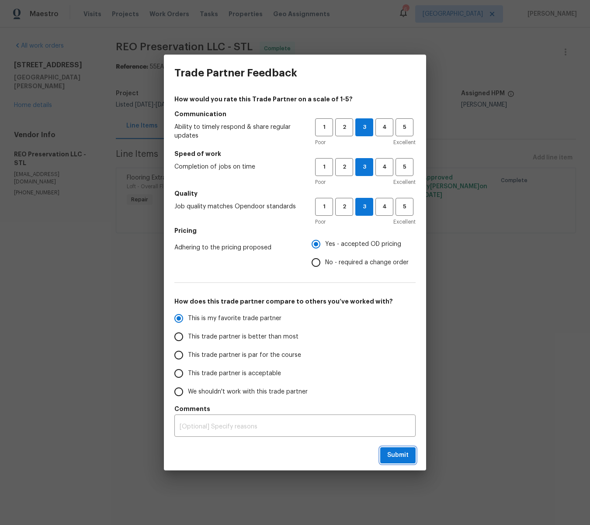
radio input "true"
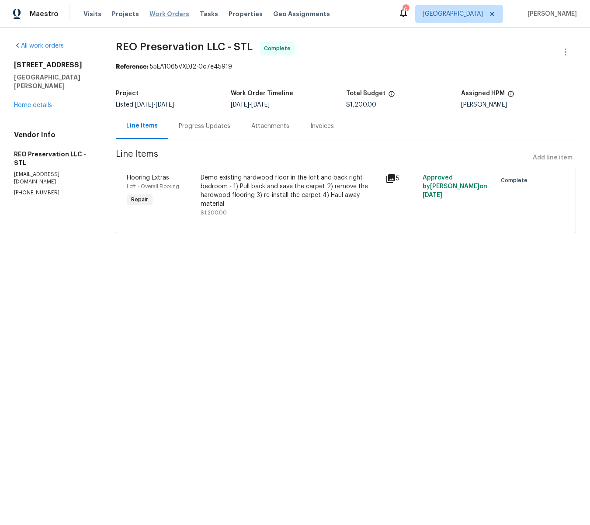
click at [168, 13] on span "Work Orders" at bounding box center [169, 14] width 40 height 9
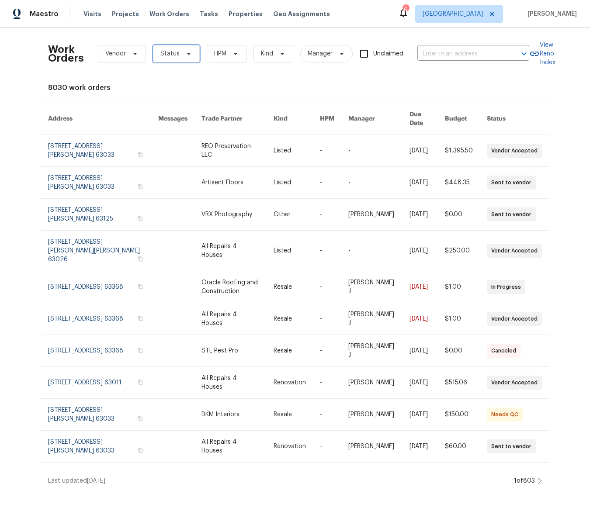
click at [187, 53] on icon at bounding box center [188, 54] width 3 height 2
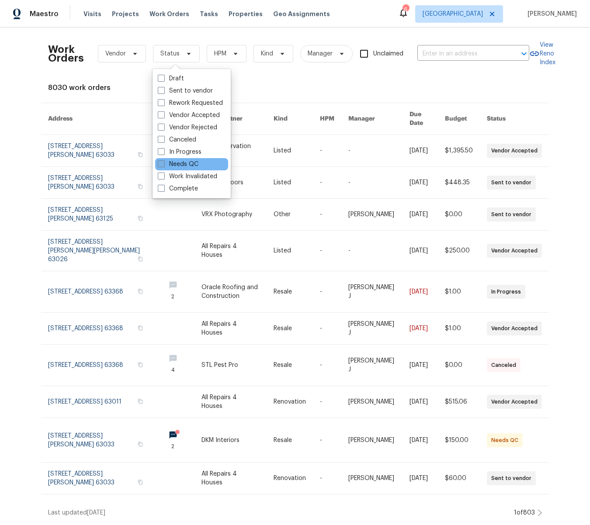
click at [162, 162] on span at bounding box center [161, 163] width 7 height 7
click at [162, 162] on input "Needs QC" at bounding box center [161, 163] width 6 height 6
checkbox input "true"
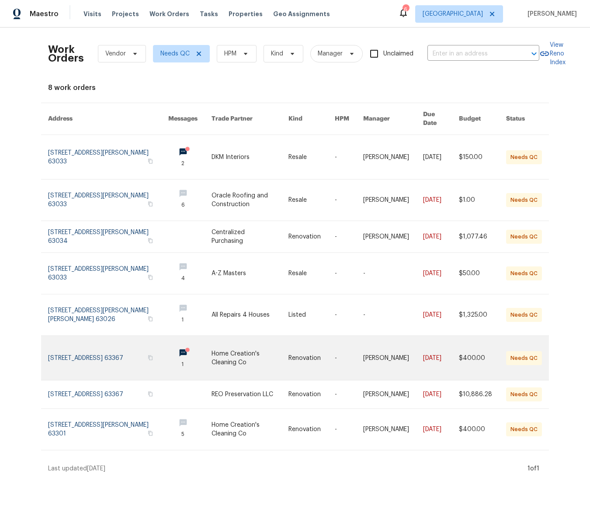
click at [224, 342] on link at bounding box center [249, 358] width 77 height 44
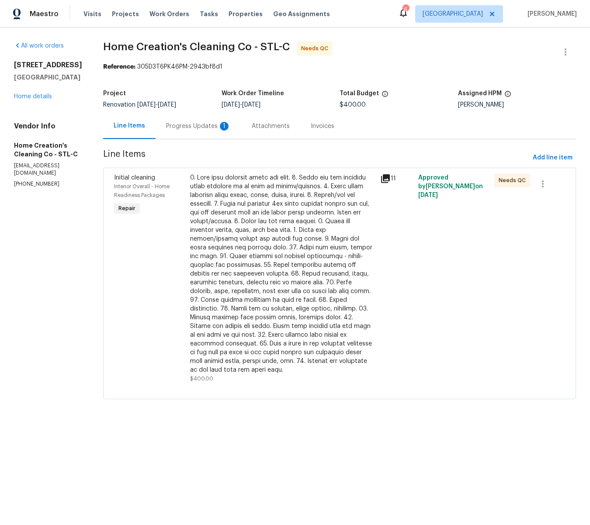
click at [231, 198] on div at bounding box center [282, 273] width 185 height 201
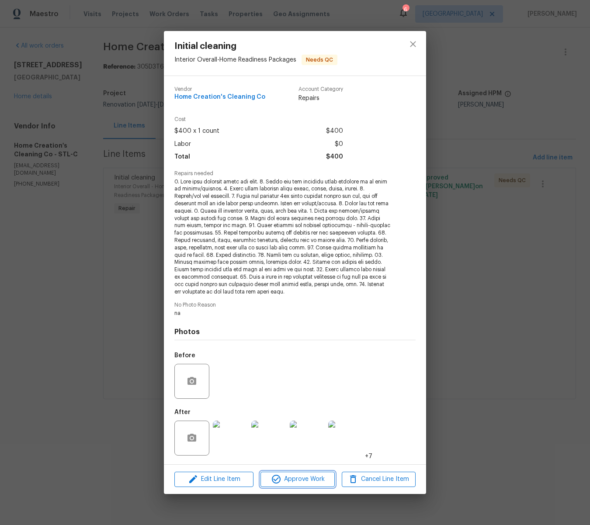
click at [305, 477] on span "Approve Work" at bounding box center [297, 479] width 69 height 11
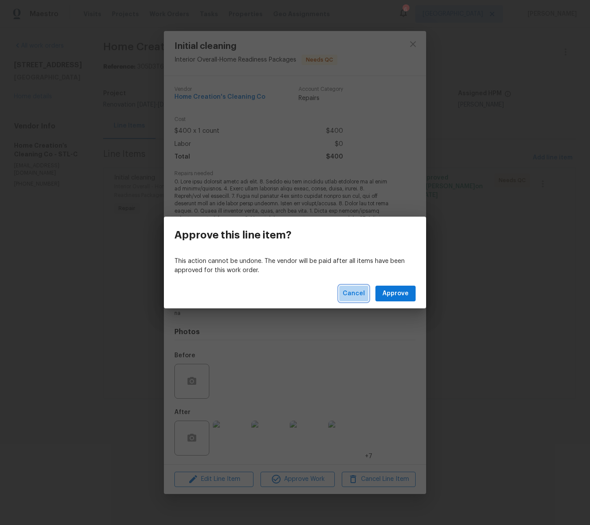
click at [358, 291] on span "Cancel" at bounding box center [354, 293] width 22 height 11
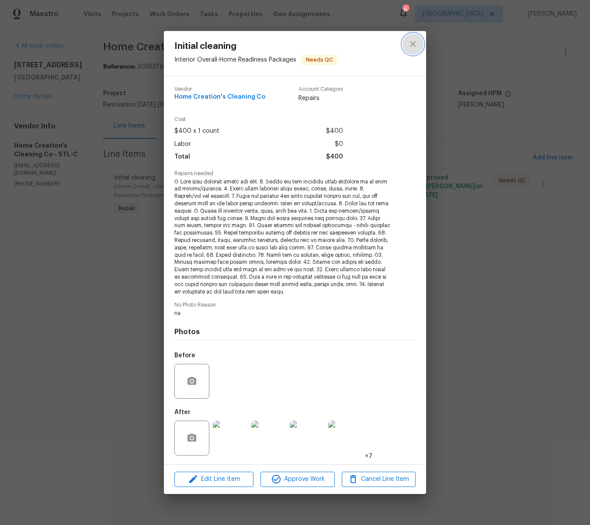
click at [412, 43] on icon "close" at bounding box center [413, 44] width 10 height 10
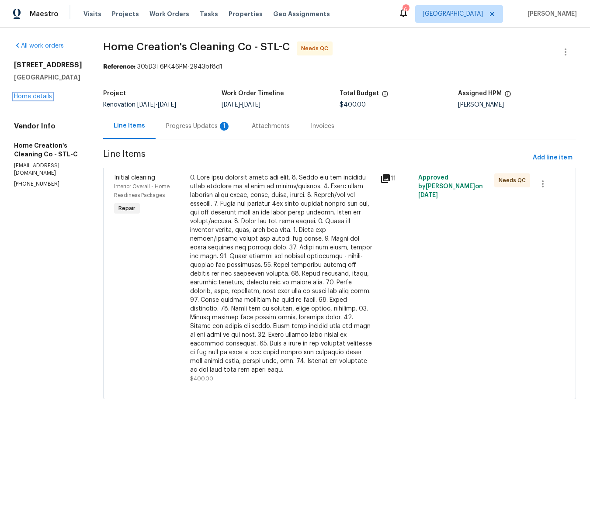
click at [39, 100] on link "Home details" at bounding box center [33, 97] width 38 height 6
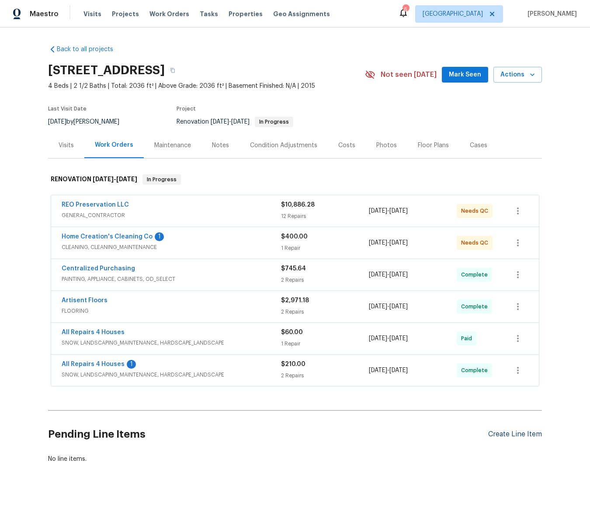
click at [502, 435] on div "Create Line Item" at bounding box center [515, 434] width 54 height 8
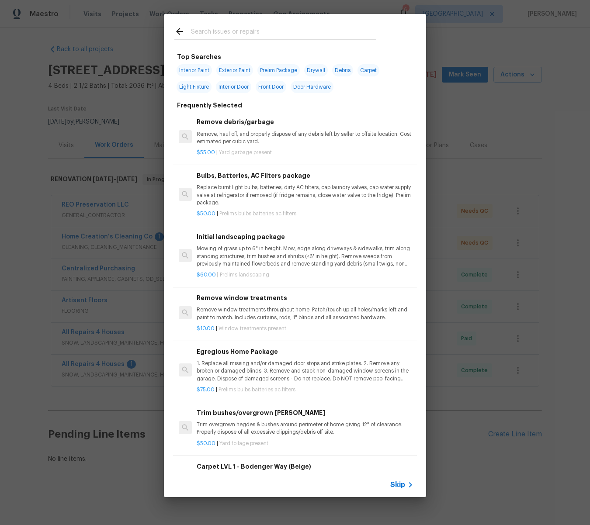
scroll to position [4, 0]
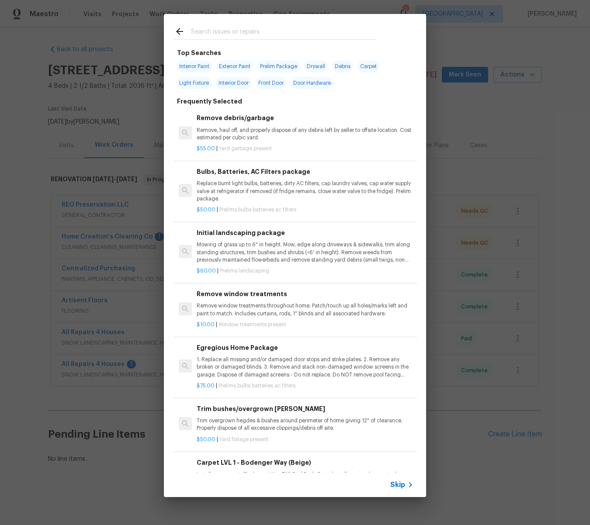
click at [207, 62] on span "Interior Paint" at bounding box center [194, 66] width 35 height 12
type input "Interior Paint"
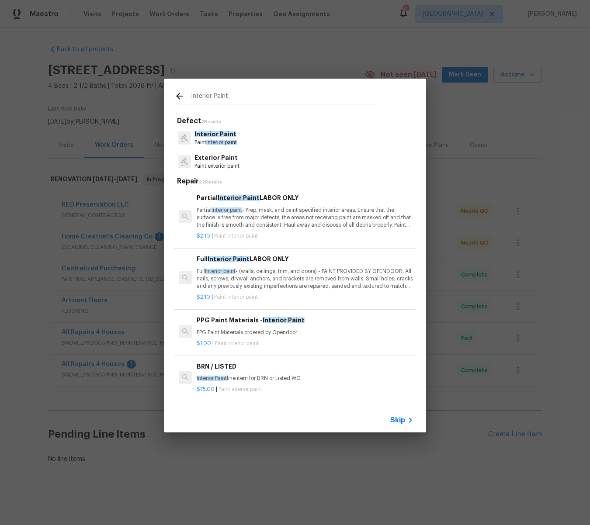
scroll to position [0, 0]
click at [279, 223] on p "Partial Interior paint - Prep, mask, and paint specified interior areas. Ensure…" at bounding box center [305, 218] width 217 height 22
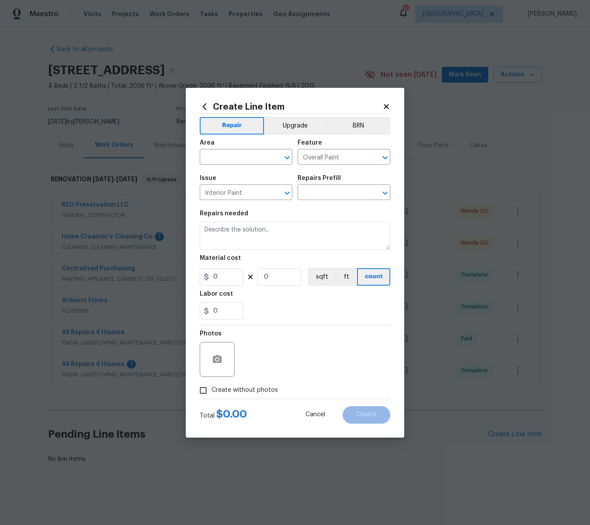
type input "Partial Interior Paint LABOR ONLY $2.10"
type textarea "Partial Interior paint - Prep, mask, and paint specified interior areas. Ensure…"
type input "2.1"
type input "1"
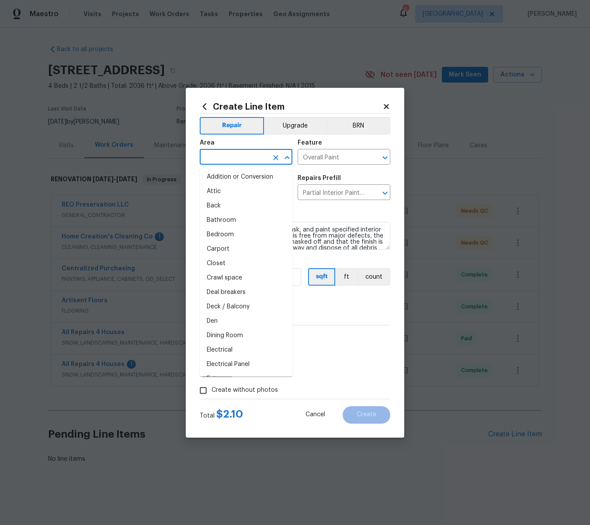
click at [236, 155] on input "text" at bounding box center [234, 158] width 68 height 14
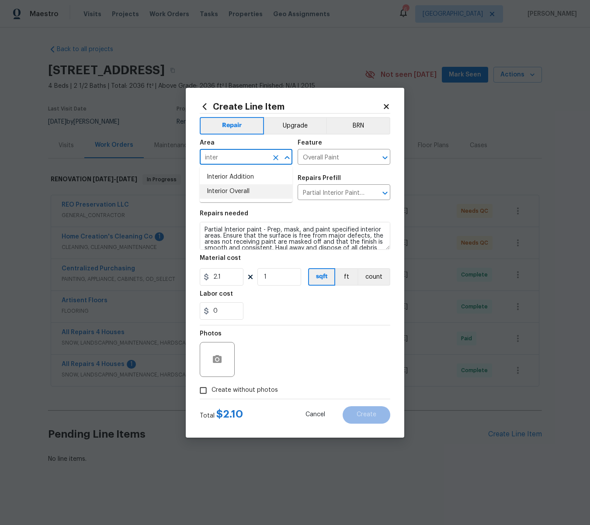
click at [238, 191] on li "Interior Overall" at bounding box center [246, 191] width 93 height 14
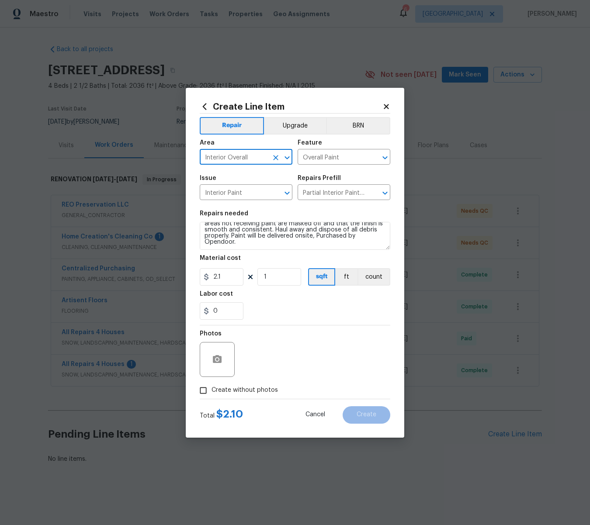
type input "Interior Overall"
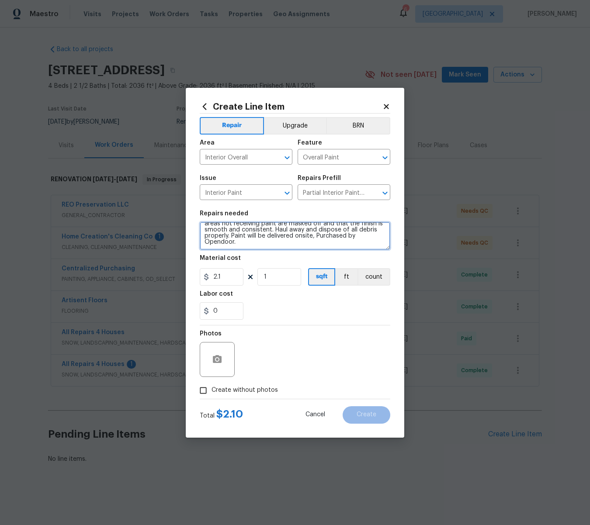
scroll to position [0, 0]
drag, startPoint x: 267, startPoint y: 243, endPoint x: 185, endPoint y: 215, distance: 86.5
click at [185, 215] on div "Create Line Item Repair Upgrade BRN Area Interior Overall ​ Feature Overall Pai…" at bounding box center [295, 262] width 590 height 525
type textarea "Hold for inspection"
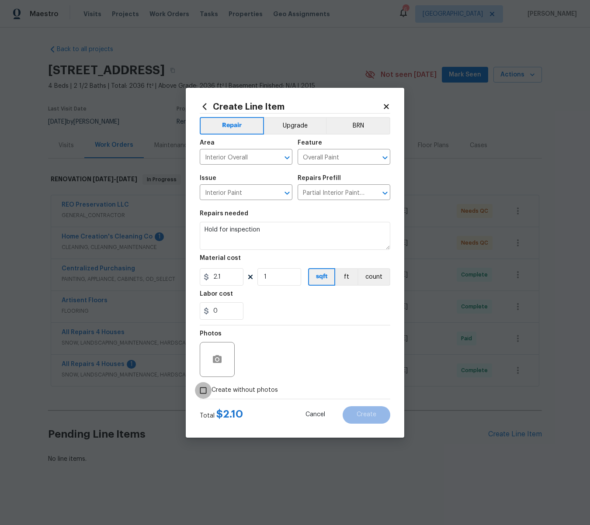
click at [205, 389] on input "Create without photos" at bounding box center [203, 390] width 17 height 17
checkbox input "true"
click at [261, 358] on textarea at bounding box center [316, 359] width 149 height 35
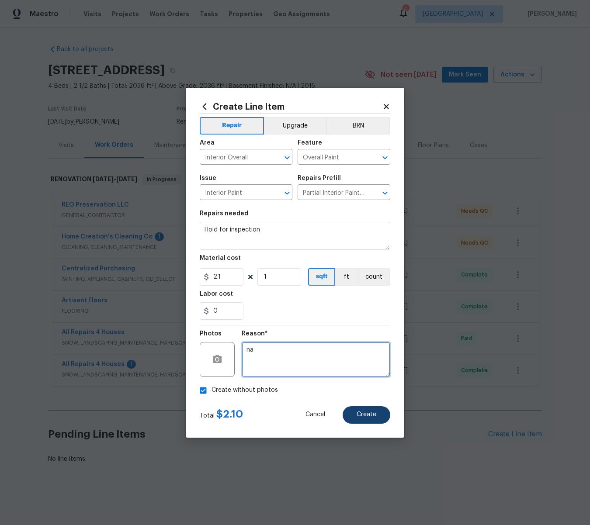
type textarea "na"
click at [357, 416] on span "Create" at bounding box center [367, 415] width 20 height 7
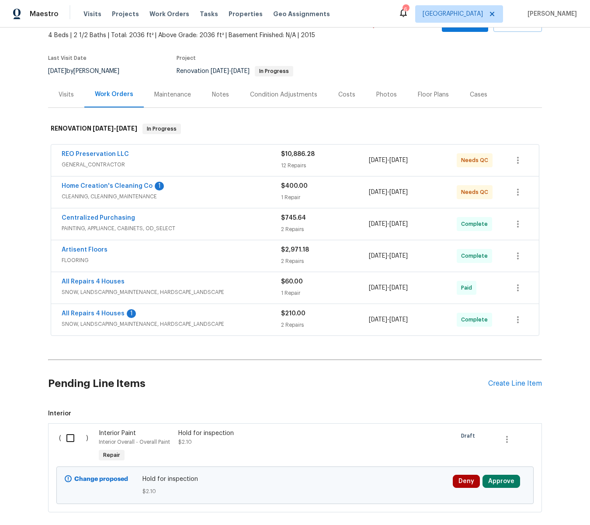
scroll to position [37, 0]
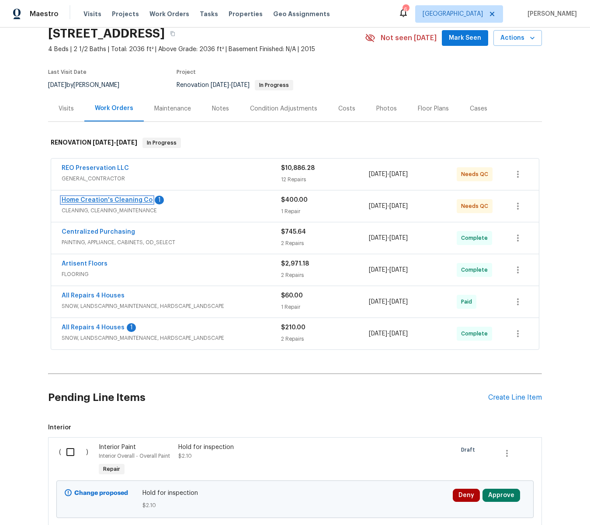
click at [93, 199] on link "Home Creation's Cleaning Co" at bounding box center [107, 200] width 91 height 6
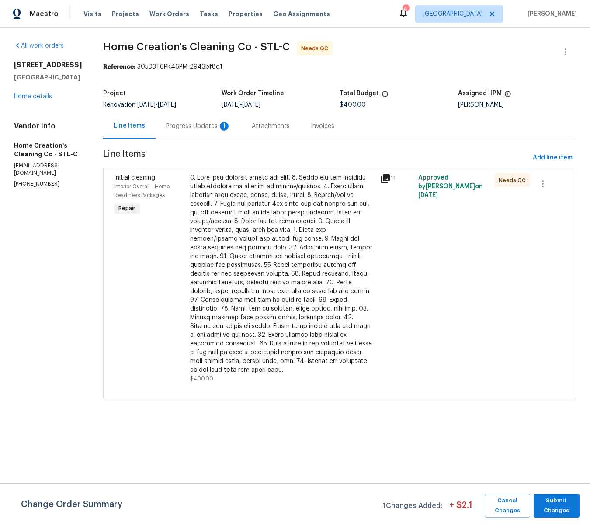
click at [190, 124] on div "Progress Updates 1" at bounding box center [198, 126] width 65 height 9
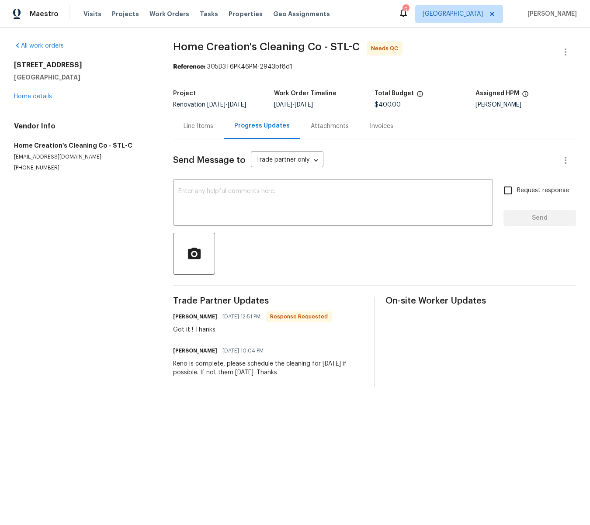
click at [196, 127] on div "Line Items" at bounding box center [199, 126] width 30 height 9
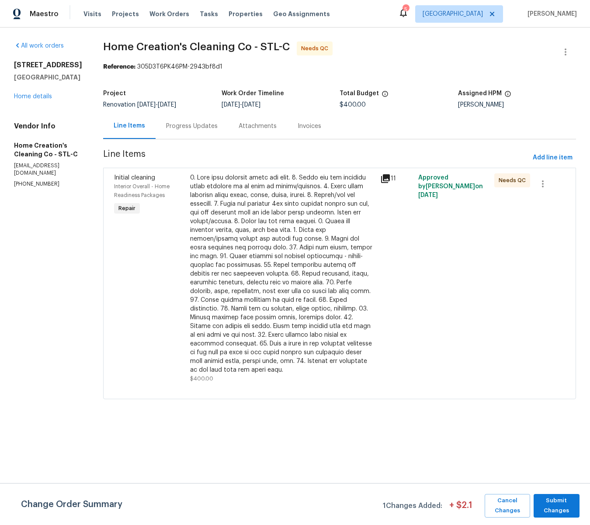
click at [257, 200] on div at bounding box center [282, 273] width 185 height 201
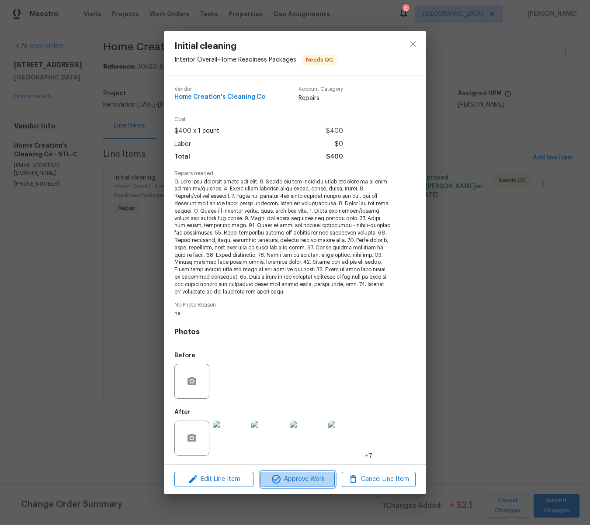
click at [319, 475] on span "Approve Work" at bounding box center [297, 479] width 69 height 11
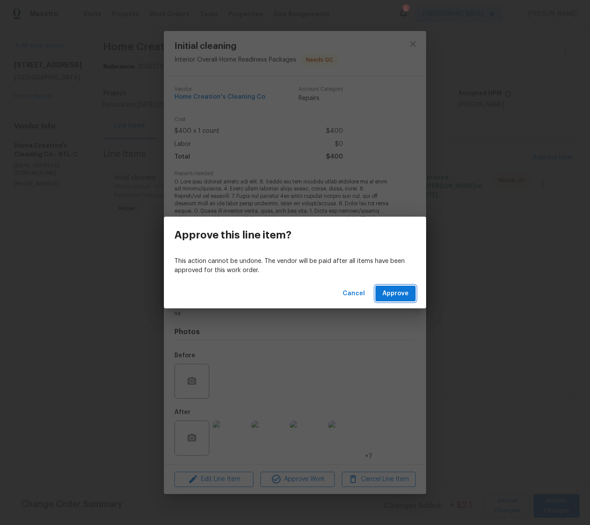
click at [390, 290] on span "Approve" at bounding box center [395, 293] width 26 height 11
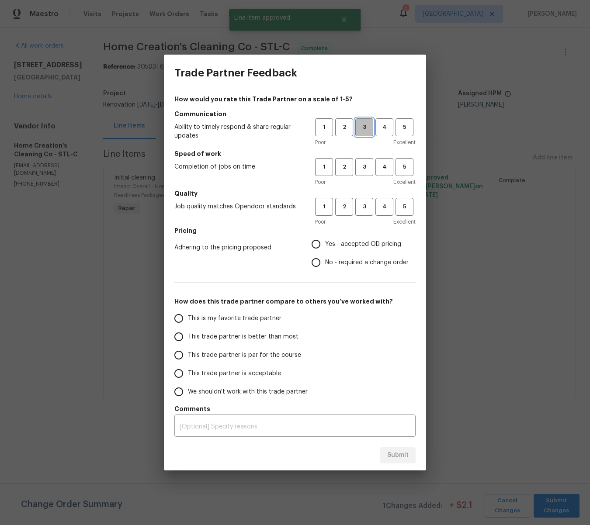
click at [365, 132] on button "3" at bounding box center [364, 127] width 18 height 18
click at [361, 165] on span "3" at bounding box center [364, 167] width 16 height 10
click at [362, 206] on span "3" at bounding box center [364, 207] width 16 height 10
click at [318, 244] on input "Yes - accepted OD pricing" at bounding box center [316, 244] width 18 height 18
radio input "true"
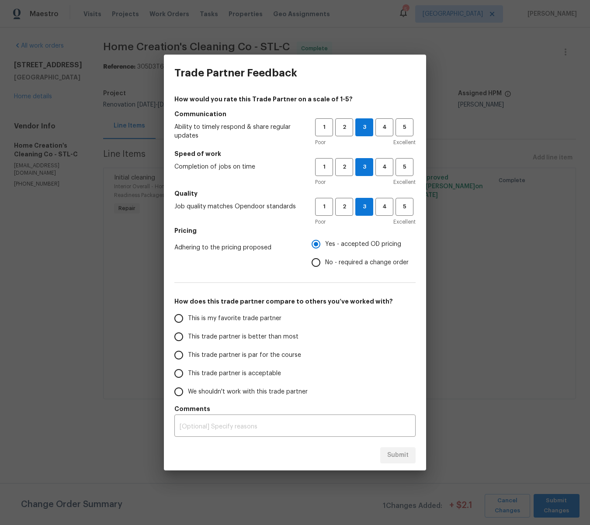
click at [179, 339] on input "This trade partner is better than most" at bounding box center [179, 337] width 18 height 18
click at [407, 453] on span "Submit" at bounding box center [397, 455] width 21 height 11
radio input "true"
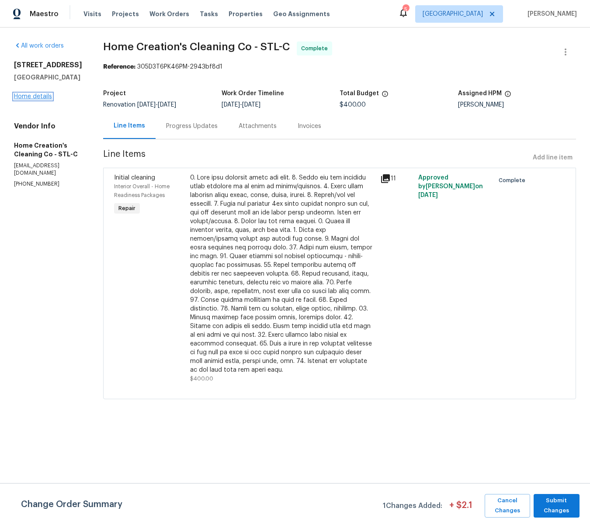
click at [36, 100] on link "Home details" at bounding box center [33, 97] width 38 height 6
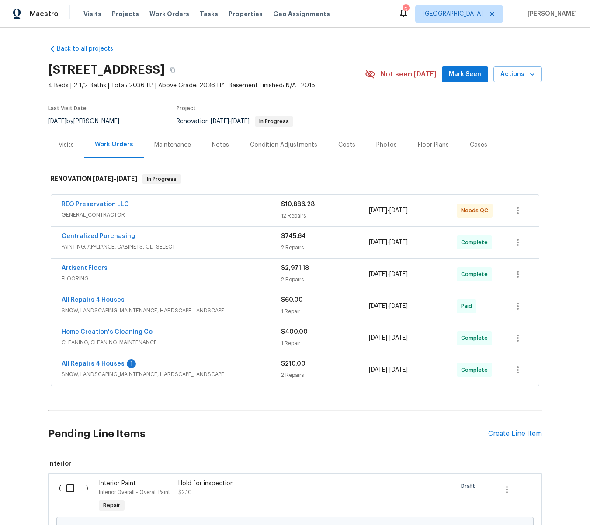
scroll to position [2, 0]
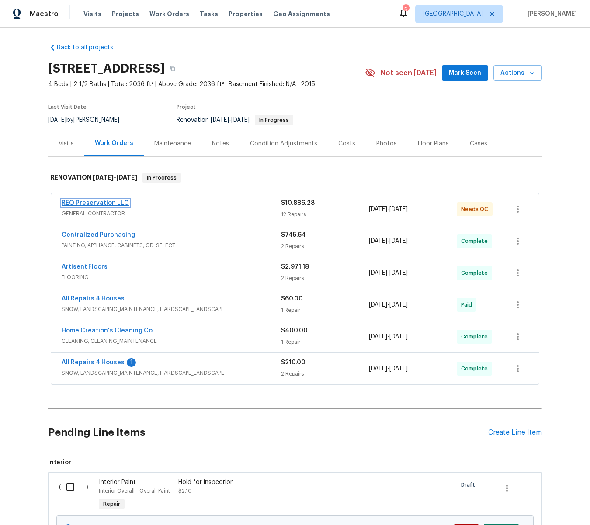
click at [102, 204] on link "REO Preservation LLC" at bounding box center [95, 203] width 67 height 6
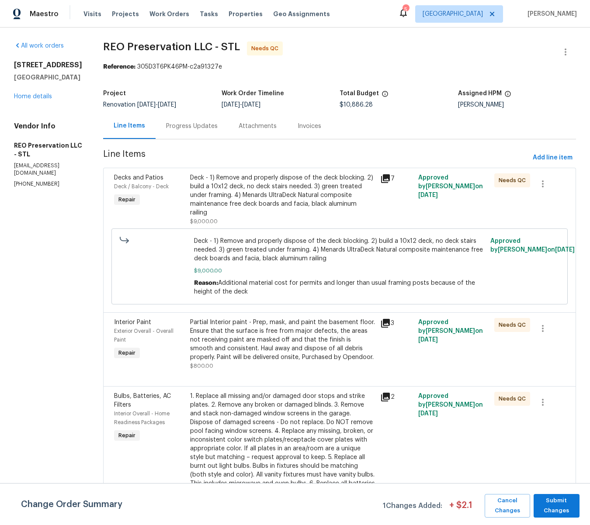
click at [257, 193] on div "Deck - 1) Remove and properly dispose of the deck blocking. 2) build a 10x12 de…" at bounding box center [282, 195] width 185 height 44
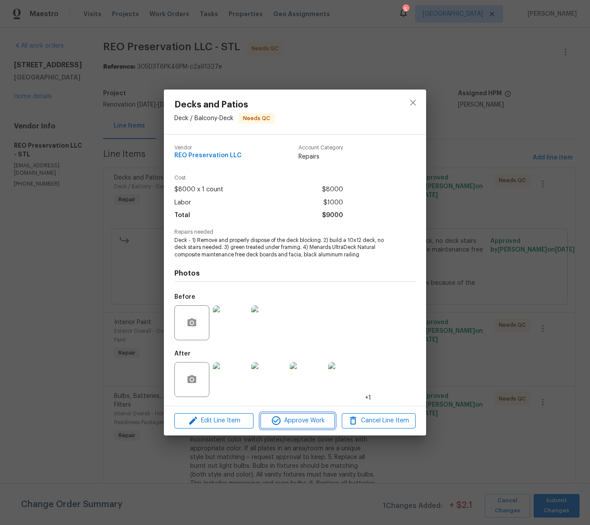
click at [288, 422] on span "Approve Work" at bounding box center [297, 421] width 69 height 11
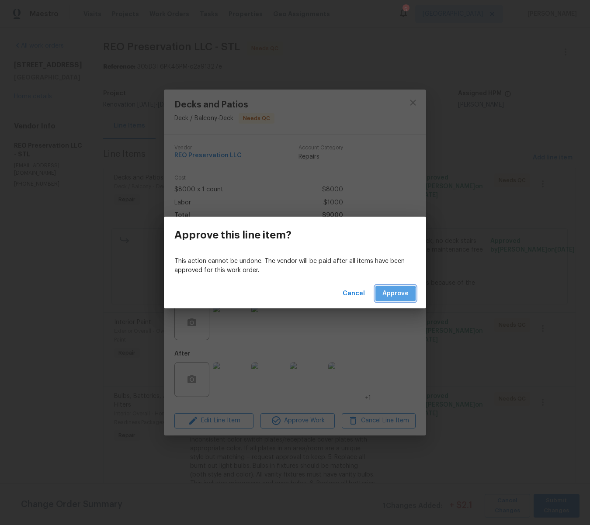
click at [385, 296] on span "Approve" at bounding box center [395, 293] width 26 height 11
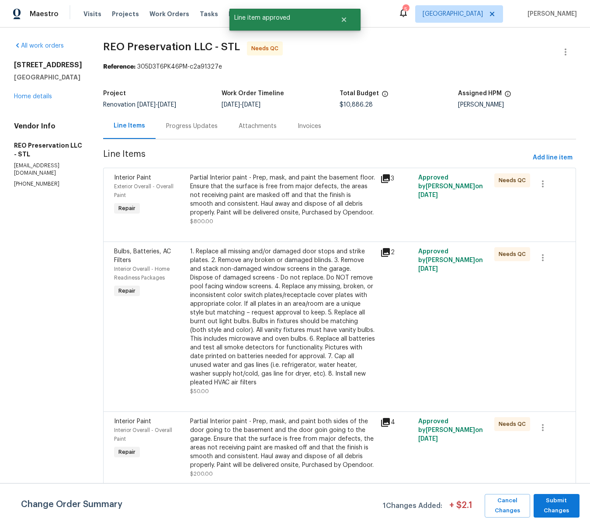
click at [260, 207] on div "Partial Interior paint - Prep, mask, and paint the basement floor. Ensure that …" at bounding box center [282, 195] width 185 height 44
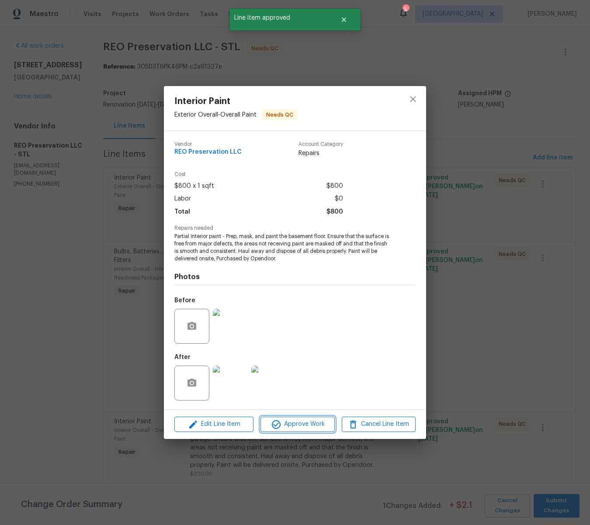
click at [289, 423] on span "Approve Work" at bounding box center [297, 424] width 69 height 11
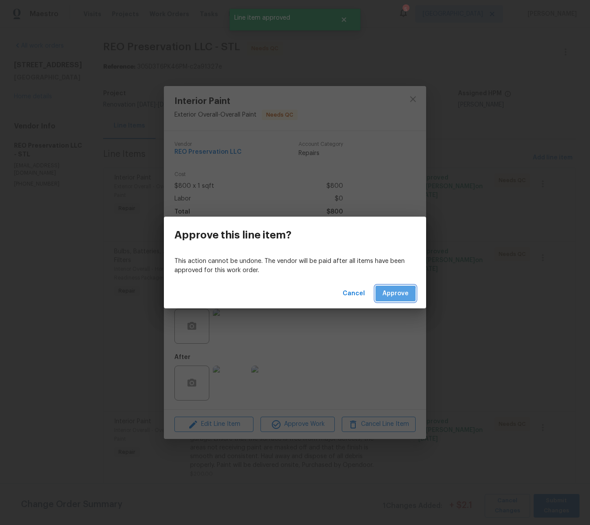
click at [380, 295] on button "Approve" at bounding box center [395, 294] width 40 height 16
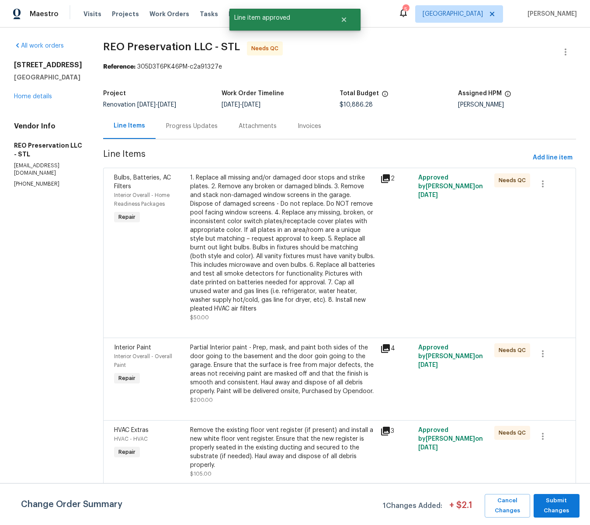
click at [286, 219] on div "1. Replace all missing and/or damaged door stops and strike plates. 2. Remove a…" at bounding box center [282, 243] width 185 height 140
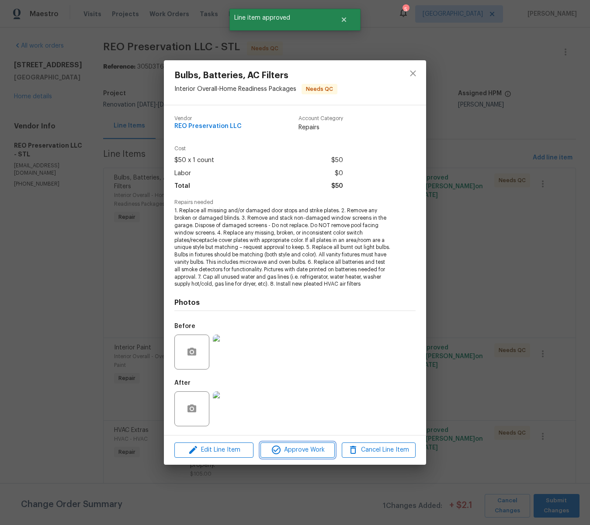
click at [294, 446] on span "Approve Work" at bounding box center [297, 450] width 69 height 11
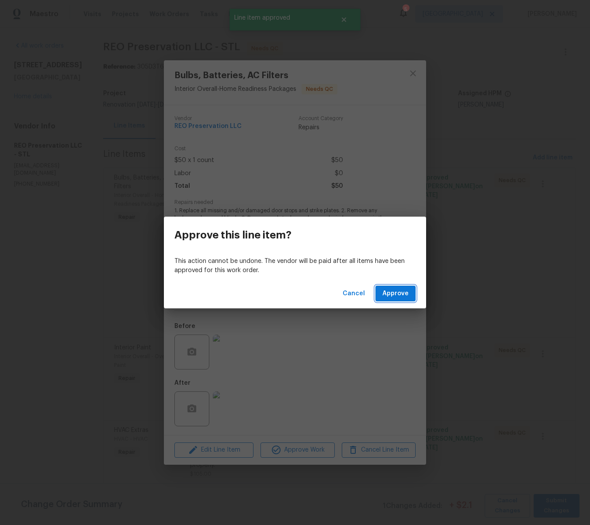
click at [387, 290] on span "Approve" at bounding box center [395, 293] width 26 height 11
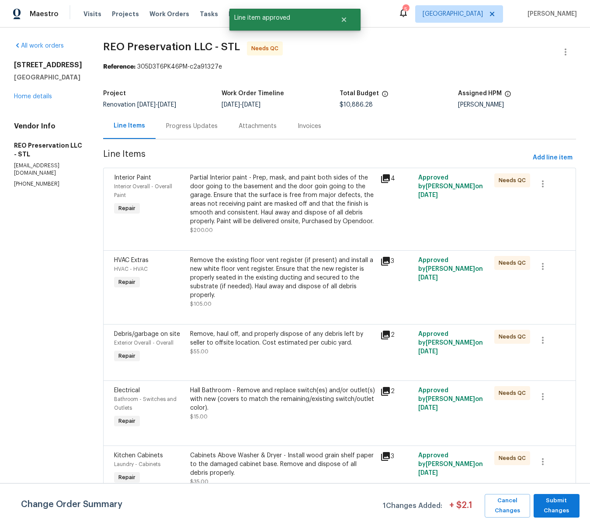
click at [275, 204] on div "Partial Interior paint - Prep, mask, and paint both sides of the door going to …" at bounding box center [282, 199] width 185 height 52
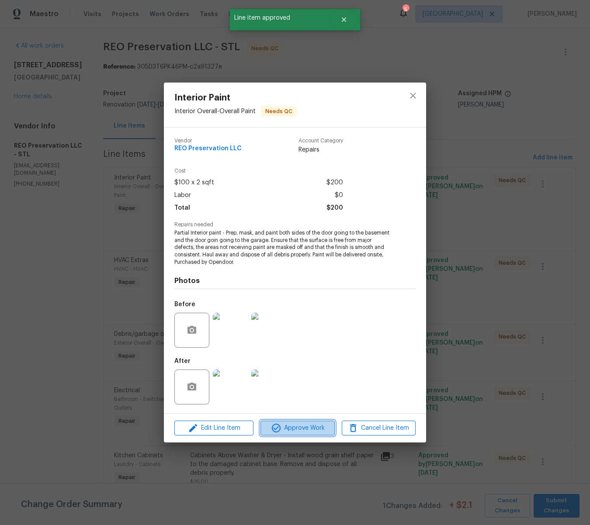
click at [306, 429] on span "Approve Work" at bounding box center [297, 428] width 69 height 11
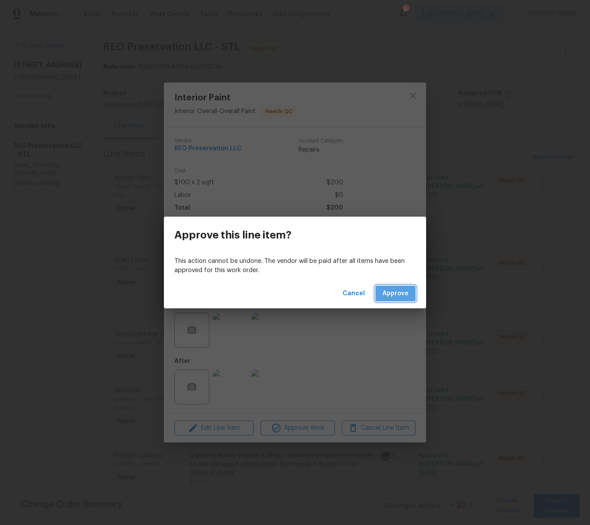
click at [393, 299] on button "Approve" at bounding box center [395, 294] width 40 height 16
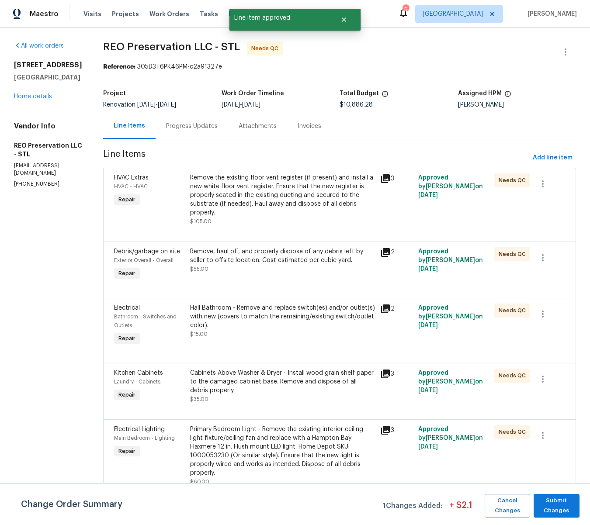
click at [262, 204] on div "Remove the existing floor vent register (if present) and install a new white fl…" at bounding box center [282, 195] width 185 height 44
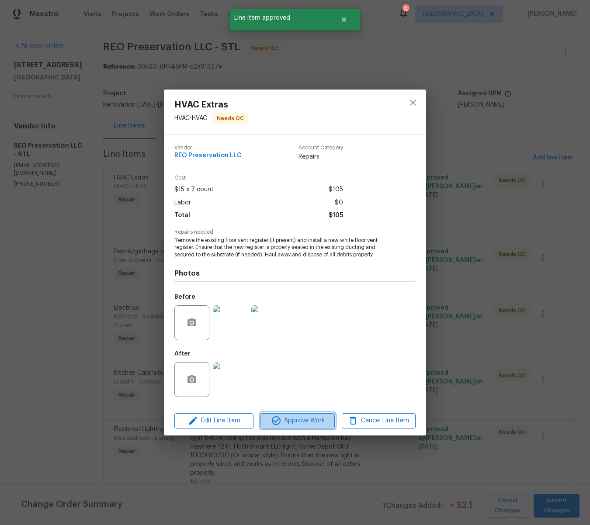
click at [292, 418] on span "Approve Work" at bounding box center [297, 421] width 69 height 11
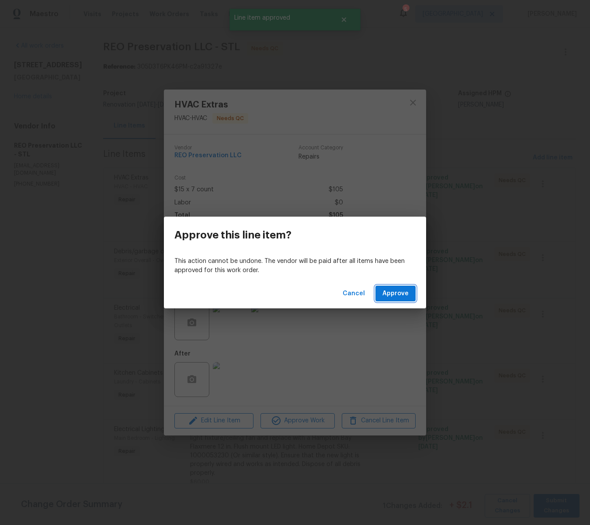
click at [394, 287] on button "Approve" at bounding box center [395, 294] width 40 height 16
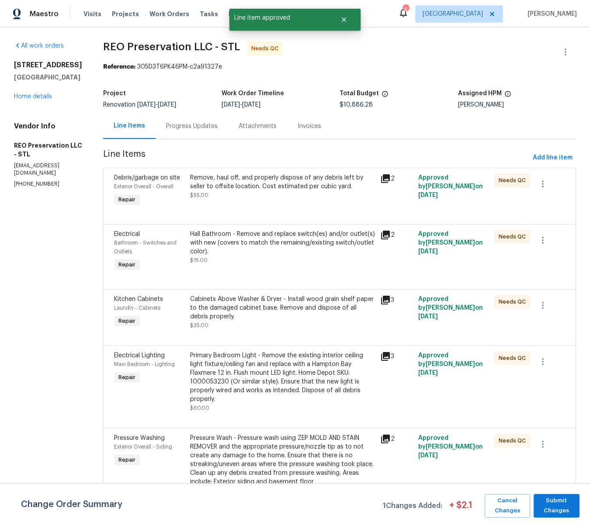
click at [292, 185] on div "Remove, haul off, and properly dispose of any debris left by seller to offsite …" at bounding box center [282, 181] width 185 height 17
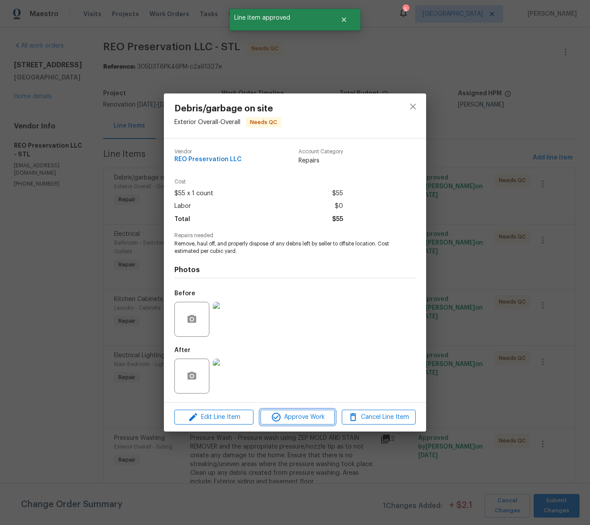
click at [291, 418] on span "Approve Work" at bounding box center [297, 417] width 69 height 11
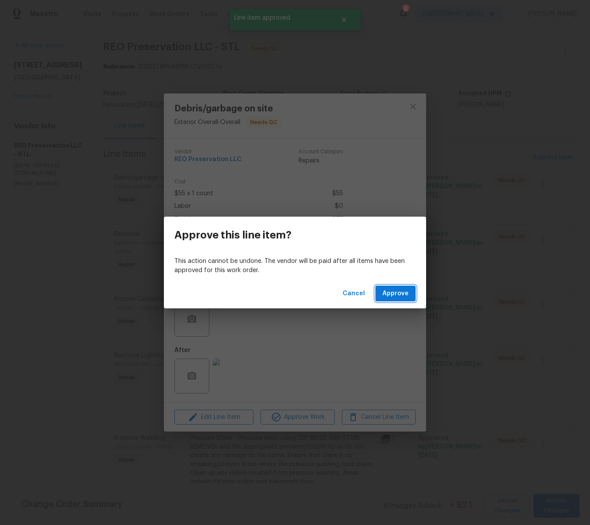
click at [393, 300] on button "Approve" at bounding box center [395, 294] width 40 height 16
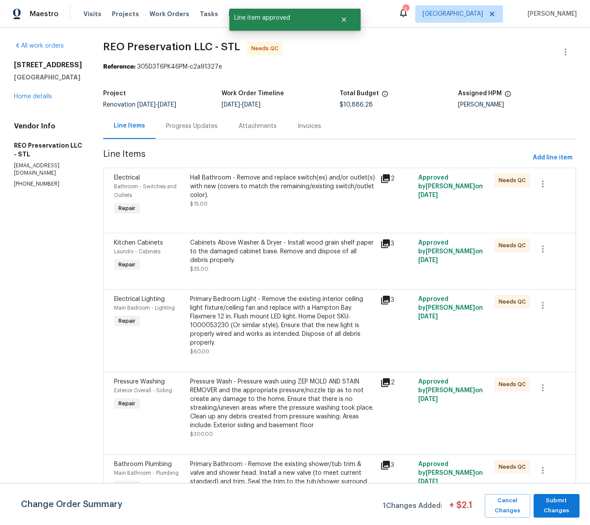
click at [258, 188] on div "Hall Bathroom - Remove and replace switch(es) and/or outlet(s) with new (covers…" at bounding box center [282, 186] width 185 height 26
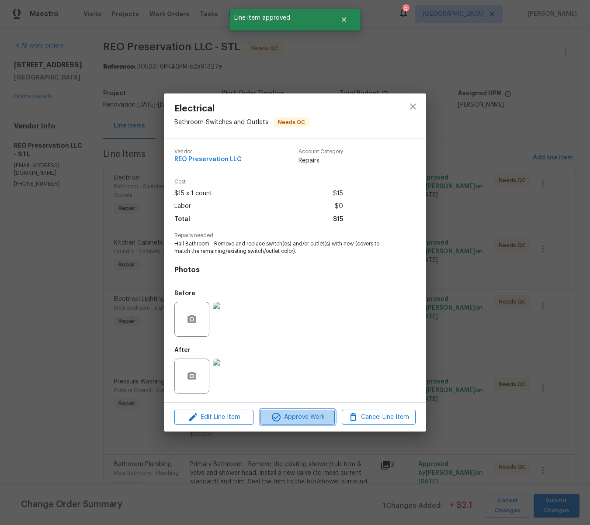
click at [293, 414] on span "Approve Work" at bounding box center [297, 417] width 69 height 11
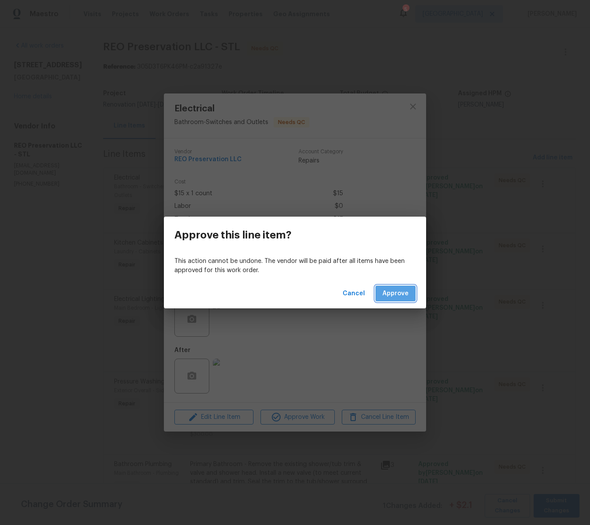
click at [396, 296] on span "Approve" at bounding box center [395, 293] width 26 height 11
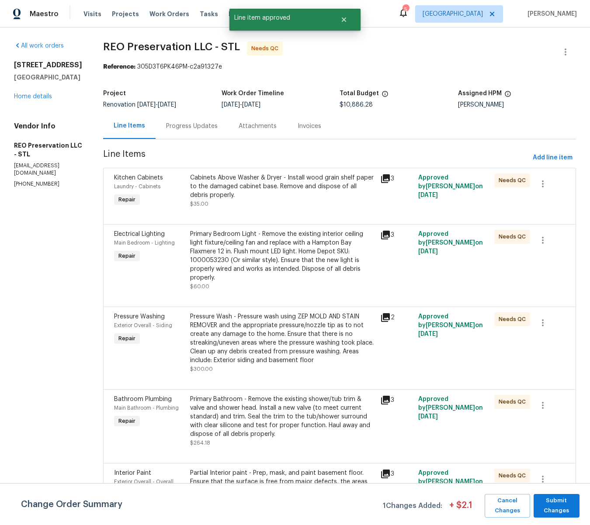
click at [270, 182] on div "Cabinets Above Washer & Dryer - Install wood grain shelf paper to the damaged c…" at bounding box center [282, 186] width 185 height 26
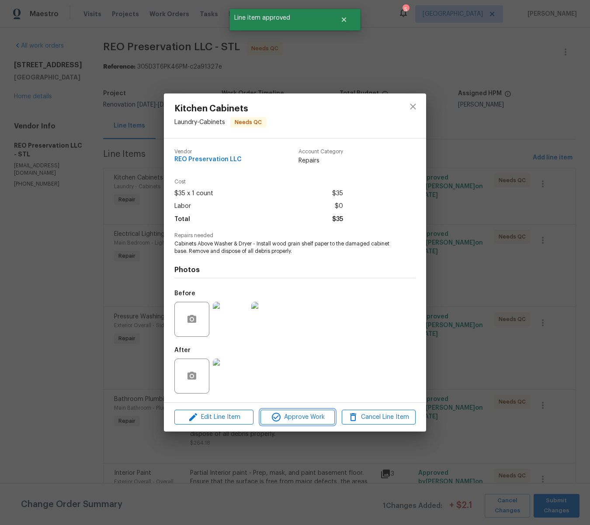
click at [304, 419] on span "Approve Work" at bounding box center [297, 417] width 69 height 11
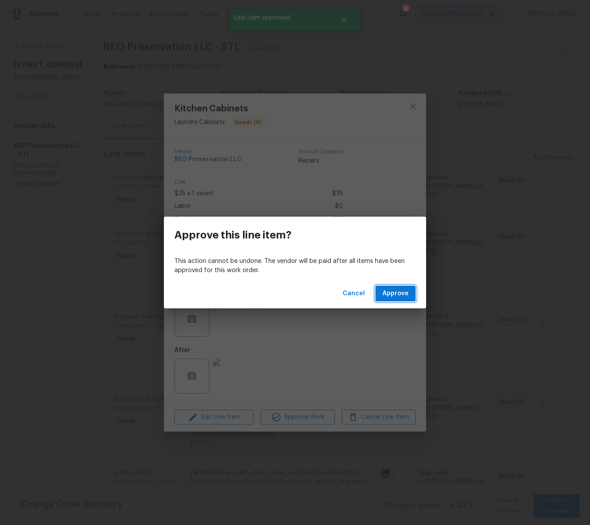
click at [388, 297] on span "Approve" at bounding box center [395, 293] width 26 height 11
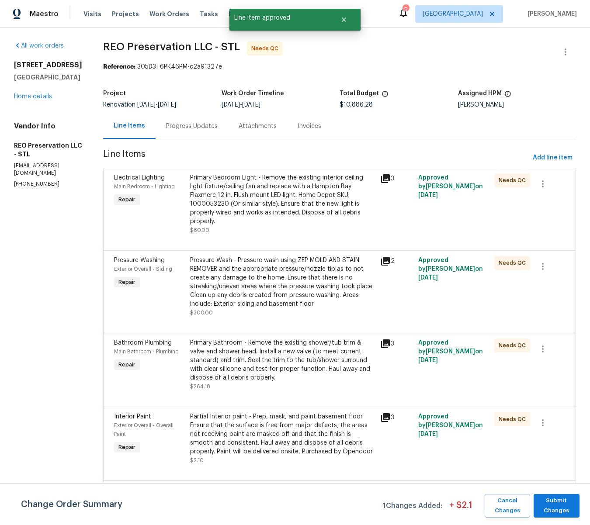
click at [259, 177] on div "Primary Bedroom Light - Remove the existing interior ceiling light fixture/ceil…" at bounding box center [282, 199] width 185 height 52
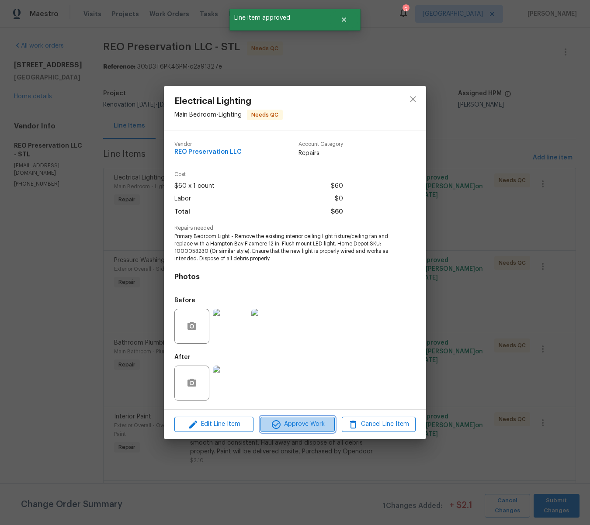
click at [327, 427] on span "Approve Work" at bounding box center [297, 424] width 69 height 11
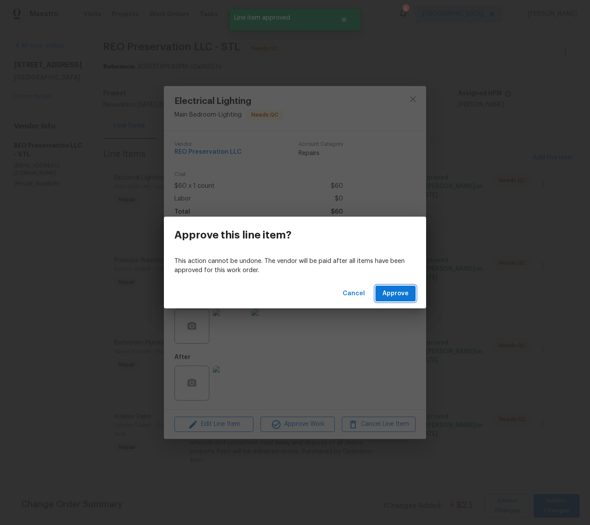
click at [386, 288] on span "Approve" at bounding box center [395, 293] width 26 height 11
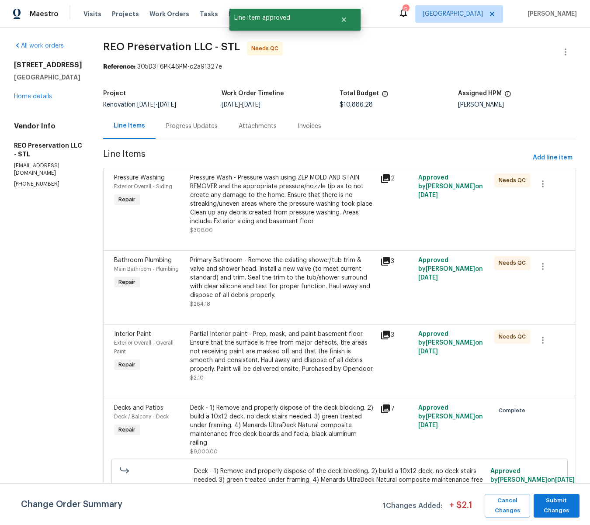
click at [261, 191] on div "Pressure Wash - Pressure wash using ZEP MOLD AND STAIN REMOVER and the appropri…" at bounding box center [282, 199] width 185 height 52
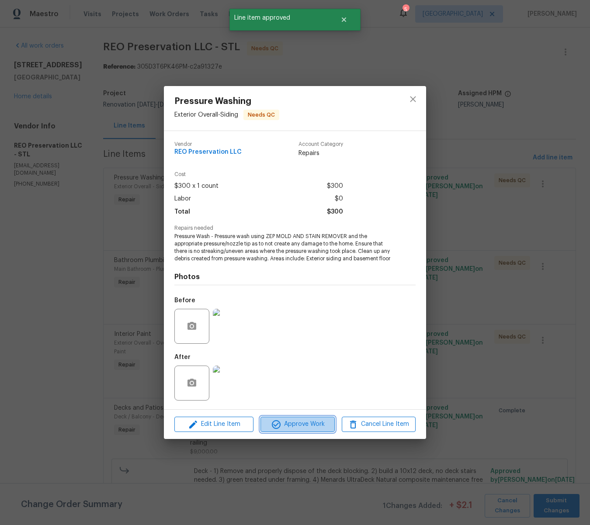
click at [313, 427] on span "Approve Work" at bounding box center [297, 424] width 69 height 11
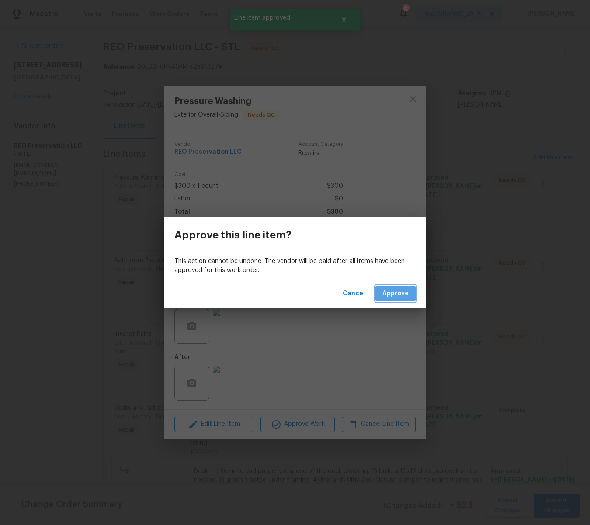
click at [398, 296] on span "Approve" at bounding box center [395, 293] width 26 height 11
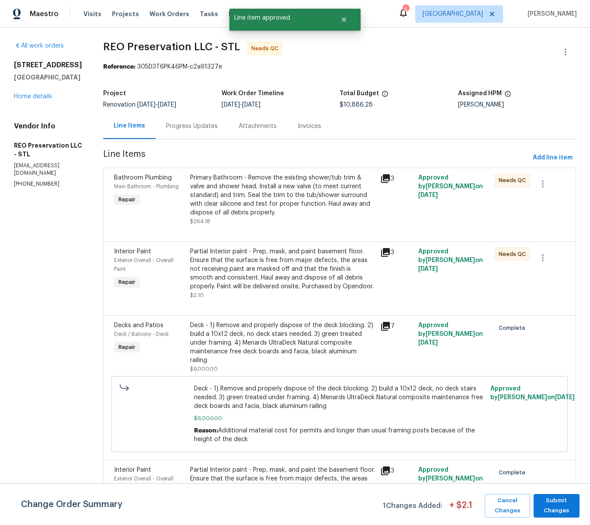
click at [279, 198] on div "Primary Bathroom - Remove the existing shower/tub trim & valve and shower head.…" at bounding box center [282, 195] width 185 height 44
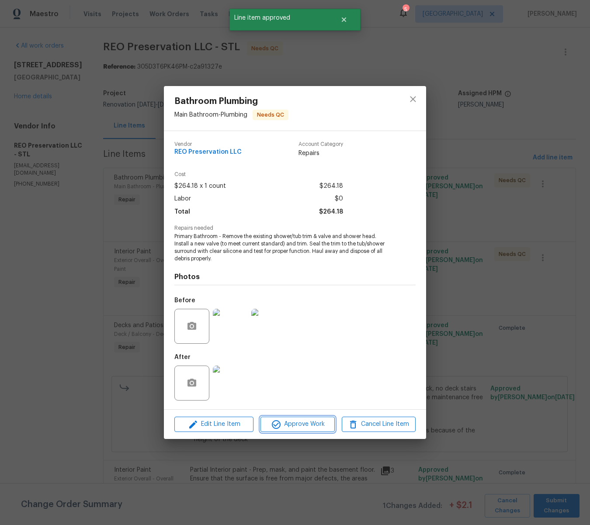
click at [283, 423] on span "Approve Work" at bounding box center [297, 424] width 69 height 11
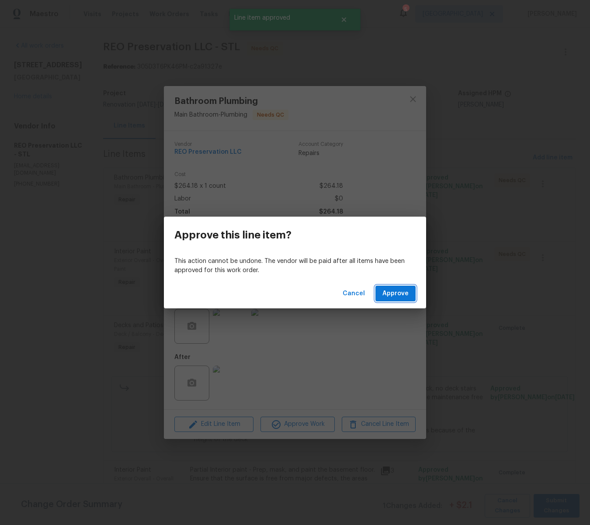
click at [396, 291] on span "Approve" at bounding box center [395, 293] width 26 height 11
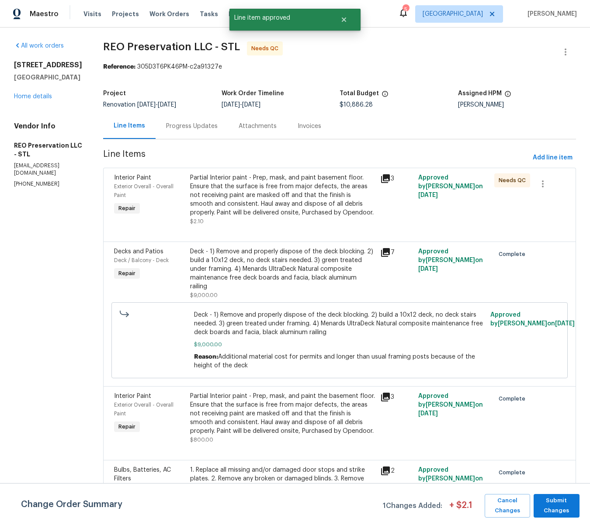
click at [224, 183] on div "Partial Interior paint - Prep, mask, and paint basement floor. Ensure that the …" at bounding box center [282, 195] width 185 height 44
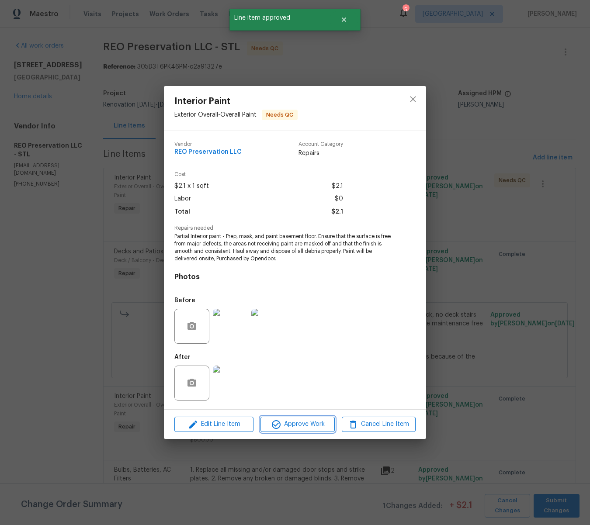
click at [314, 423] on span "Approve Work" at bounding box center [297, 424] width 69 height 11
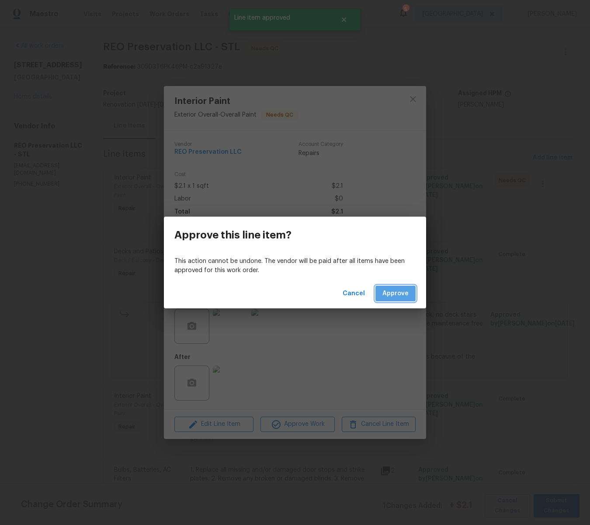
click at [395, 296] on span "Approve" at bounding box center [395, 293] width 26 height 11
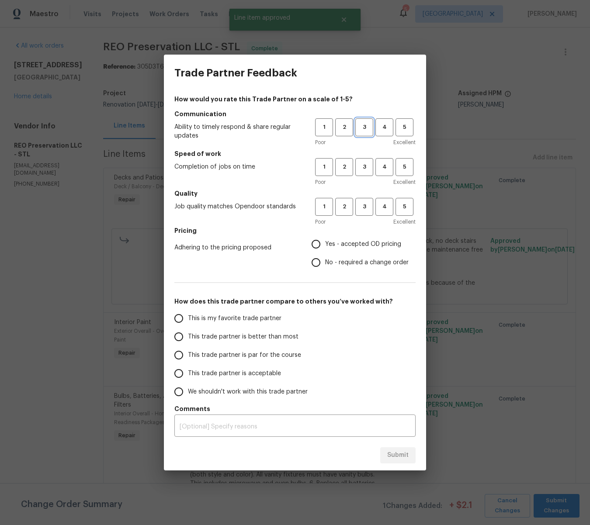
click at [362, 125] on span "3" at bounding box center [364, 127] width 16 height 10
click at [358, 163] on span "3" at bounding box center [364, 167] width 16 height 10
click at [359, 202] on span "3" at bounding box center [364, 207] width 16 height 10
click at [317, 241] on input "Yes - accepted OD pricing" at bounding box center [316, 244] width 18 height 18
radio input "true"
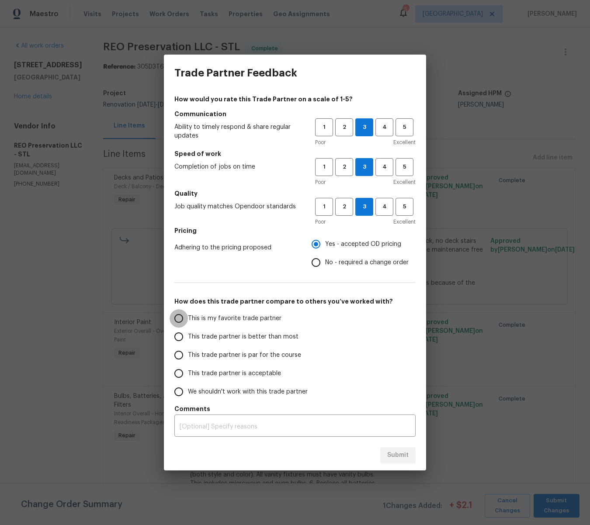
click at [177, 319] on input "This is my favorite trade partner" at bounding box center [179, 318] width 18 height 18
click at [395, 454] on span "Submit" at bounding box center [397, 455] width 21 height 11
radio input "true"
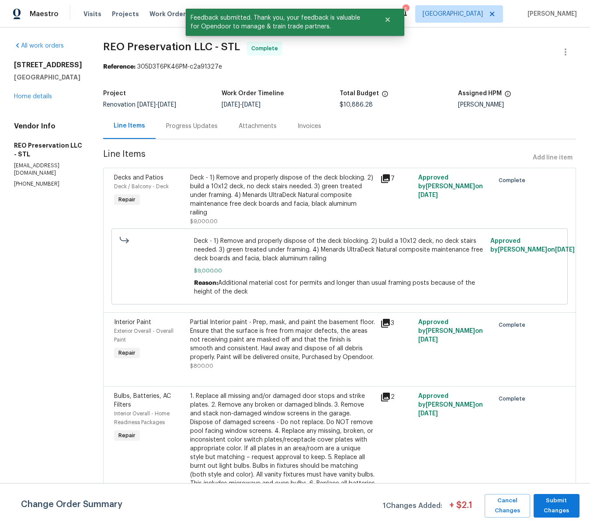
scroll to position [3, 0]
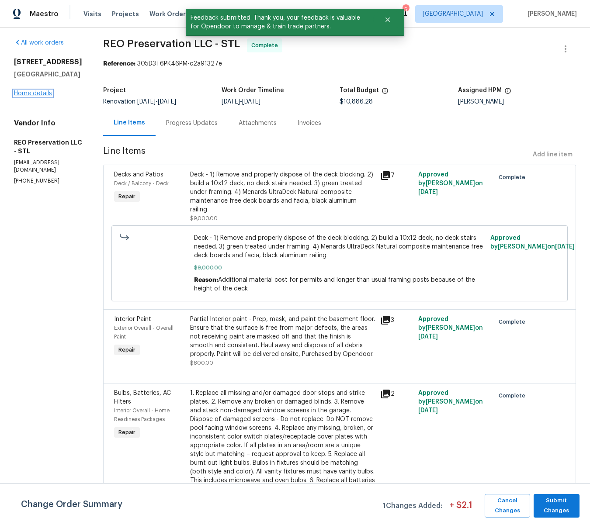
click at [21, 97] on link "Home details" at bounding box center [33, 93] width 38 height 6
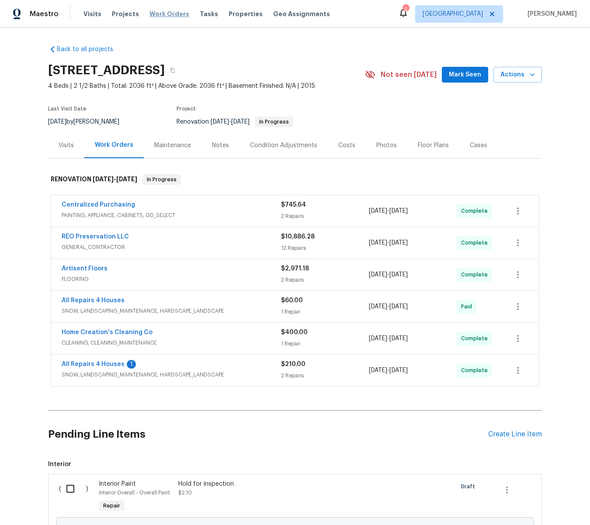
click at [156, 15] on span "Work Orders" at bounding box center [169, 14] width 40 height 9
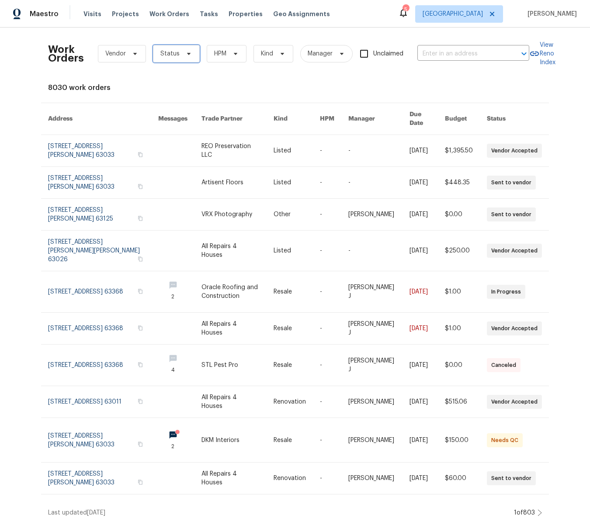
click at [183, 52] on span at bounding box center [188, 53] width 10 height 7
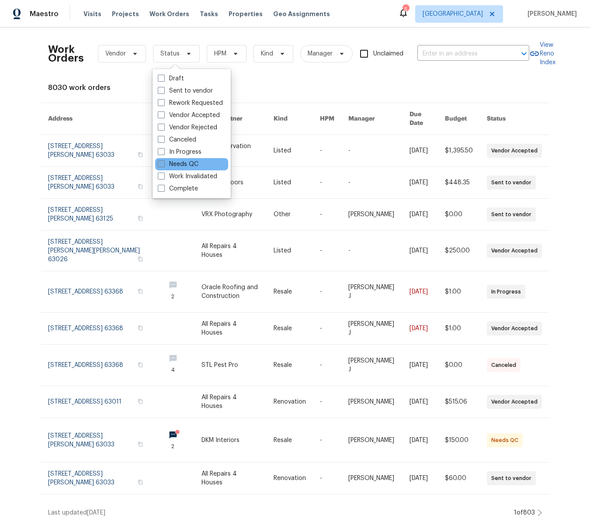
click at [159, 164] on span at bounding box center [161, 163] width 7 height 7
click at [159, 164] on input "Needs QC" at bounding box center [161, 163] width 6 height 6
checkbox input "true"
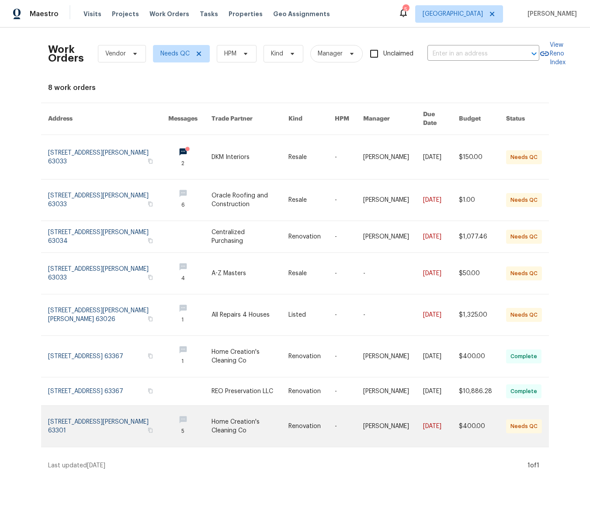
click at [225, 417] on link at bounding box center [249, 426] width 77 height 41
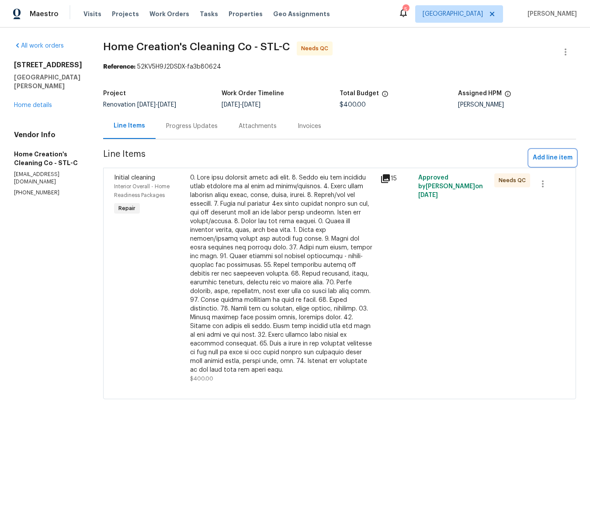
click at [555, 159] on span "Add line item" at bounding box center [553, 158] width 40 height 11
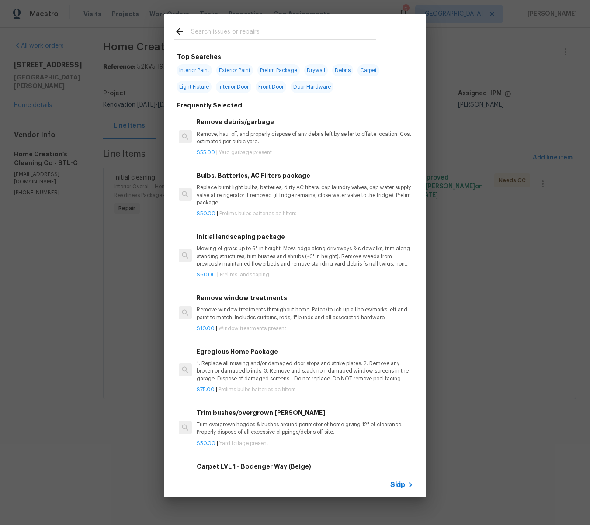
click at [225, 37] on input "text" at bounding box center [283, 32] width 185 height 13
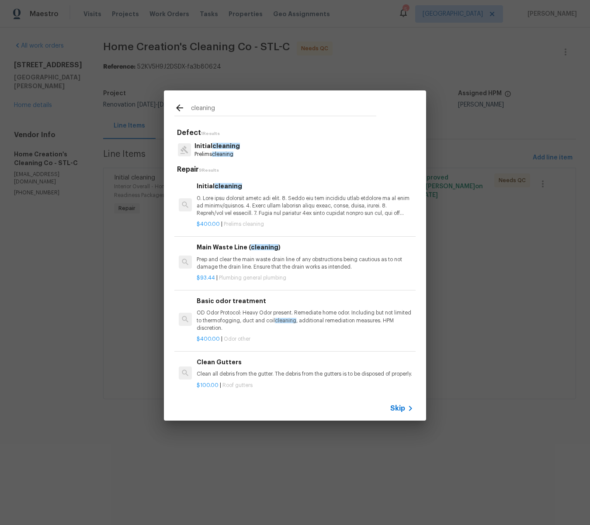
type input "cleaning"
click at [214, 147] on span "cleaning" at bounding box center [226, 146] width 28 height 6
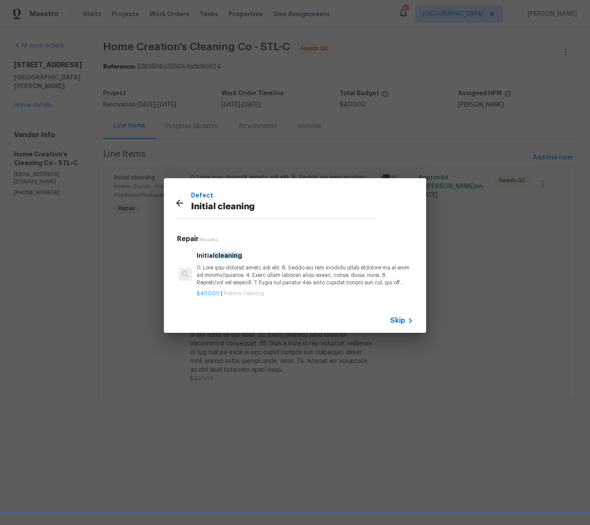
click at [314, 277] on p at bounding box center [305, 275] width 217 height 22
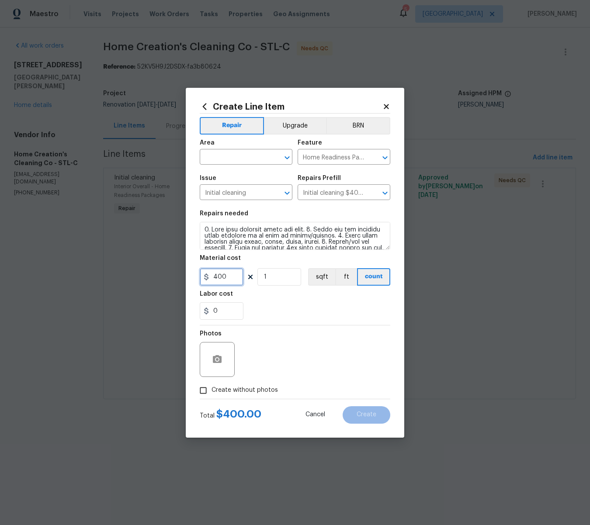
drag, startPoint x: 225, startPoint y: 276, endPoint x: 204, endPoint y: 277, distance: 21.4
click at [204, 277] on div "400" at bounding box center [222, 276] width 44 height 17
type input "100"
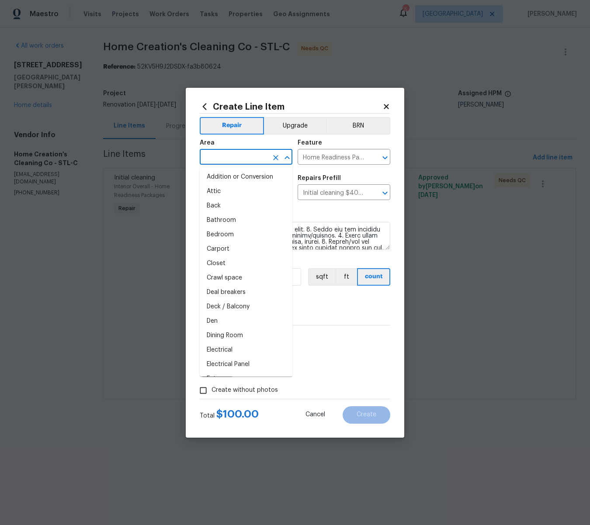
click at [228, 161] on input "text" at bounding box center [234, 158] width 68 height 14
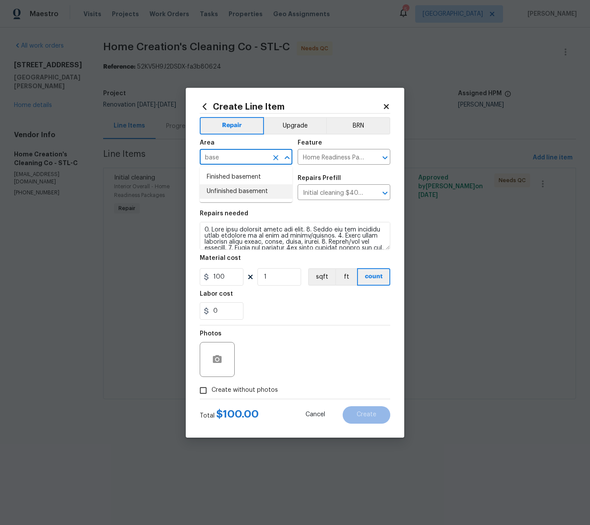
click at [240, 195] on li "Unfinished basement" at bounding box center [246, 191] width 93 height 14
type input "Unfinished basement"
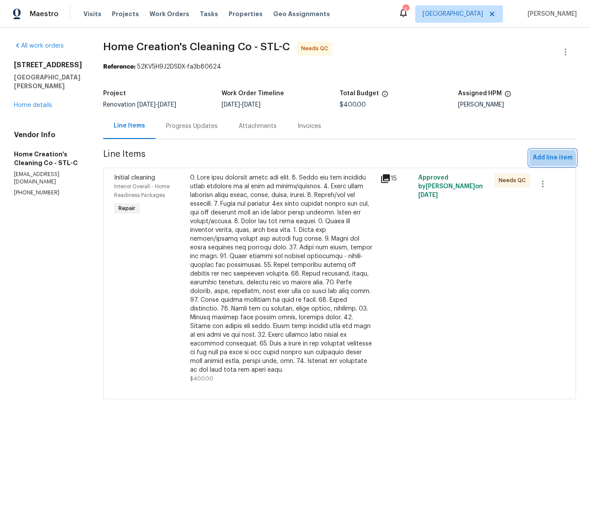
click at [540, 160] on span "Add line item" at bounding box center [553, 158] width 40 height 11
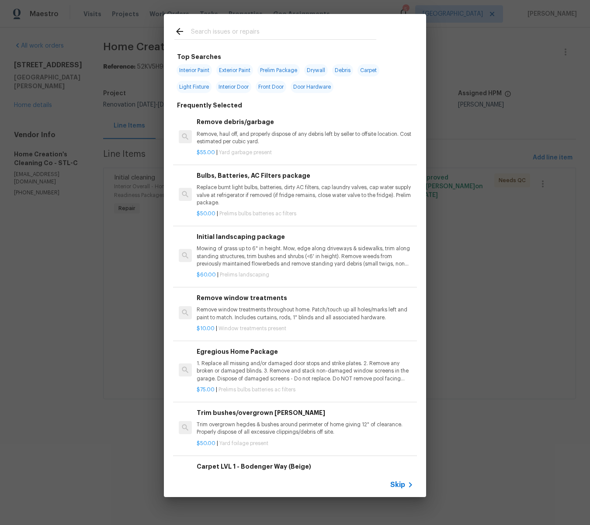
click at [207, 35] on input "text" at bounding box center [283, 32] width 185 height 13
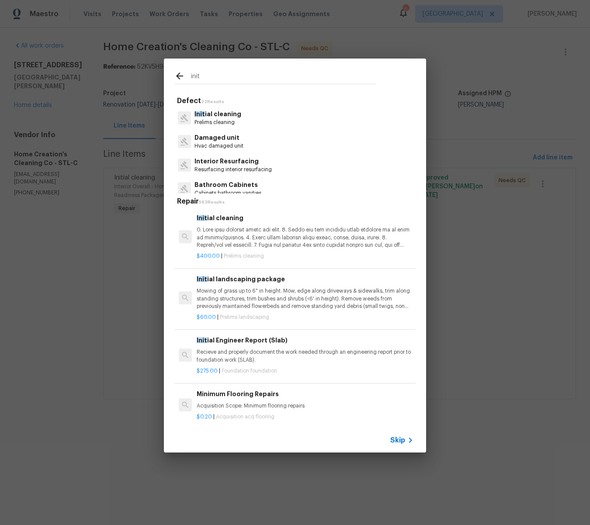
type input "init"
click at [226, 119] on p "Prelims cleaning" at bounding box center [217, 122] width 47 height 7
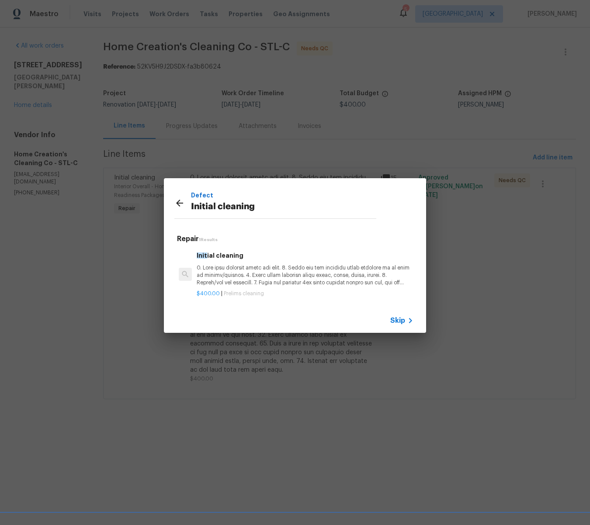
click at [267, 274] on p at bounding box center [305, 275] width 217 height 22
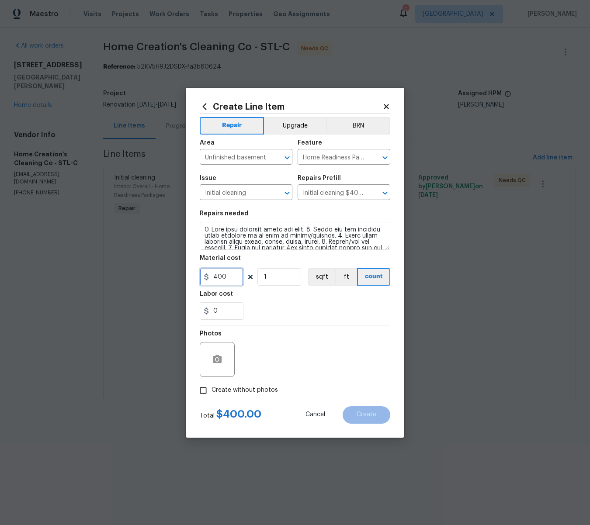
drag, startPoint x: 230, startPoint y: 274, endPoint x: 207, endPoint y: 270, distance: 23.5
click at [207, 270] on input "400" at bounding box center [222, 276] width 44 height 17
type input "100"
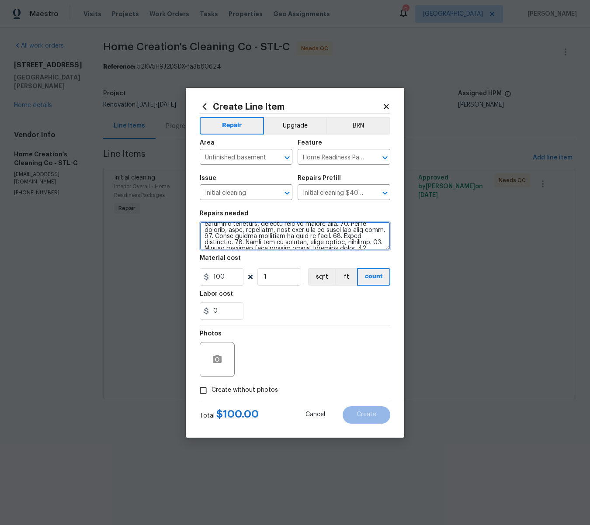
scroll to position [0, 0]
drag, startPoint x: 366, startPoint y: 245, endPoint x: 163, endPoint y: 209, distance: 205.9
click at [163, 209] on div "Create Line Item Repair Upgrade BRN Area Unfinished basement ​ Feature Home Rea…" at bounding box center [295, 262] width 590 height 525
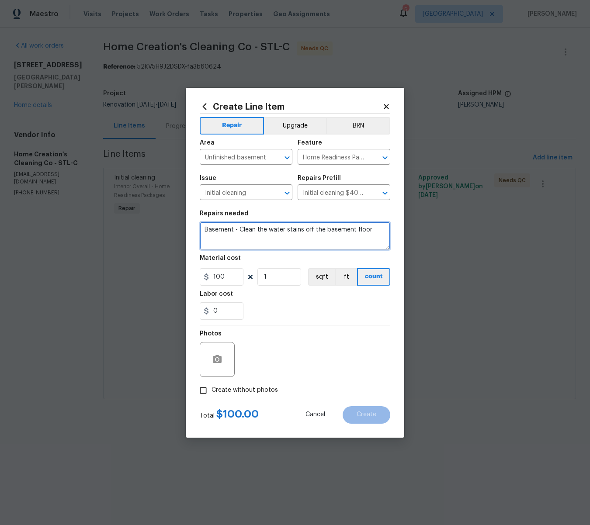
type textarea "Basement - Clean the water stains off the basement floor"
click at [216, 359] on circle "button" at bounding box center [217, 359] width 3 height 3
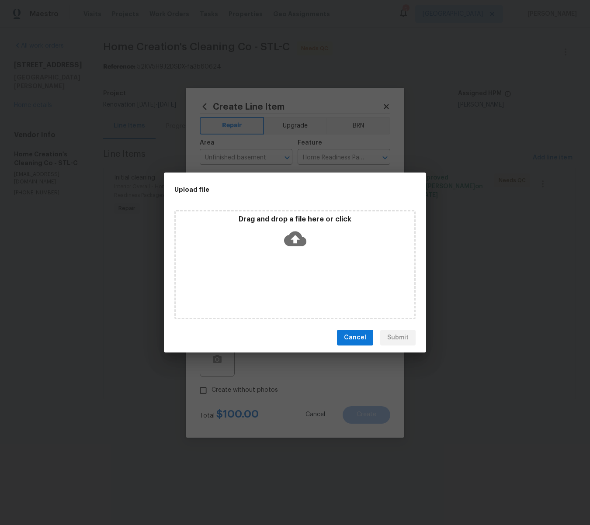
click at [297, 234] on icon at bounding box center [295, 239] width 22 height 15
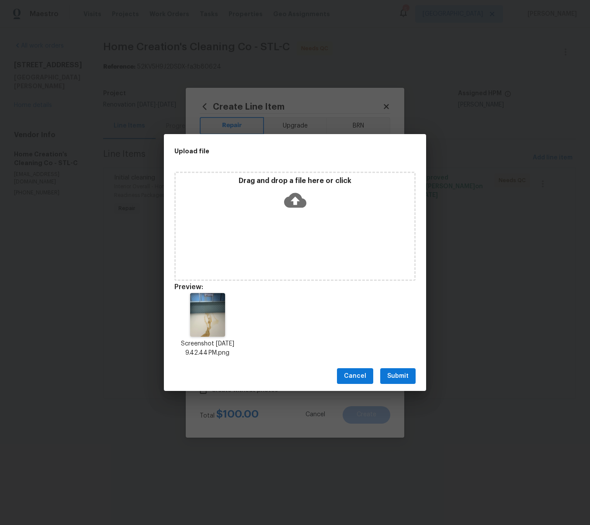
click at [396, 377] on span "Submit" at bounding box center [397, 376] width 21 height 11
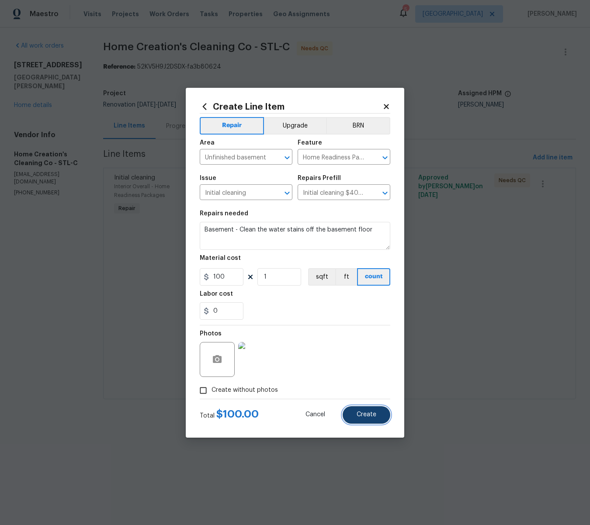
click at [366, 418] on span "Create" at bounding box center [367, 415] width 20 height 7
type input "0"
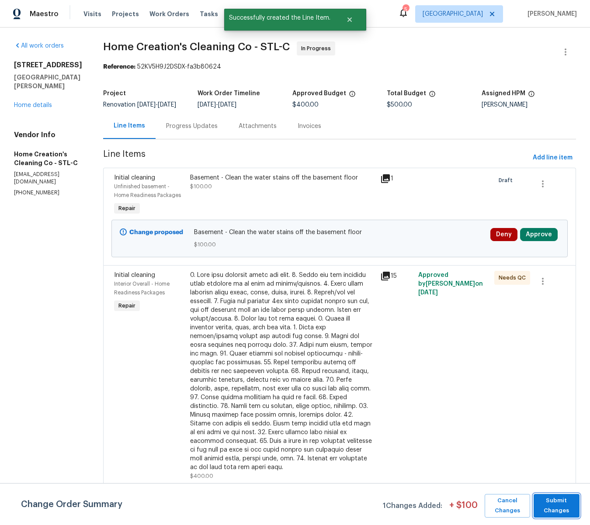
click at [563, 505] on span "Submit Changes" at bounding box center [556, 506] width 37 height 20
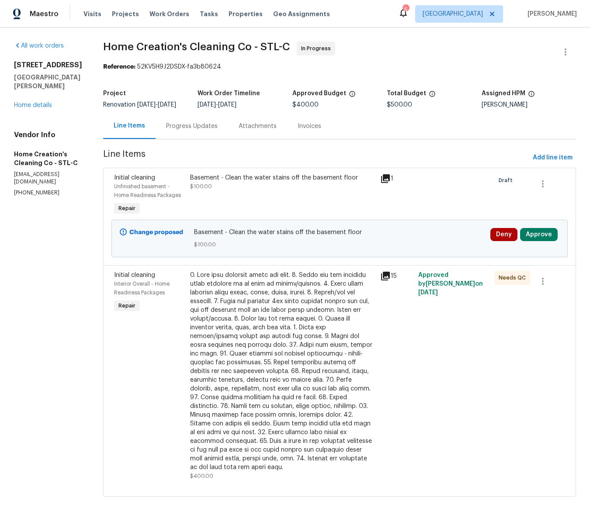
click at [18, 101] on div "417 Dove Dr Saint Charles, MO 63301 Home details" at bounding box center [48, 85] width 68 height 49
click at [45, 104] on link "Home details" at bounding box center [33, 105] width 38 height 6
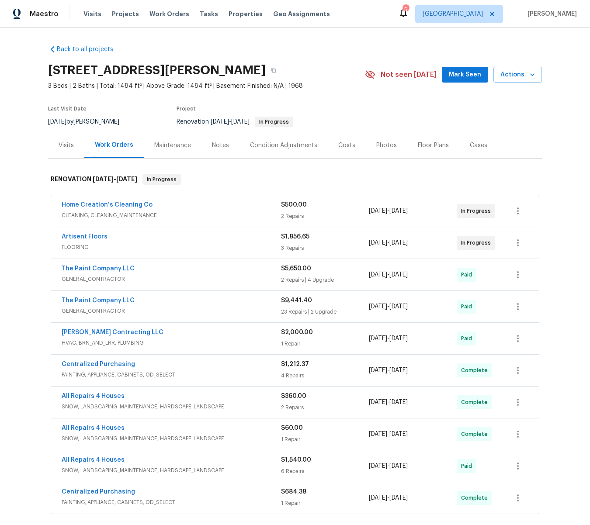
click at [223, 144] on div "Notes" at bounding box center [220, 145] width 17 height 9
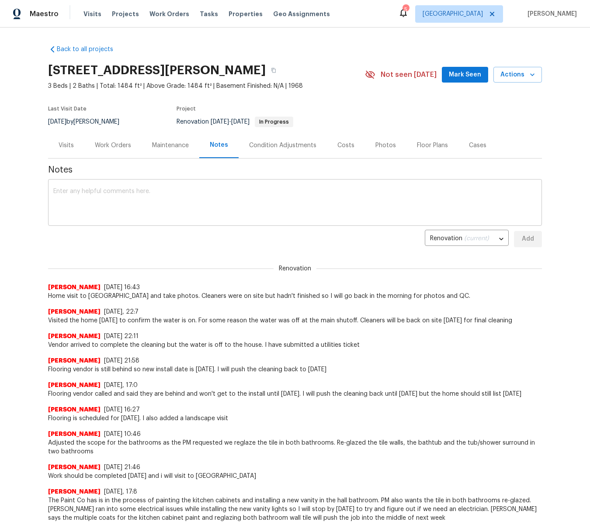
click at [184, 188] on textarea at bounding box center [294, 203] width 483 height 31
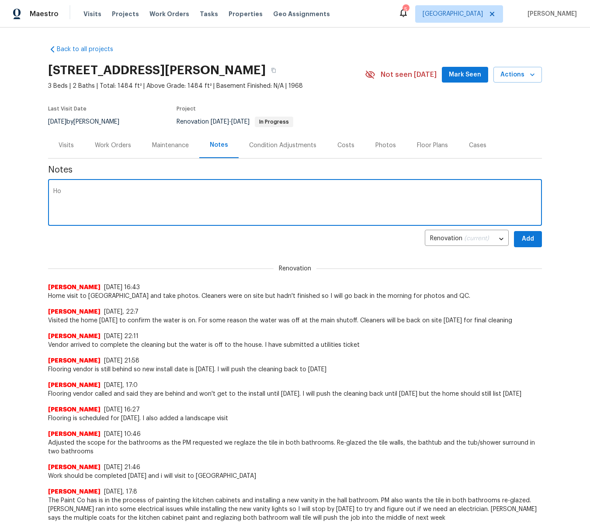
type textarea "H"
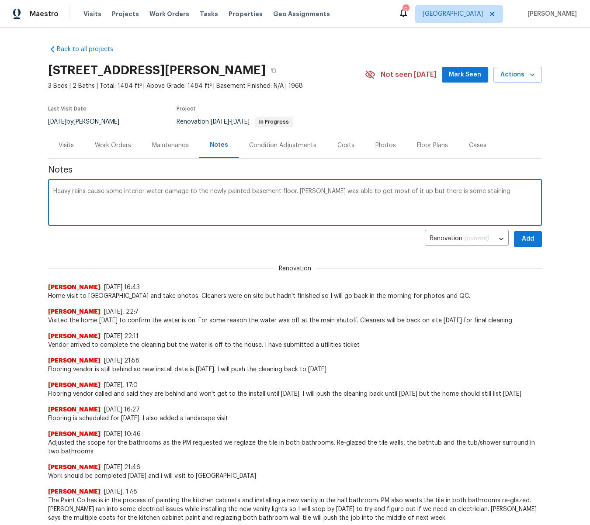
scroll to position [1, 0]
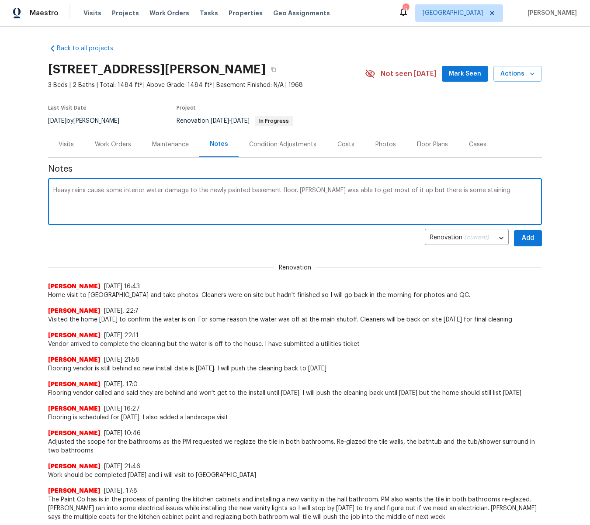
type textarea "Heavy rains cause some interior water damage to the newly painted basement floo…"
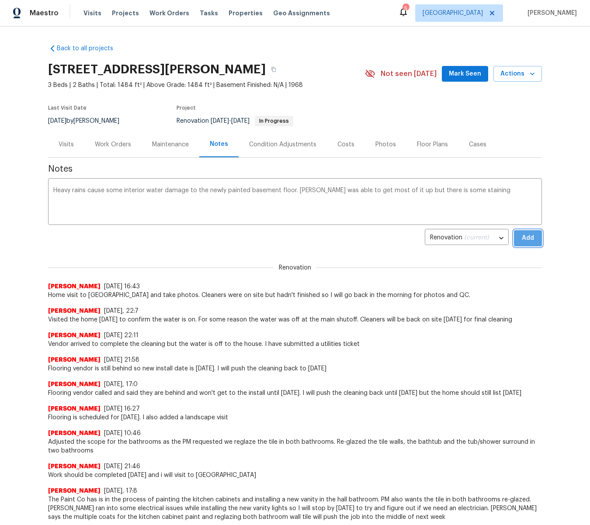
scroll to position [0, 0]
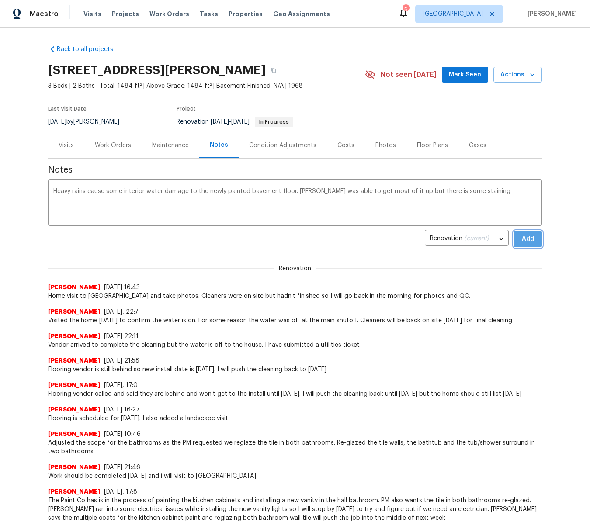
click at [524, 239] on span "Add" at bounding box center [528, 239] width 14 height 11
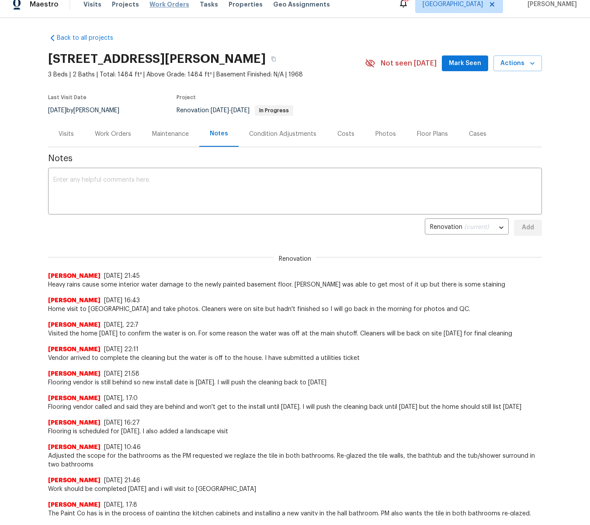
scroll to position [10, 0]
click at [162, 6] on span "Work Orders" at bounding box center [169, 4] width 40 height 9
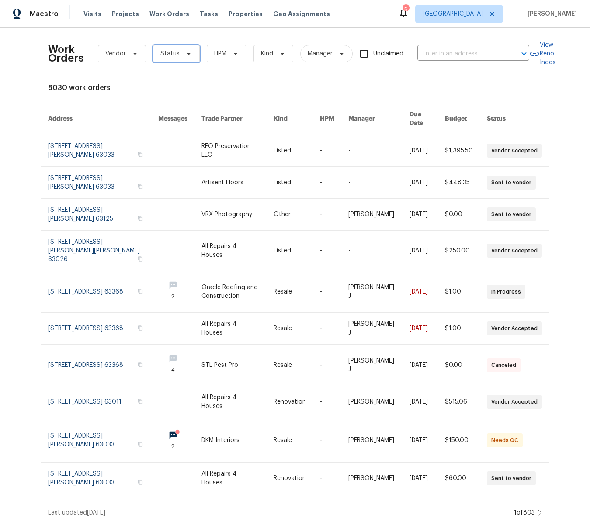
click at [189, 53] on icon at bounding box center [188, 53] width 7 height 7
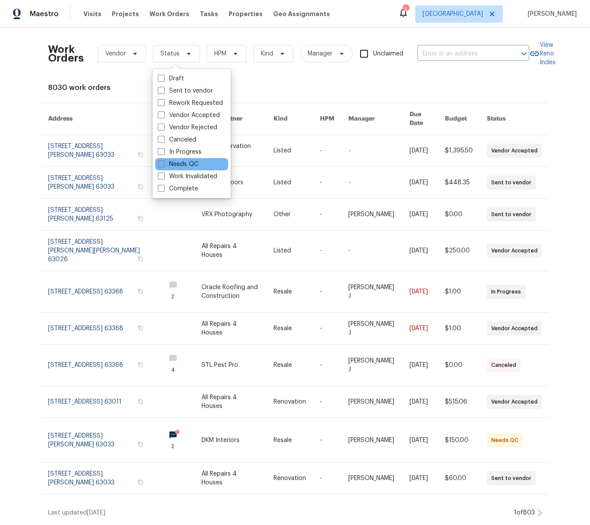
click at [163, 163] on span at bounding box center [161, 163] width 7 height 7
click at [163, 163] on input "Needs QC" at bounding box center [161, 163] width 6 height 6
checkbox input "true"
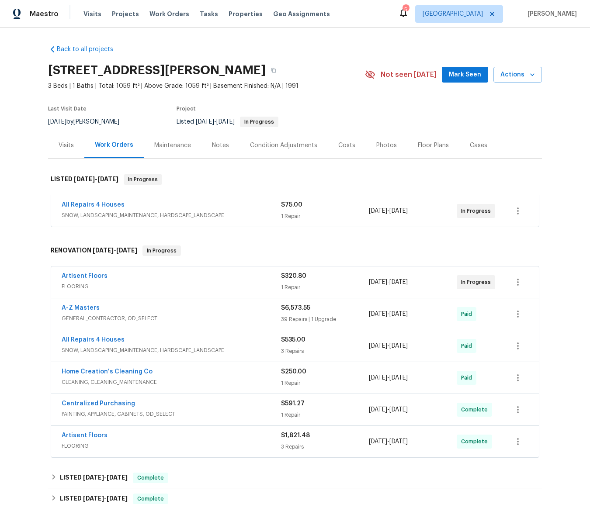
click at [218, 142] on div "Notes" at bounding box center [220, 145] width 17 height 9
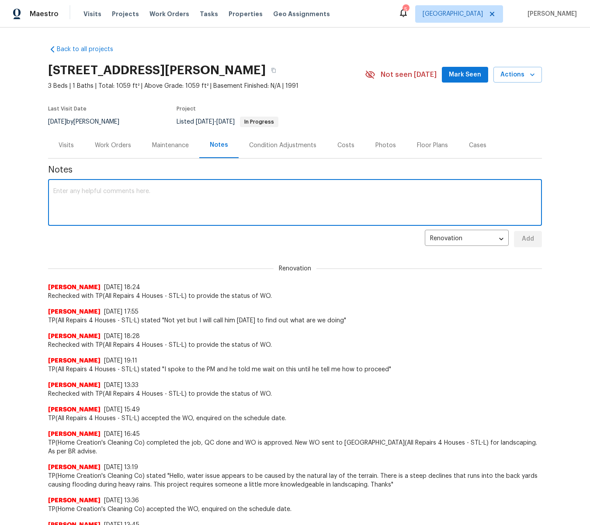
click at [132, 197] on textarea at bounding box center [294, 203] width 483 height 31
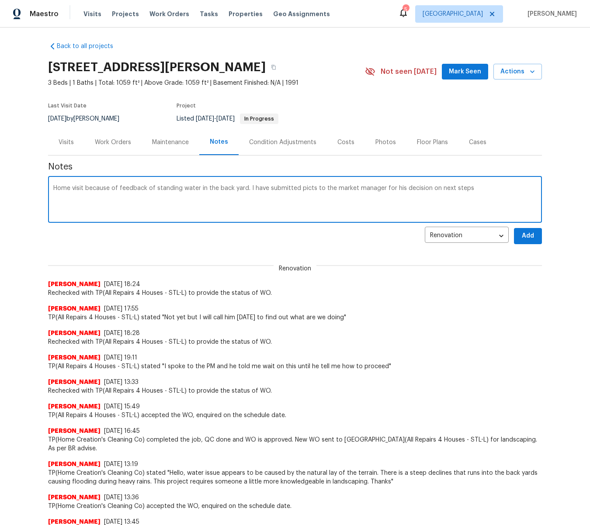
scroll to position [2, 0]
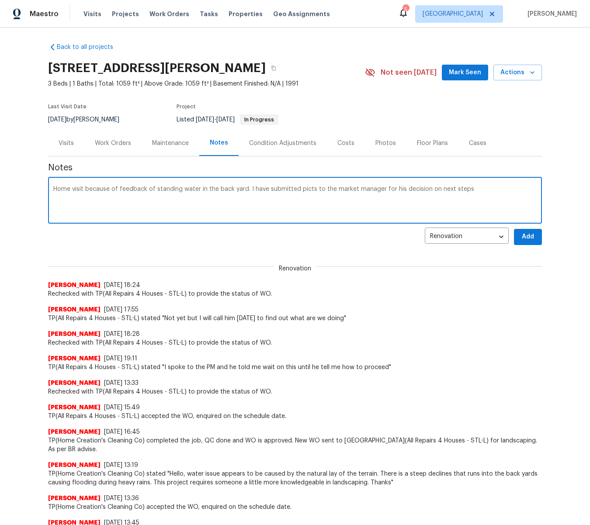
type textarea "Home visit because of feedback of standing water in the back yard. I have submi…"
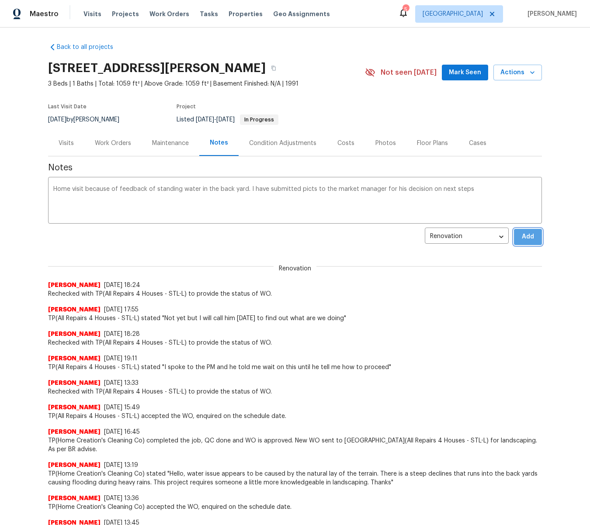
click at [521, 238] on span "Add" at bounding box center [528, 237] width 14 height 11
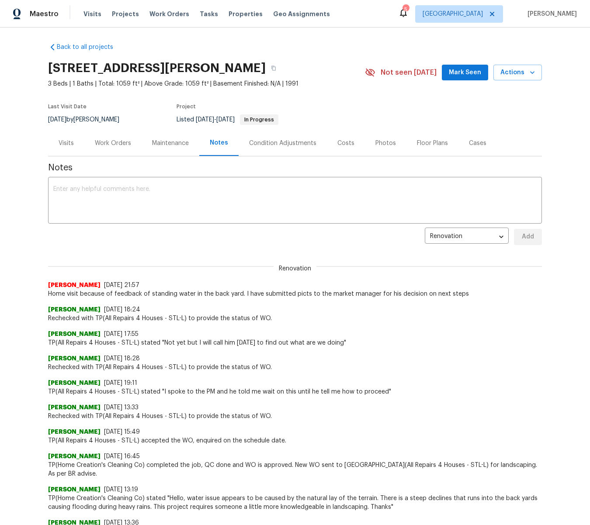
scroll to position [8, 0]
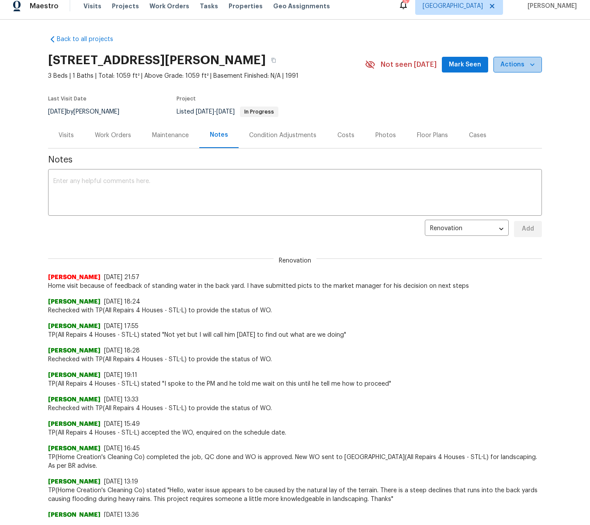
click at [529, 63] on icon "button" at bounding box center [532, 64] width 9 height 9
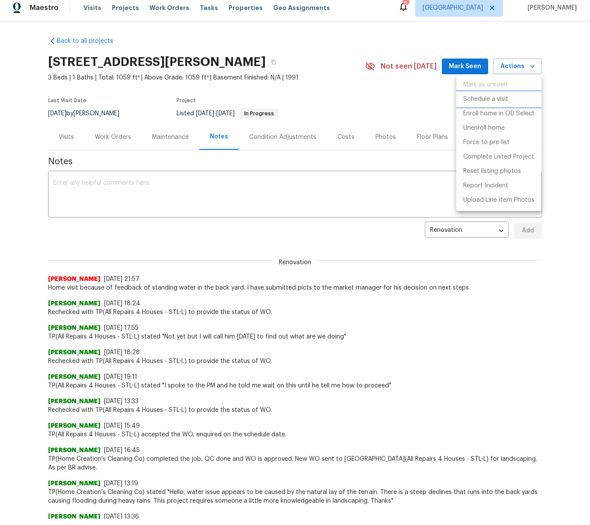
click at [495, 98] on p "Schedule a visit" at bounding box center [485, 99] width 45 height 9
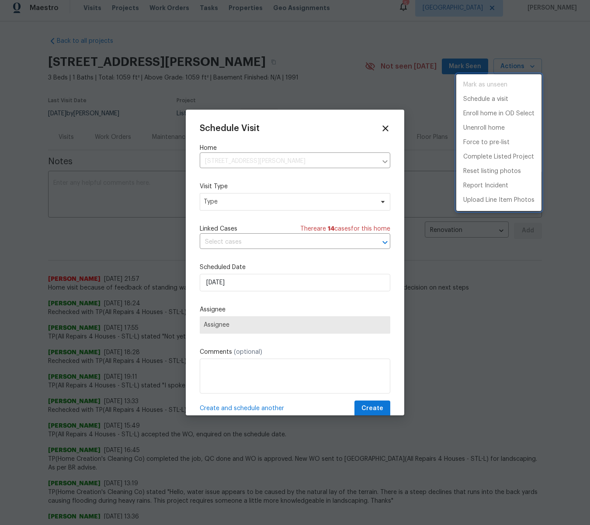
click at [244, 198] on div at bounding box center [295, 262] width 590 height 525
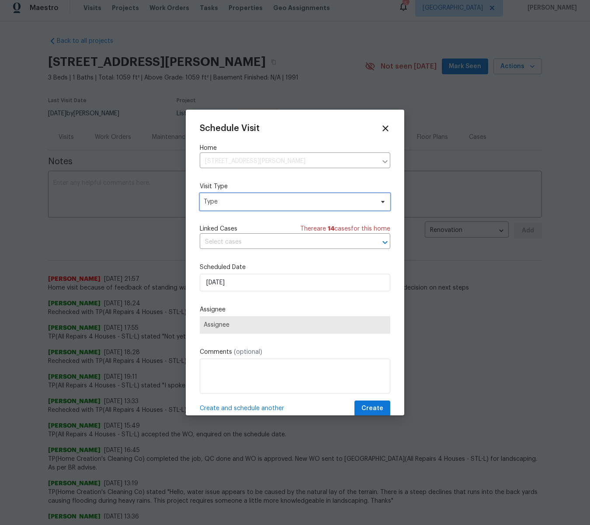
click at [223, 201] on span "Type" at bounding box center [289, 202] width 170 height 9
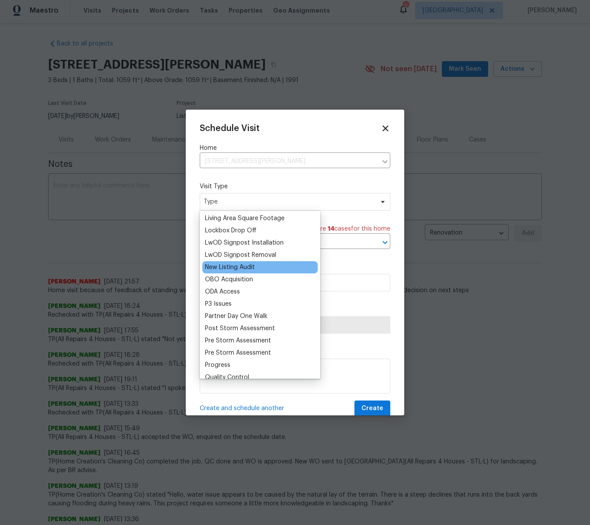
scroll to position [449, 0]
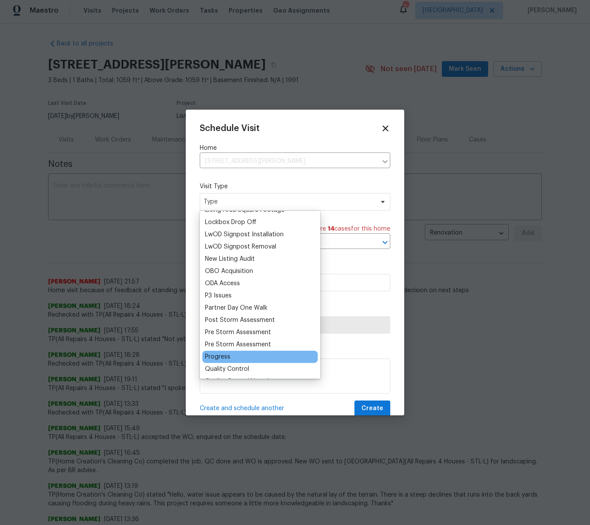
click at [216, 356] on div "Progress" at bounding box center [217, 357] width 25 height 9
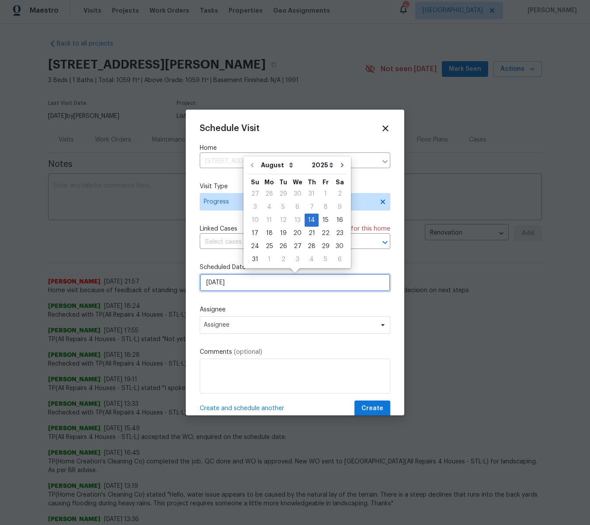
click at [232, 288] on input "[DATE]" at bounding box center [295, 282] width 191 height 17
click at [322, 218] on div "15" at bounding box center [326, 220] width 14 height 12
type input "[DATE]"
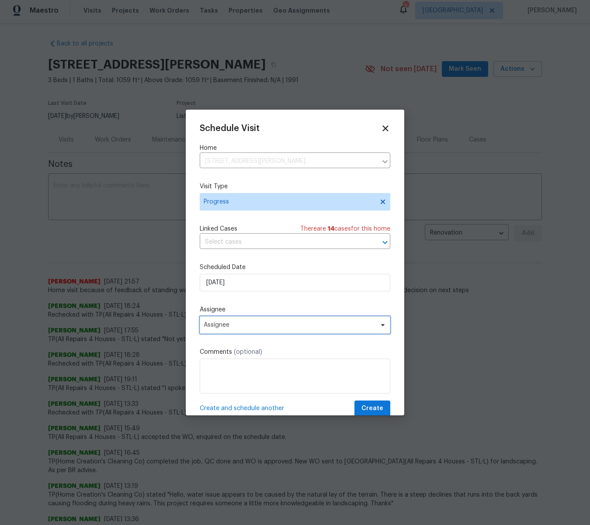
click at [230, 322] on span "Assignee" at bounding box center [289, 325] width 171 height 7
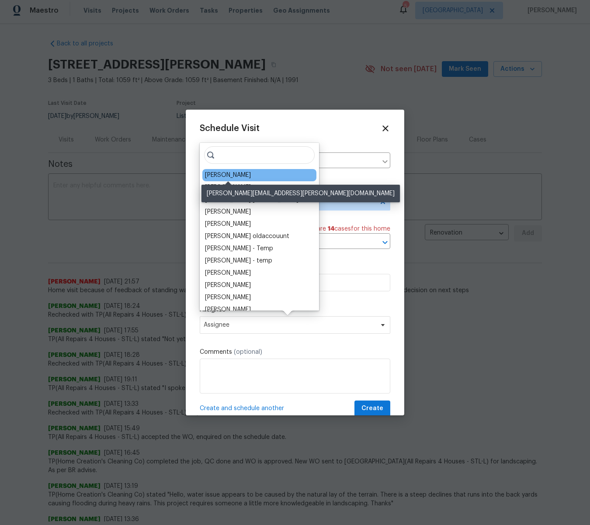
click at [251, 174] on div "[PERSON_NAME]" at bounding box center [228, 175] width 46 height 9
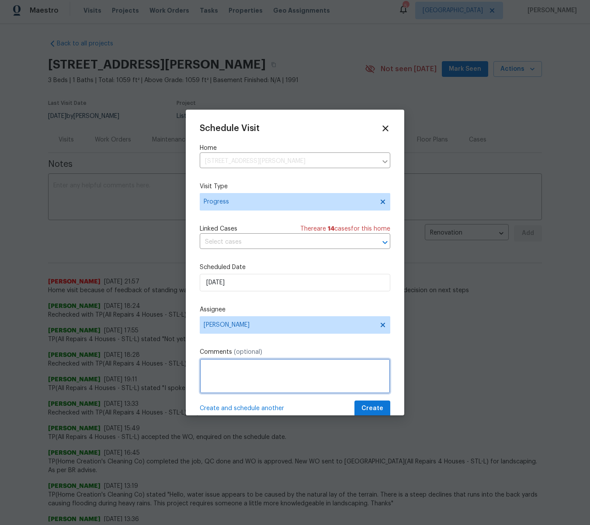
click at [222, 371] on textarea at bounding box center [295, 376] width 191 height 35
type textarea "Desk Task - Follow up with [PERSON_NAME] on water in the back yard"
click at [369, 407] on span "Create" at bounding box center [372, 408] width 22 height 11
